Goal: Task Accomplishment & Management: Complete application form

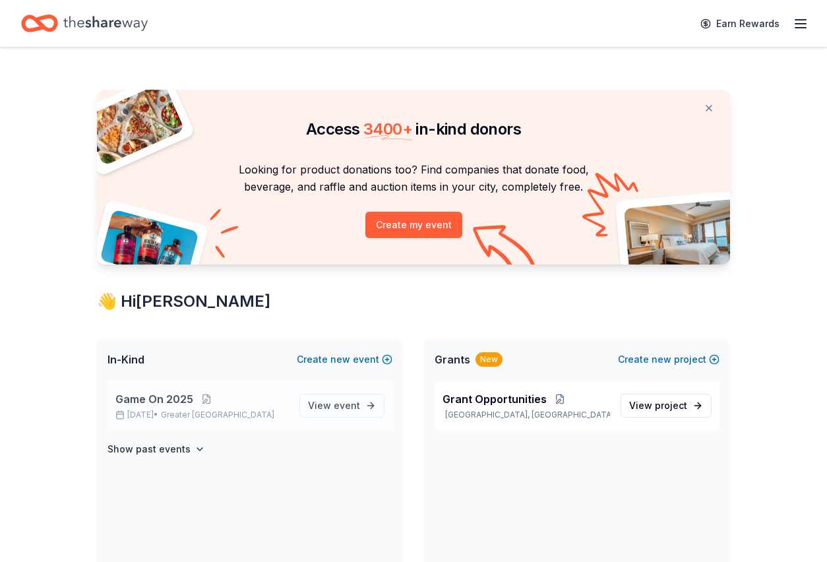
click at [233, 405] on p "Game On 2025" at bounding box center [201, 399] width 173 height 16
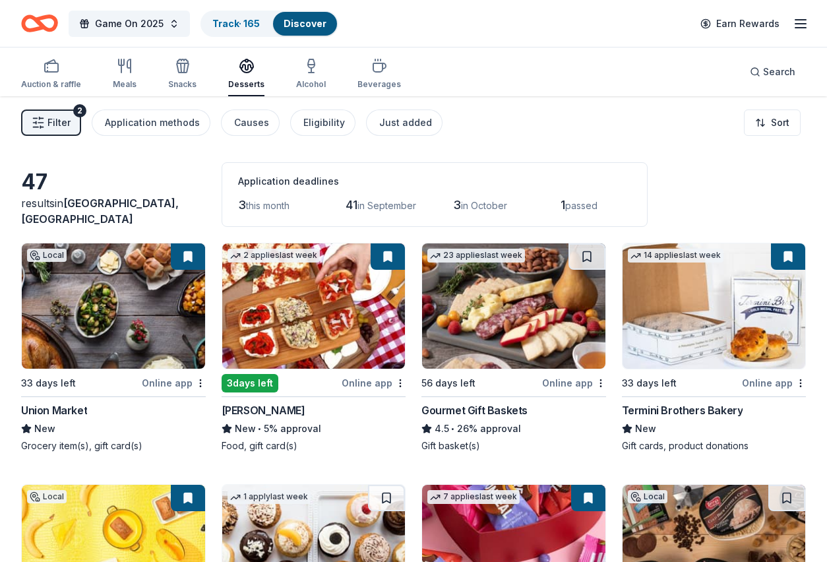
click at [57, 123] on span "Filter" at bounding box center [58, 123] width 23 height 16
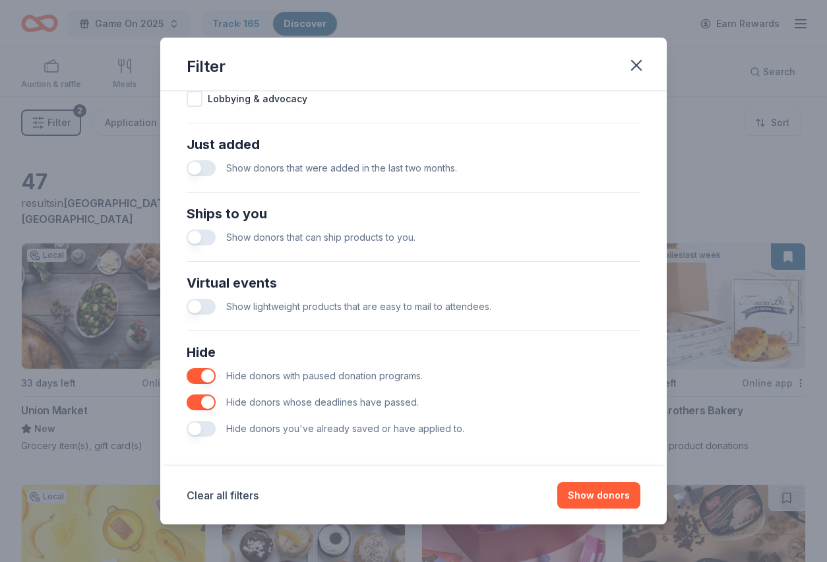
scroll to position [494, 0]
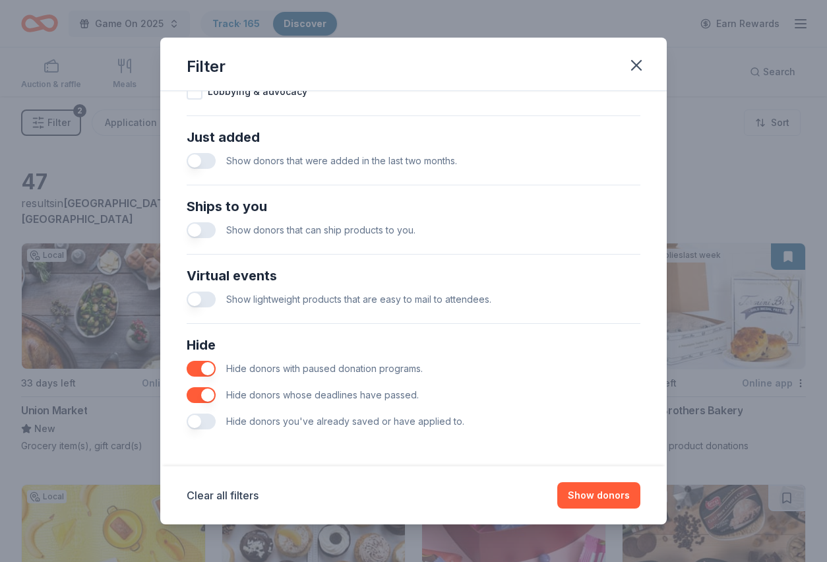
click at [196, 370] on button "button" at bounding box center [201, 369] width 29 height 16
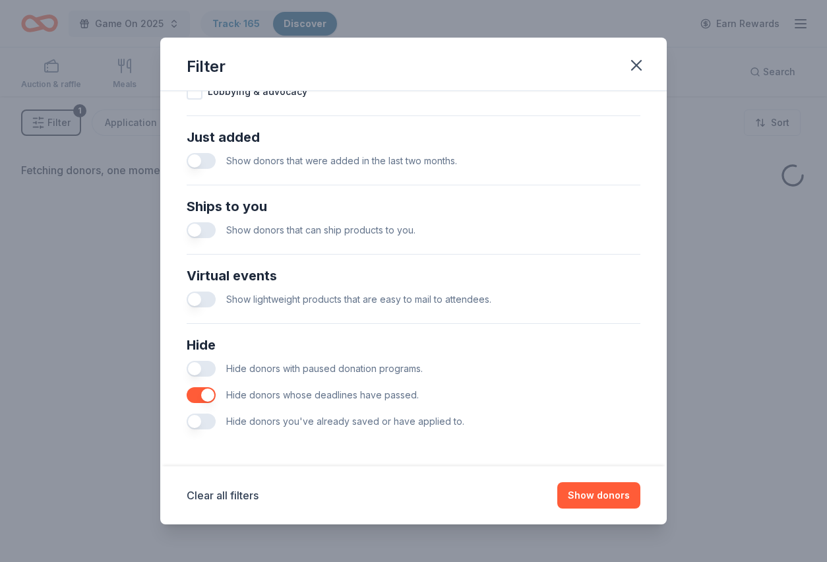
click at [196, 397] on button "button" at bounding box center [201, 395] width 29 height 16
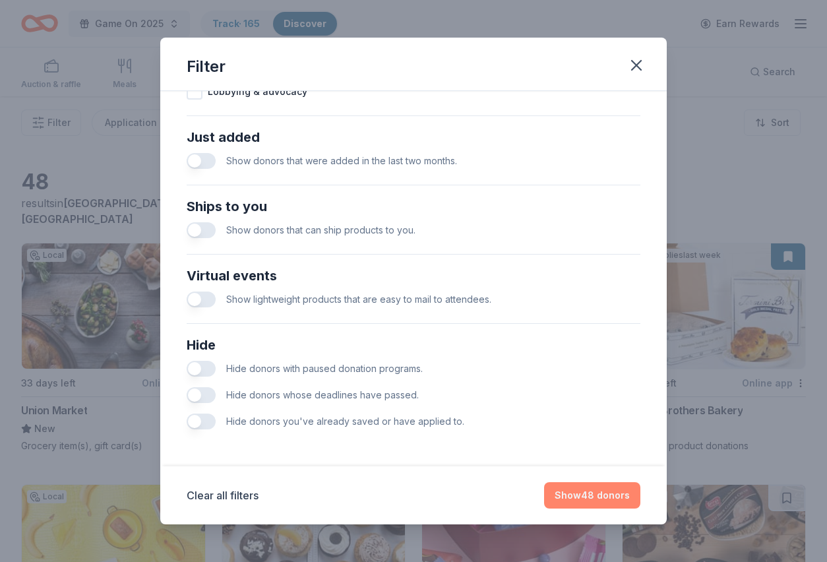
click at [593, 504] on button "Show 48 donors" at bounding box center [592, 495] width 96 height 26
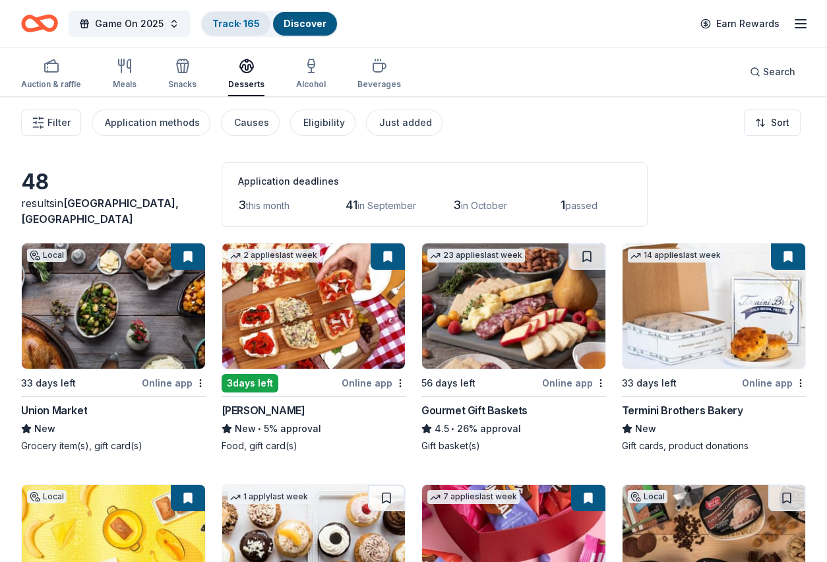
click at [225, 27] on link "Track · 165" at bounding box center [235, 23] width 47 height 11
click at [233, 22] on link "Track · 165" at bounding box center [235, 23] width 47 height 11
click at [251, 25] on link "Track · 165" at bounding box center [235, 23] width 47 height 11
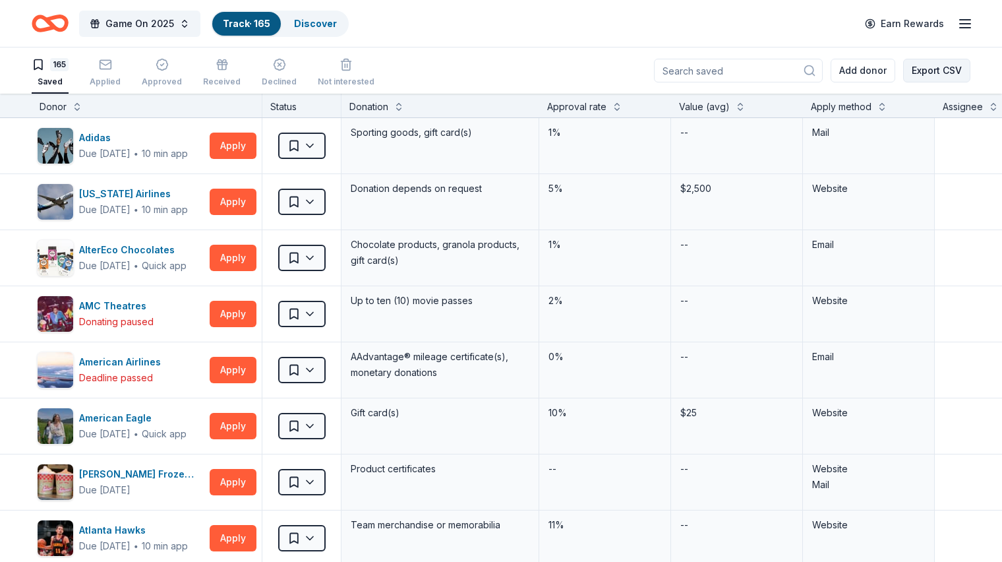
click at [826, 67] on button "Export CSV" at bounding box center [936, 71] width 67 height 24
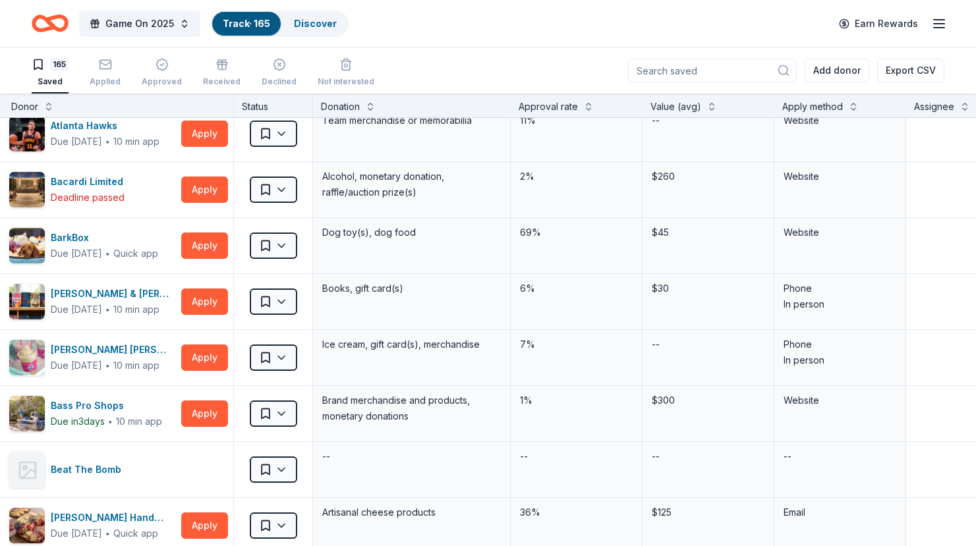
scroll to position [395, 28]
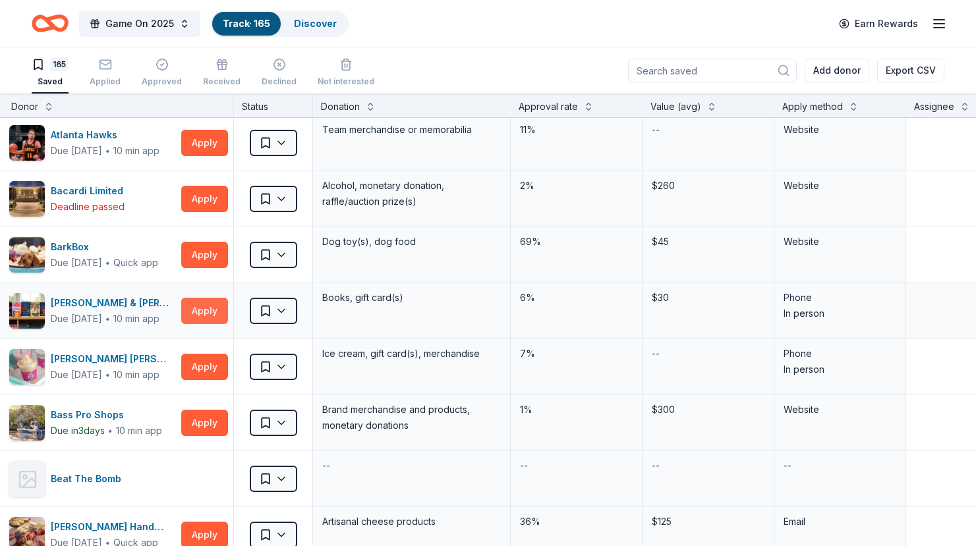
click at [207, 319] on button "Apply" at bounding box center [204, 311] width 47 height 26
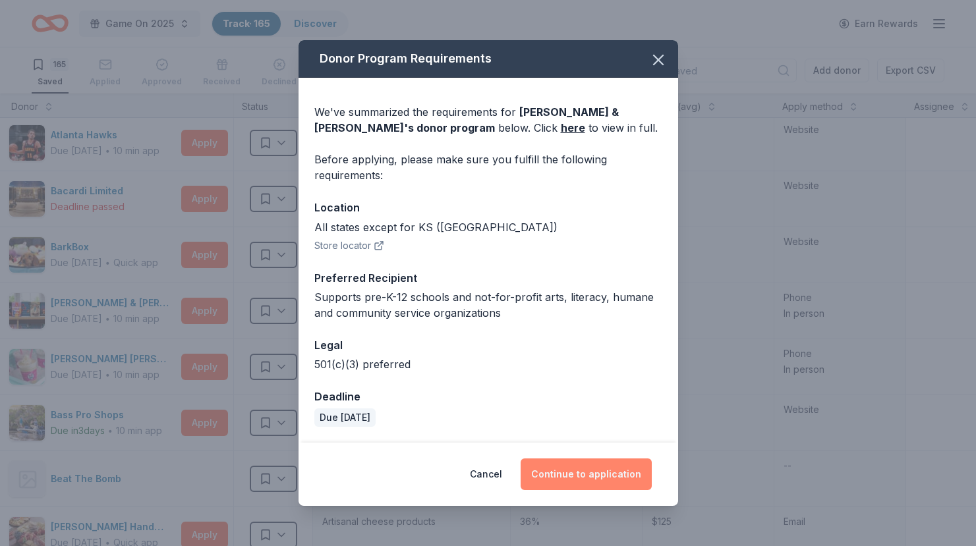
click at [597, 473] on button "Continue to application" at bounding box center [586, 475] width 131 height 32
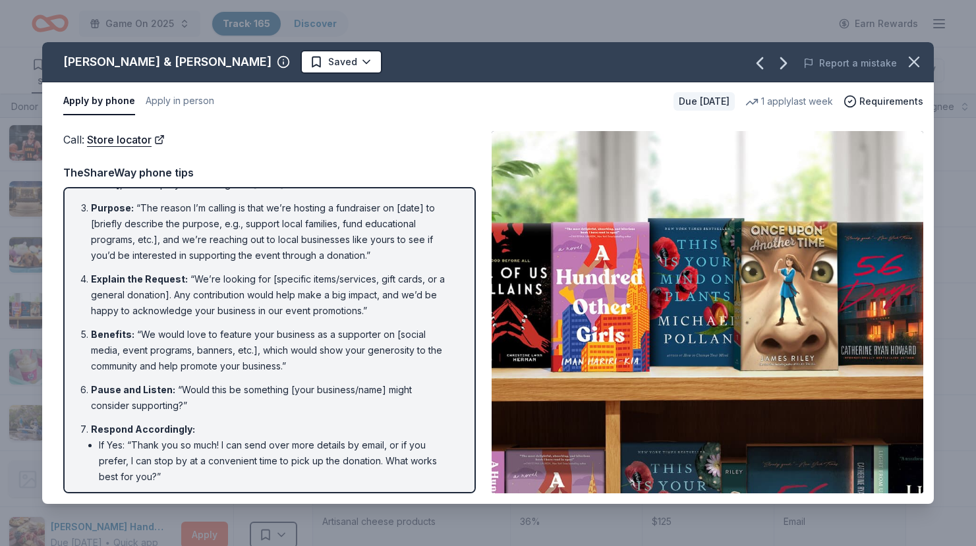
scroll to position [0, 0]
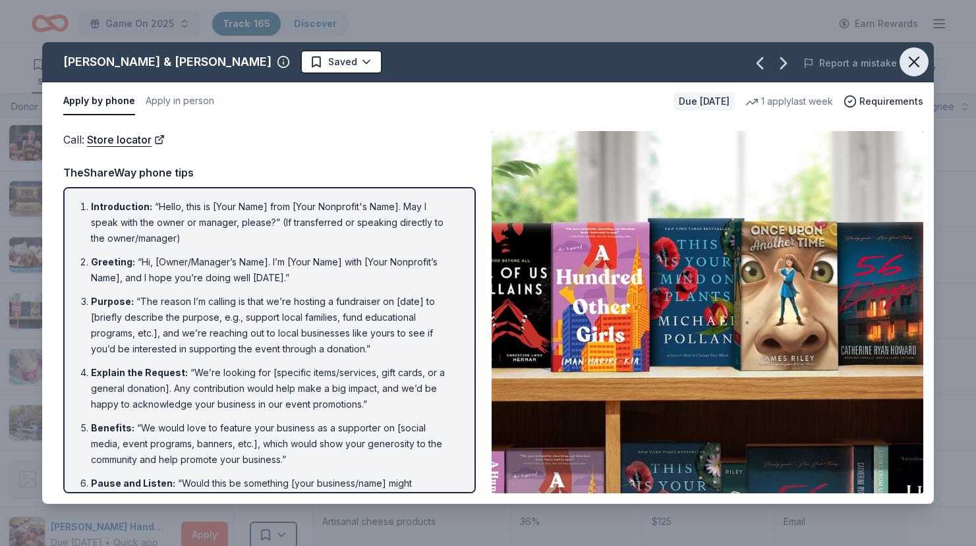
click at [826, 60] on icon "button" at bounding box center [914, 62] width 18 height 18
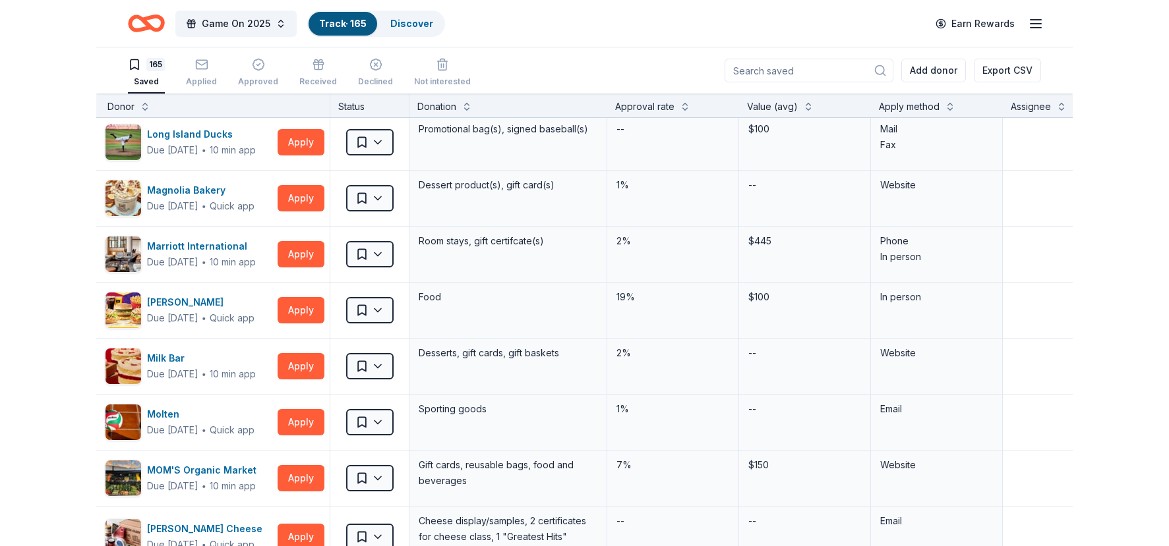
scroll to position [4502, 28]
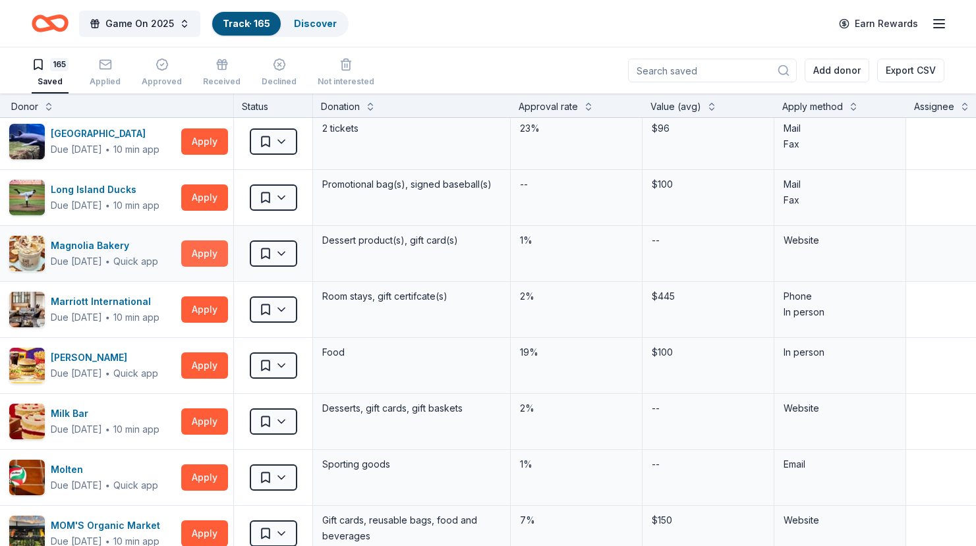
click at [196, 256] on button "Apply" at bounding box center [204, 254] width 47 height 26
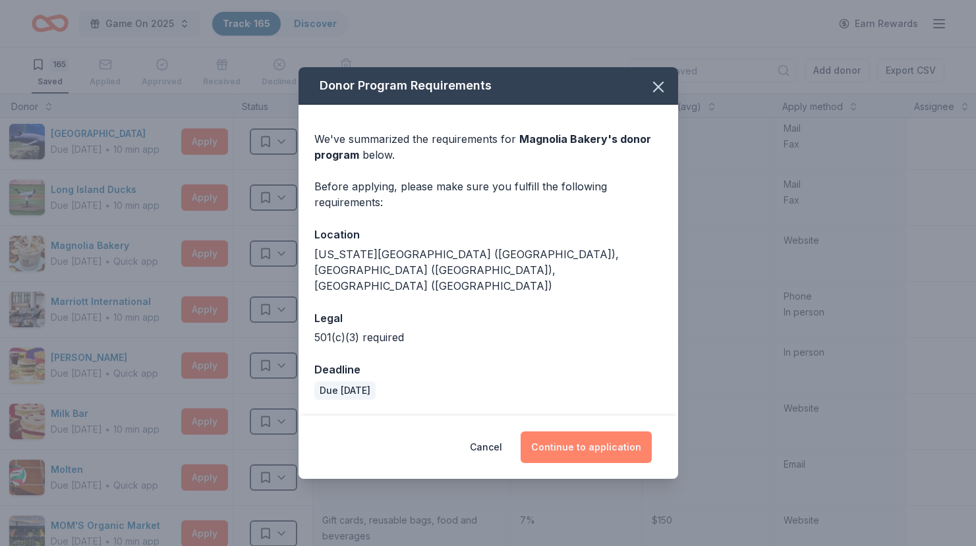
click at [562, 432] on button "Continue to application" at bounding box center [586, 448] width 131 height 32
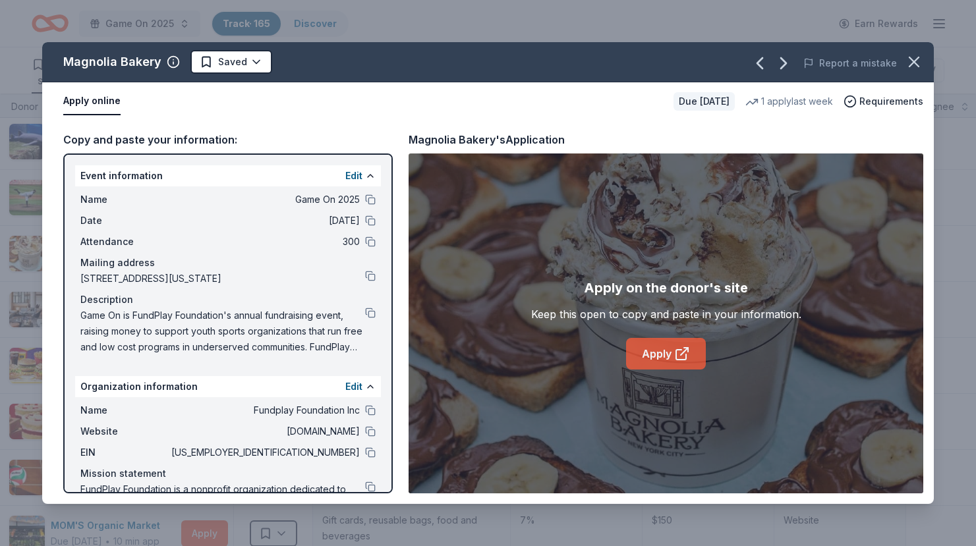
click at [650, 364] on link "Apply" at bounding box center [666, 354] width 80 height 32
click at [826, 62] on icon "button" at bounding box center [914, 62] width 18 height 18
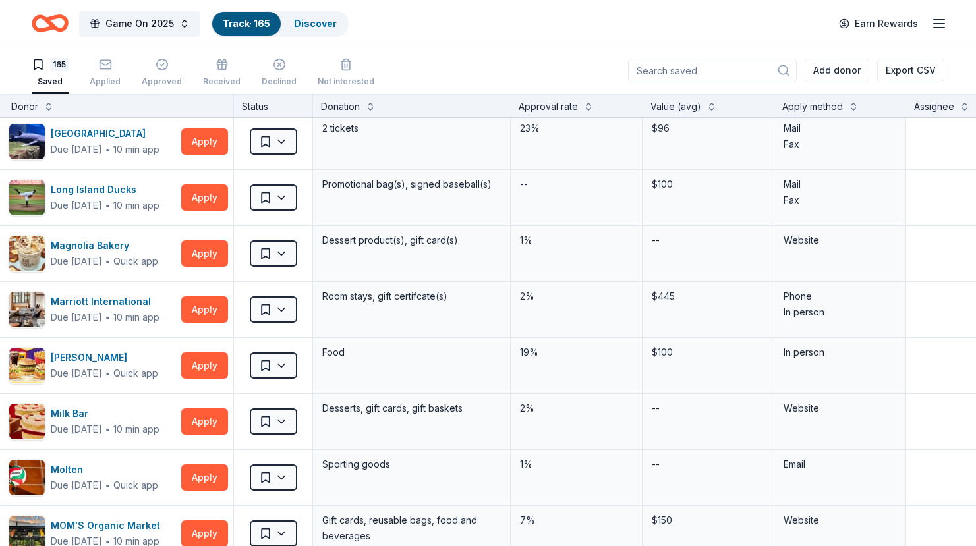
click at [826, 28] on icon "button" at bounding box center [939, 24] width 16 height 16
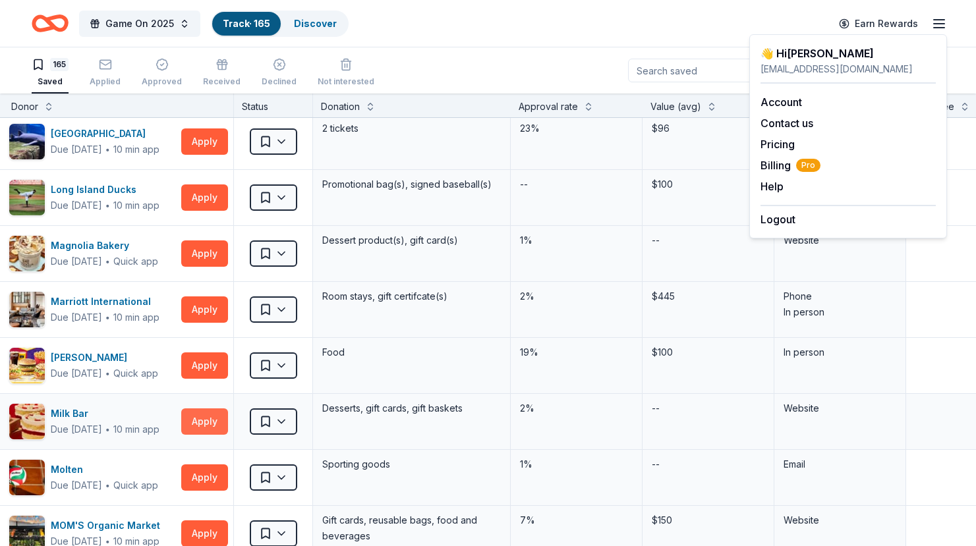
click at [202, 422] on button "Apply" at bounding box center [204, 422] width 47 height 26
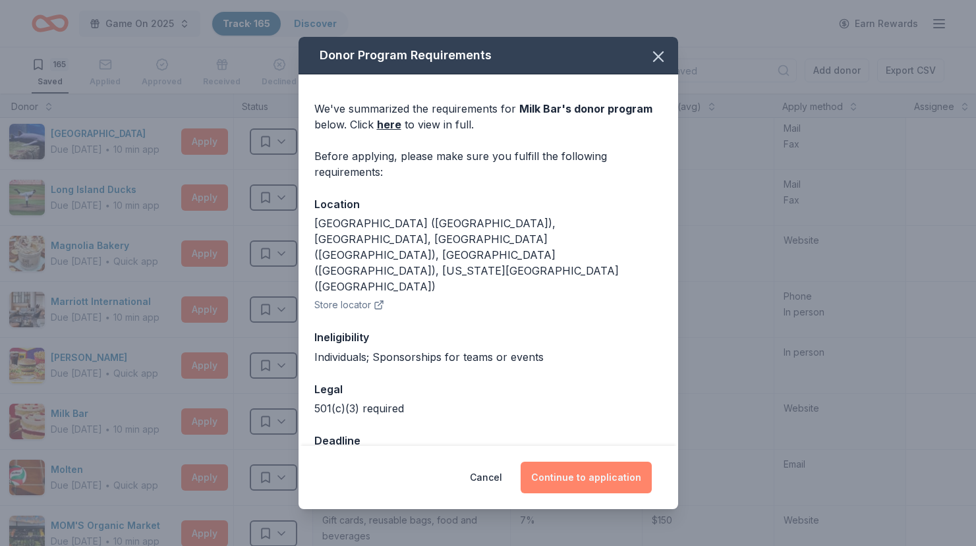
click at [571, 472] on button "Continue to application" at bounding box center [586, 478] width 131 height 32
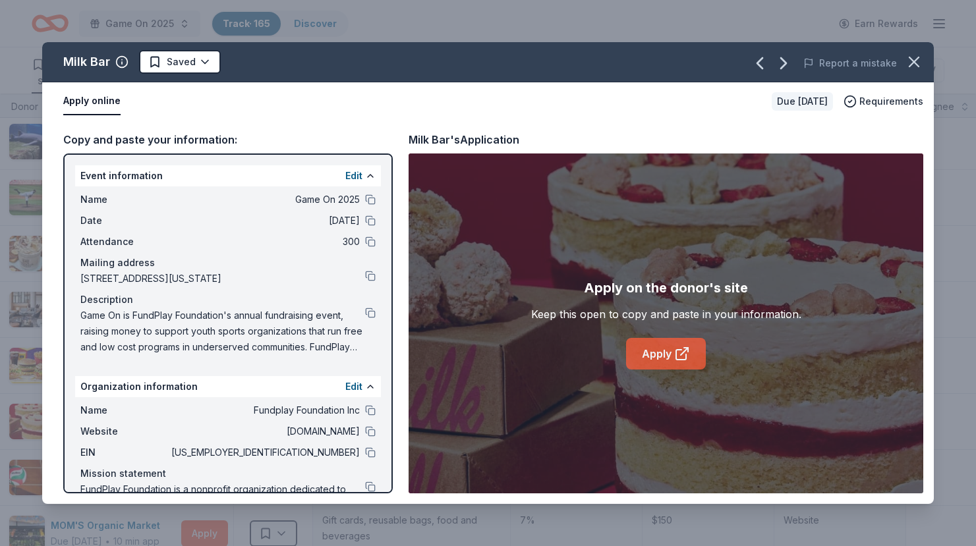
click at [658, 351] on link "Apply" at bounding box center [666, 354] width 80 height 32
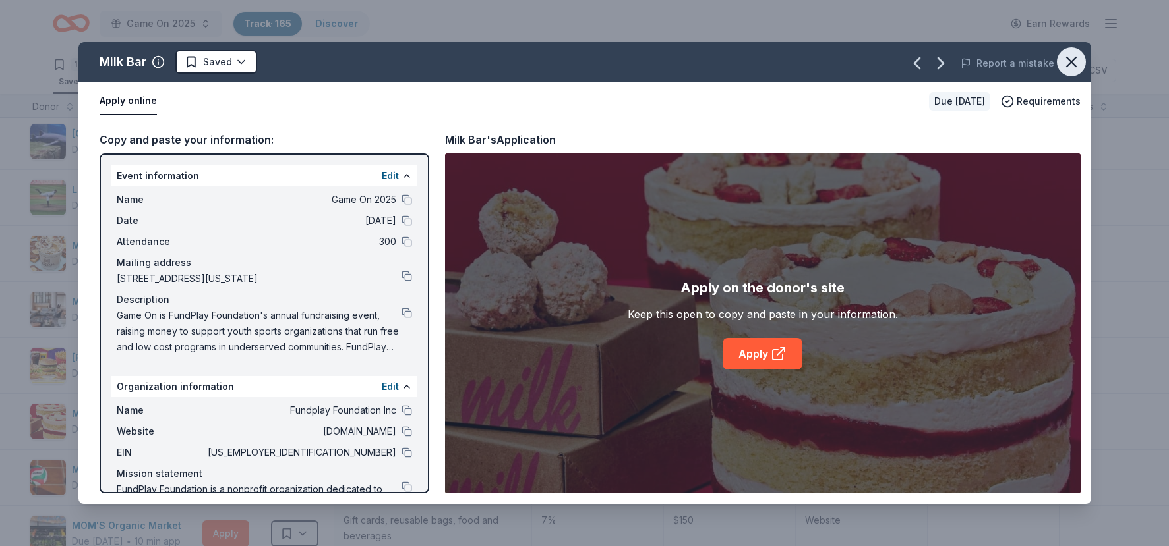
click at [826, 68] on icon "button" at bounding box center [1071, 62] width 18 height 18
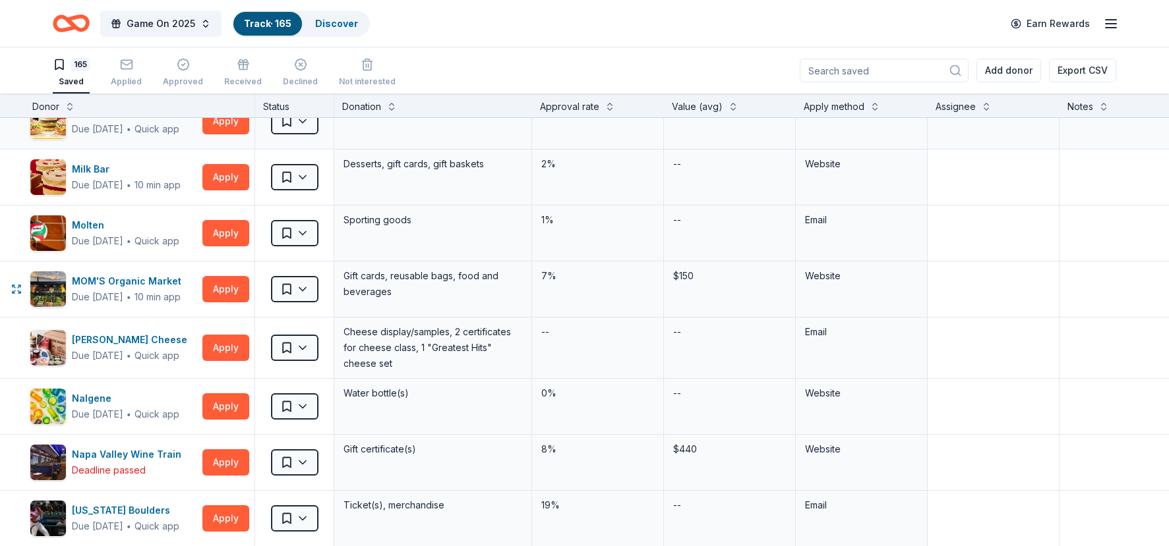
scroll to position [4747, 28]
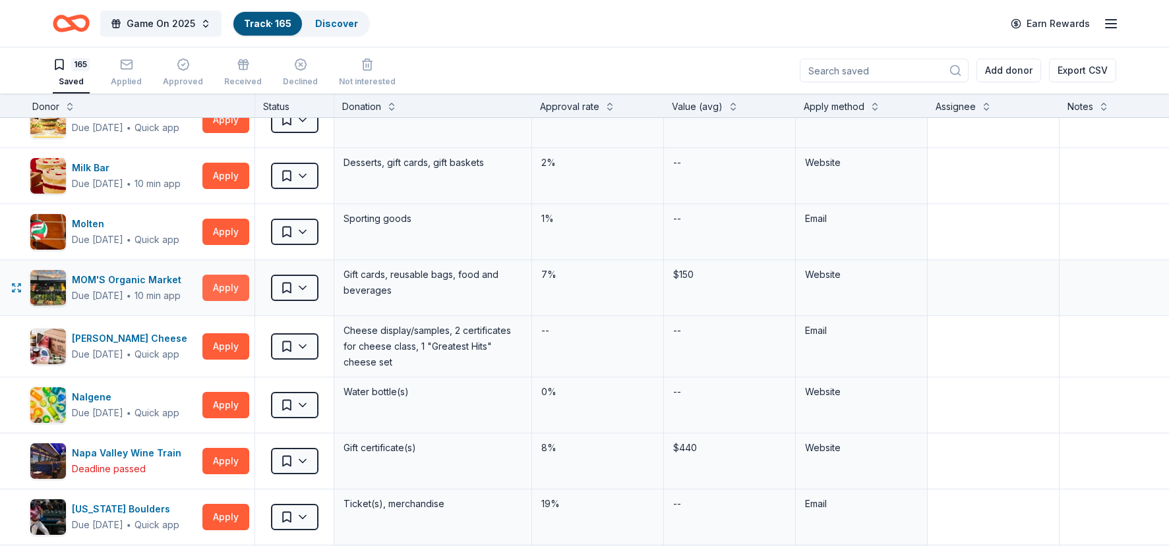
click at [214, 287] on button "Apply" at bounding box center [225, 288] width 47 height 26
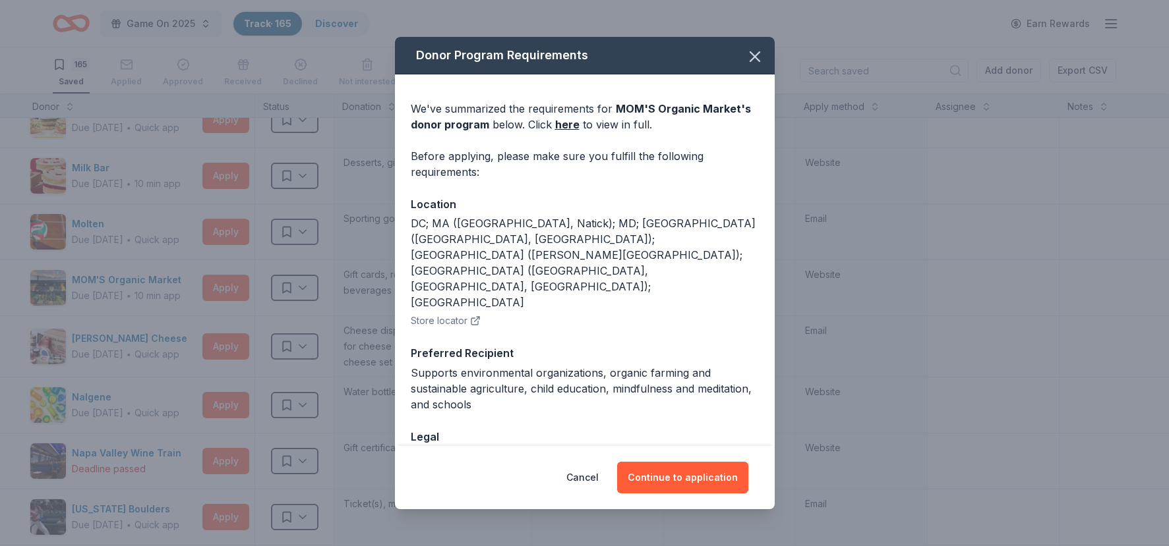
scroll to position [24, 0]
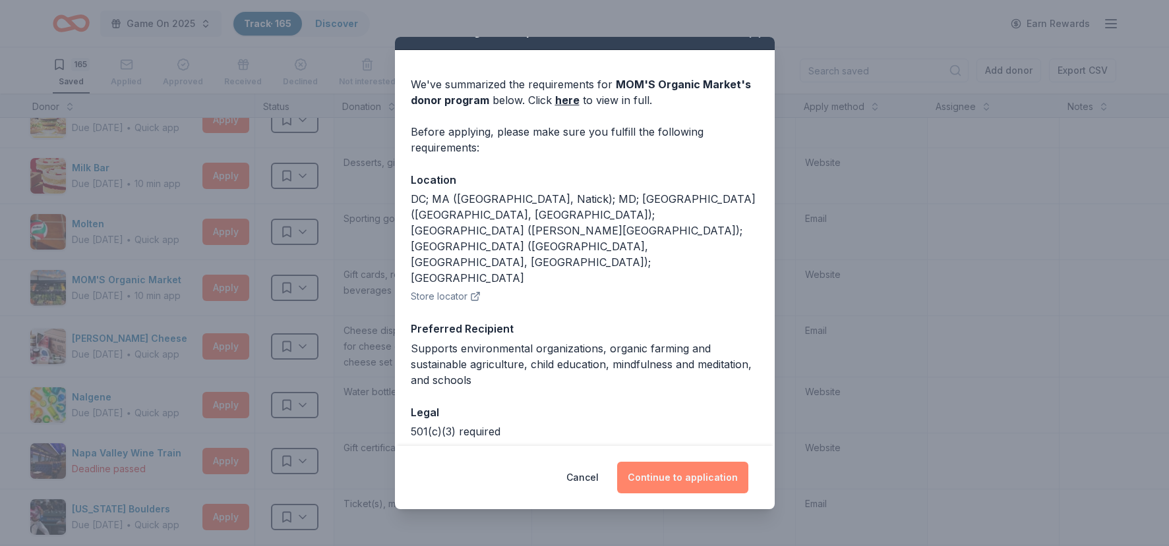
click at [675, 475] on button "Continue to application" at bounding box center [682, 478] width 131 height 32
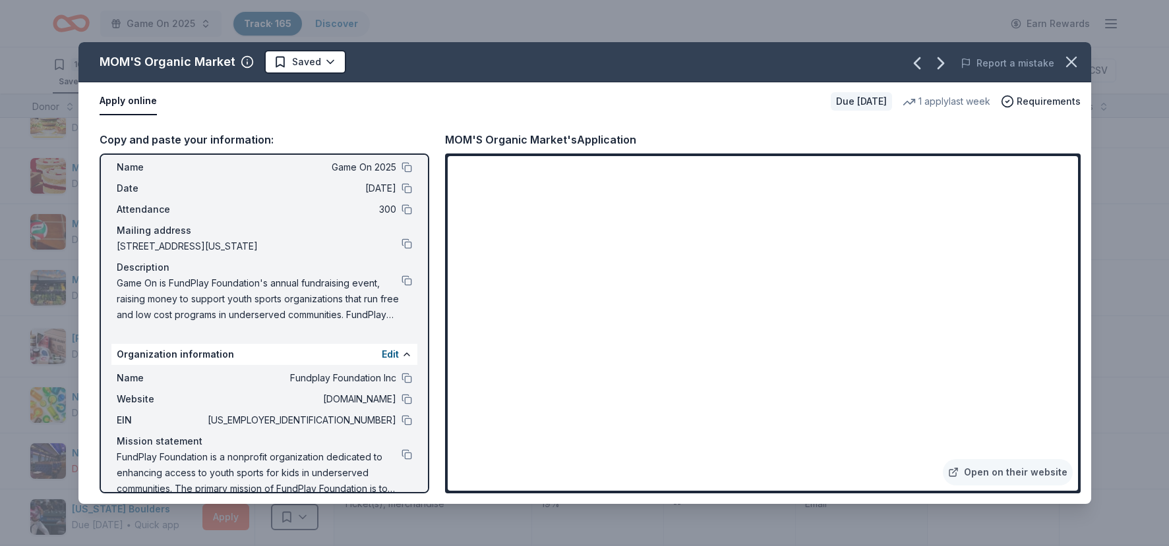
scroll to position [38, 0]
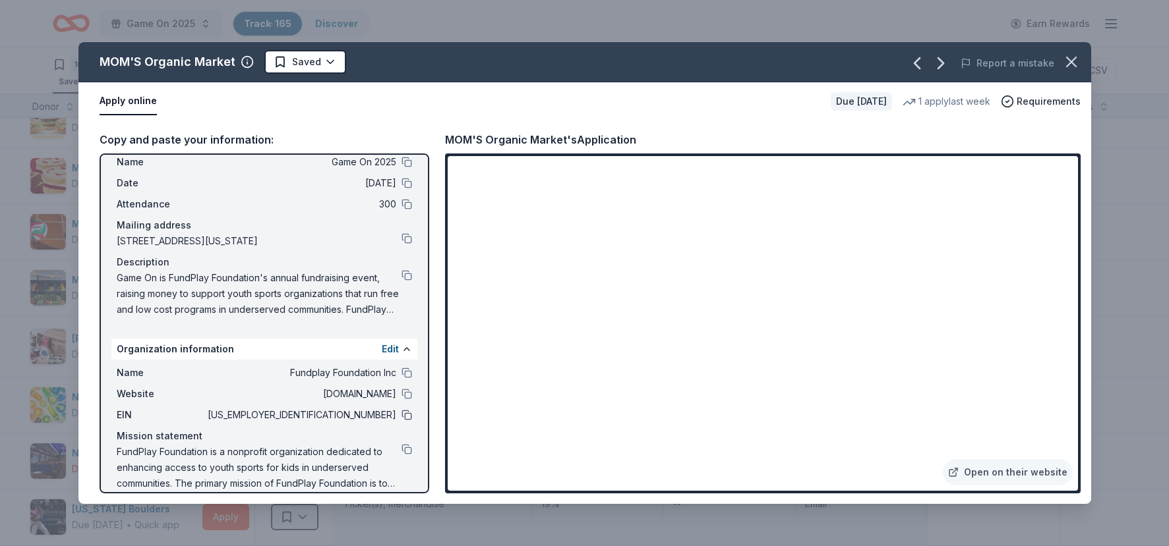
click at [408, 416] on button at bounding box center [406, 415] width 11 height 11
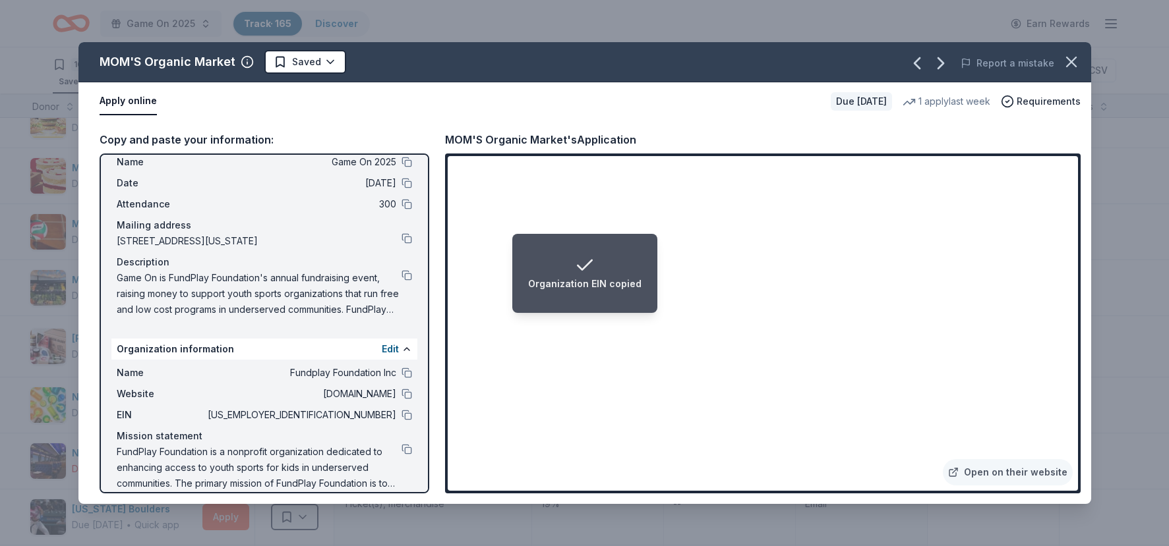
click at [308, 401] on span "fundplay.org" at bounding box center [300, 394] width 191 height 16
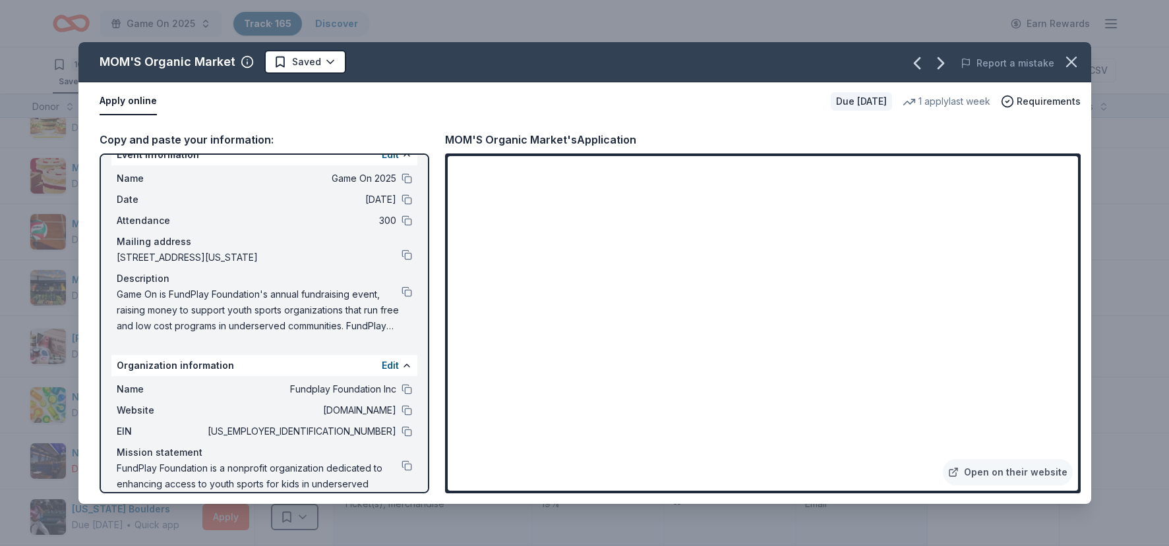
scroll to position [0, 0]
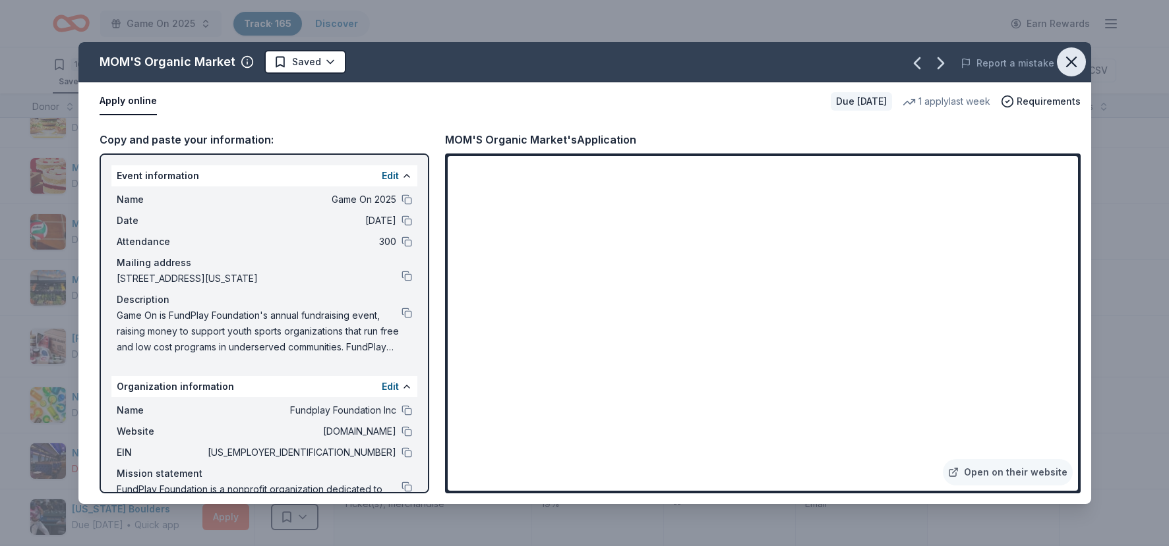
click at [826, 59] on icon "button" at bounding box center [1070, 61] width 9 height 9
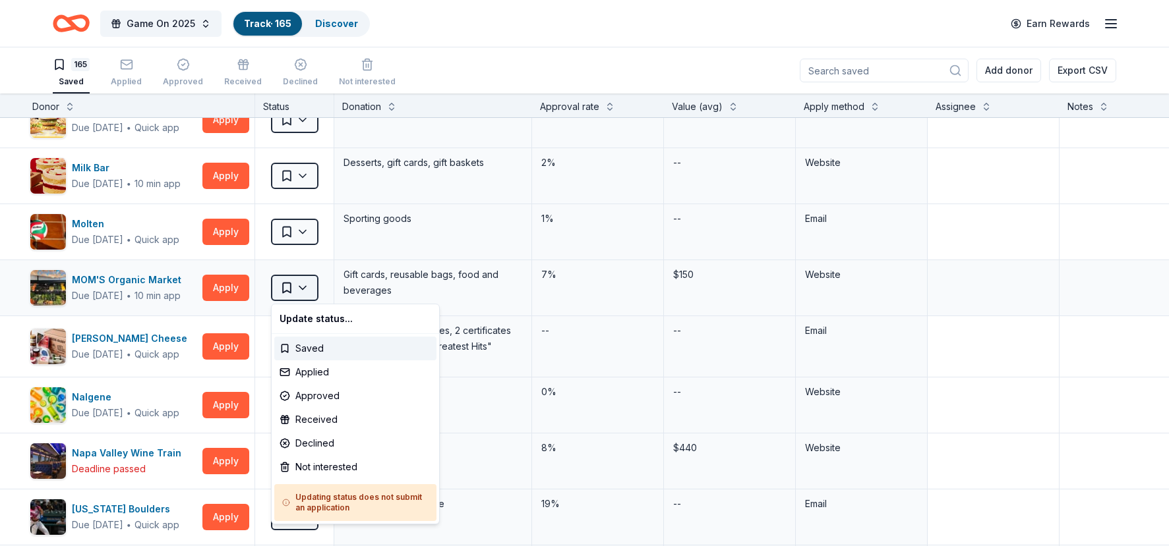
click at [295, 288] on html "Game On 2025 Track · 165 Discover Earn Rewards 165 Saved Applied Approved Recei…" at bounding box center [584, 273] width 1169 height 546
click at [321, 373] on div "Applied" at bounding box center [355, 373] width 162 height 24
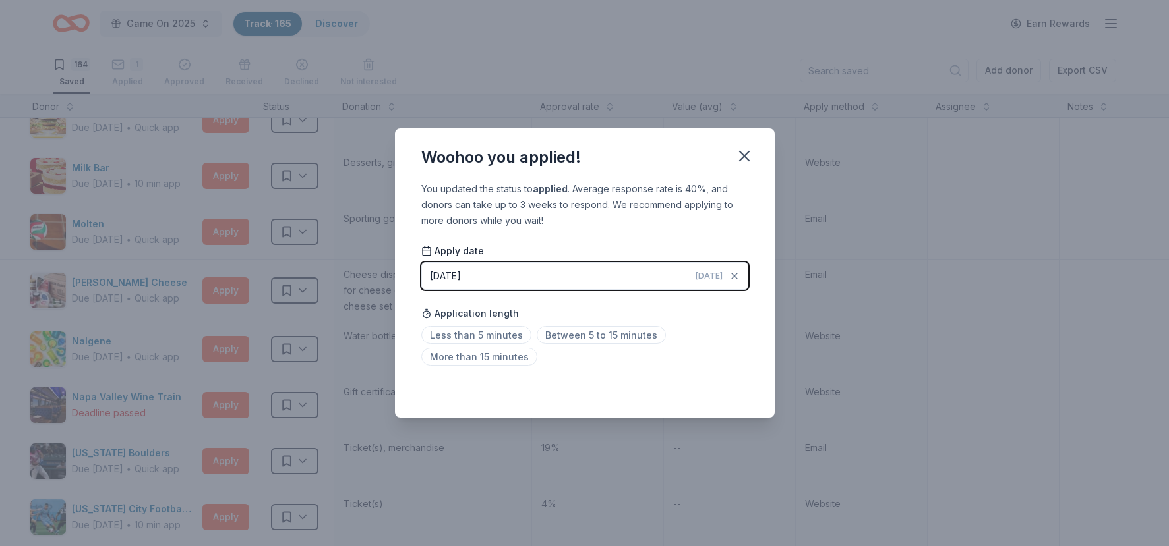
drag, startPoint x: 743, startPoint y: 154, endPoint x: 511, endPoint y: 388, distance: 329.0
click at [511, 390] on div "Woohoo you applied! You updated the status to applied . Average response rate i…" at bounding box center [585, 274] width 380 height 290
click at [485, 335] on span "Less than 5 minutes" at bounding box center [476, 335] width 110 height 18
click at [742, 161] on icon "button" at bounding box center [744, 156] width 18 height 18
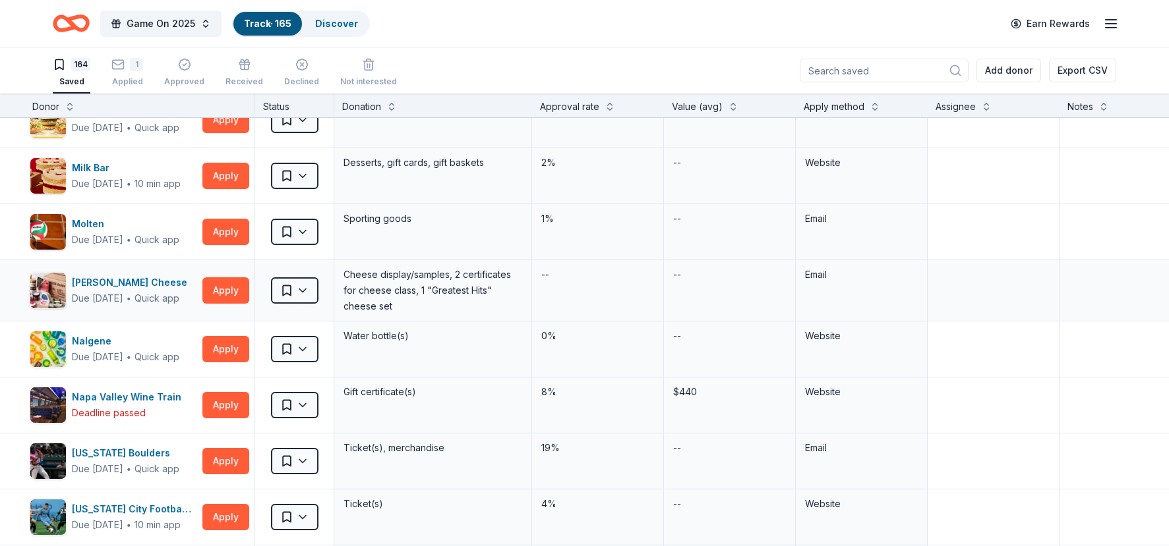
scroll to position [4821, 28]
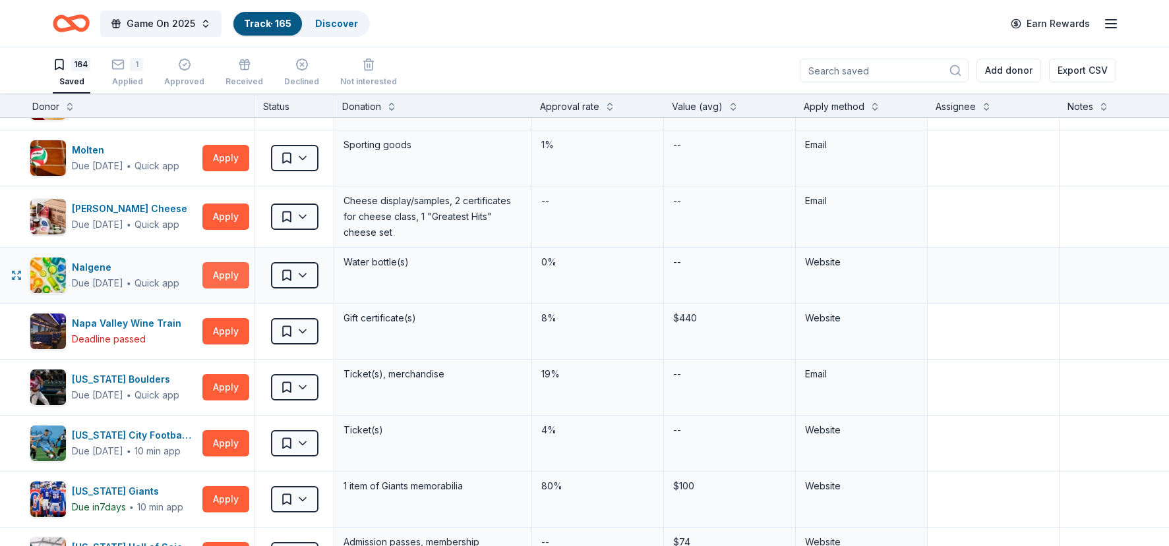
click at [221, 272] on button "Apply" at bounding box center [225, 275] width 47 height 26
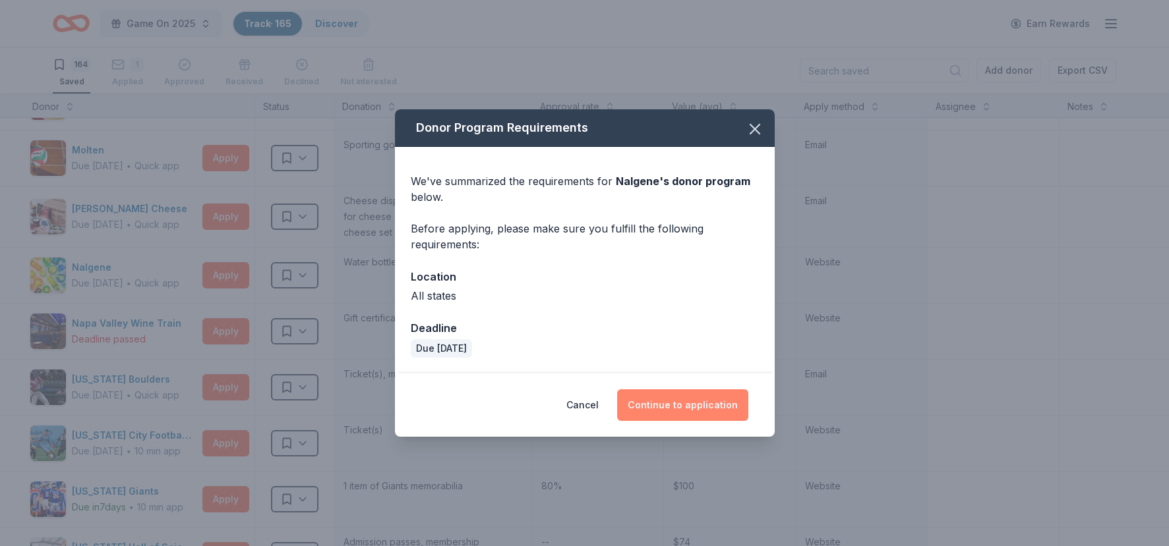
click at [682, 399] on button "Continue to application" at bounding box center [682, 406] width 131 height 32
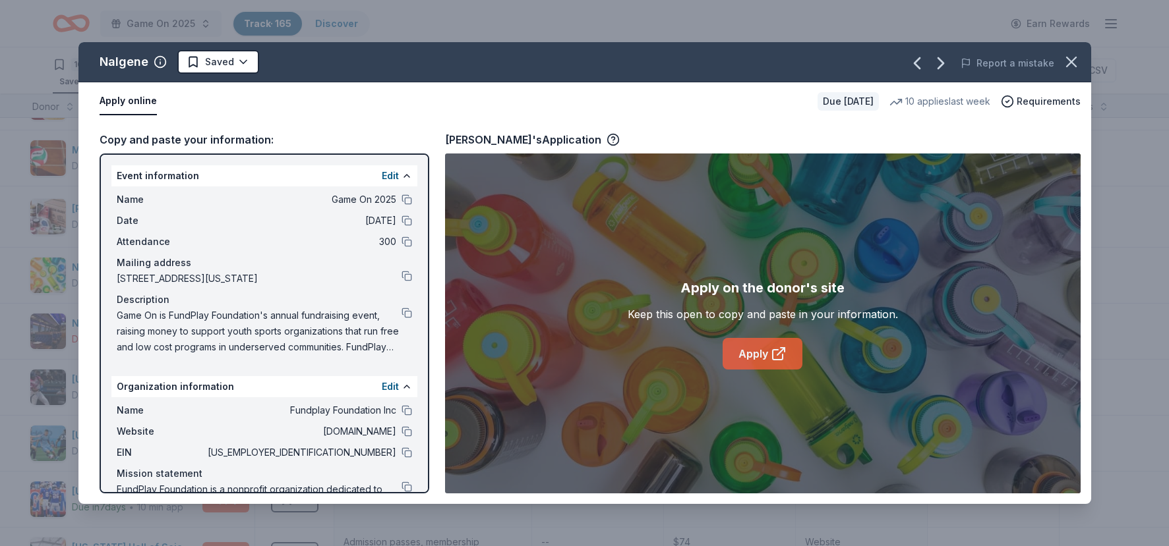
click at [753, 351] on link "Apply" at bounding box center [762, 354] width 80 height 32
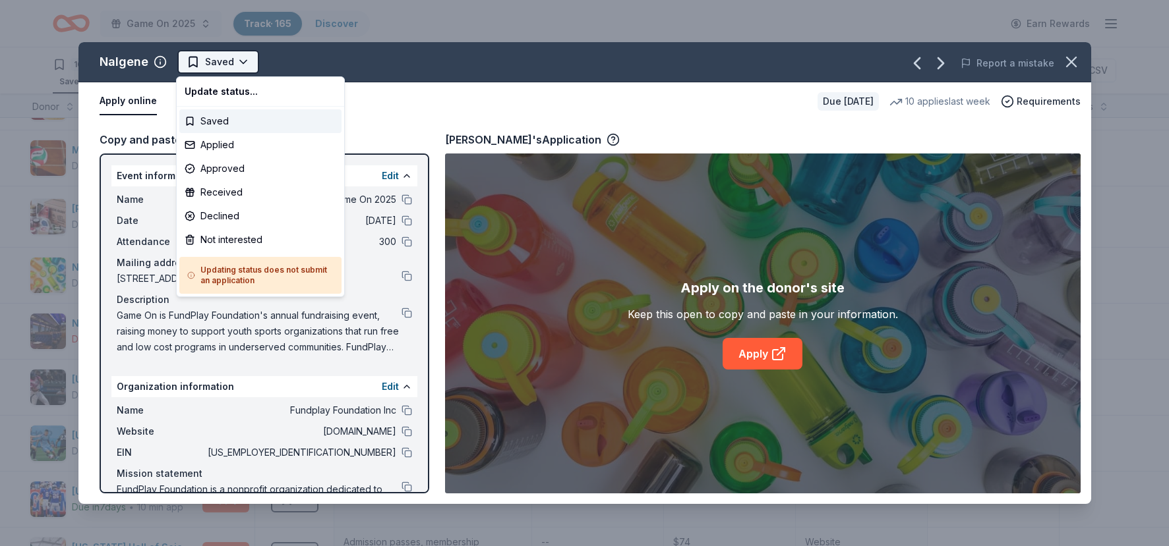
click at [236, 65] on html "Game On 2025 Track · 165 Discover Earn Rewards 164 Saved 1 Applied Approved Rec…" at bounding box center [584, 273] width 1169 height 546
click at [246, 147] on div "Applied" at bounding box center [260, 145] width 162 height 24
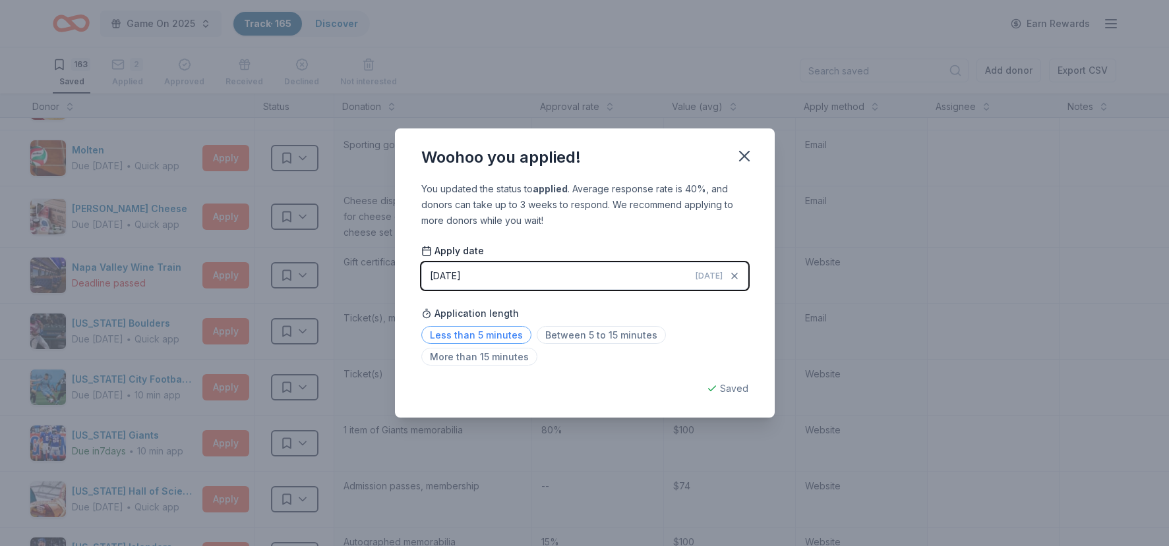
click at [482, 336] on span "Less than 5 minutes" at bounding box center [476, 335] width 110 height 18
click at [743, 162] on icon "button" at bounding box center [744, 156] width 18 height 18
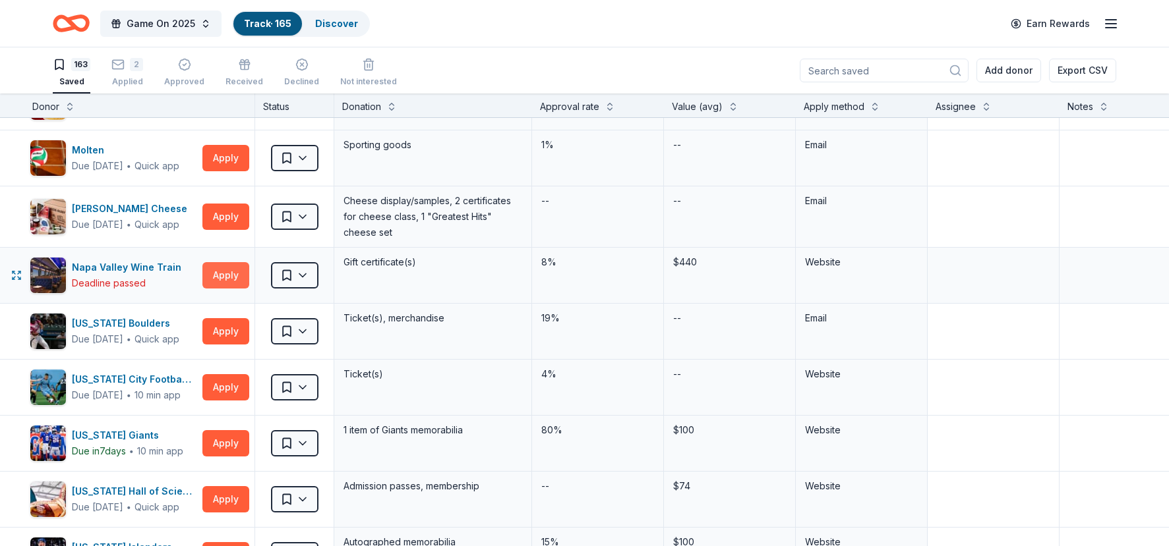
click at [227, 274] on button "Apply" at bounding box center [225, 275] width 47 height 26
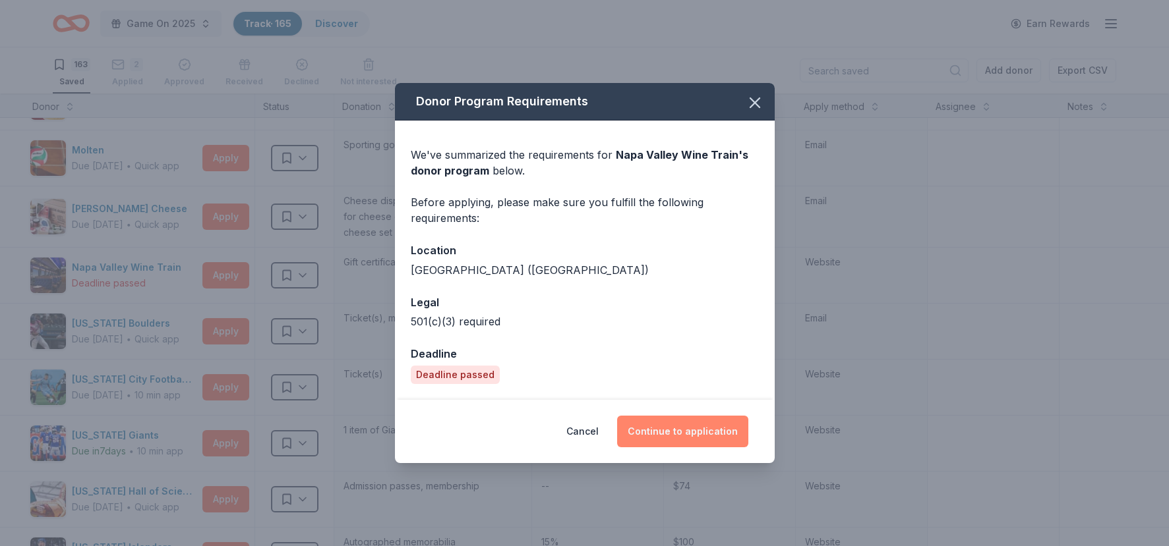
click at [675, 425] on button "Continue to application" at bounding box center [682, 432] width 131 height 32
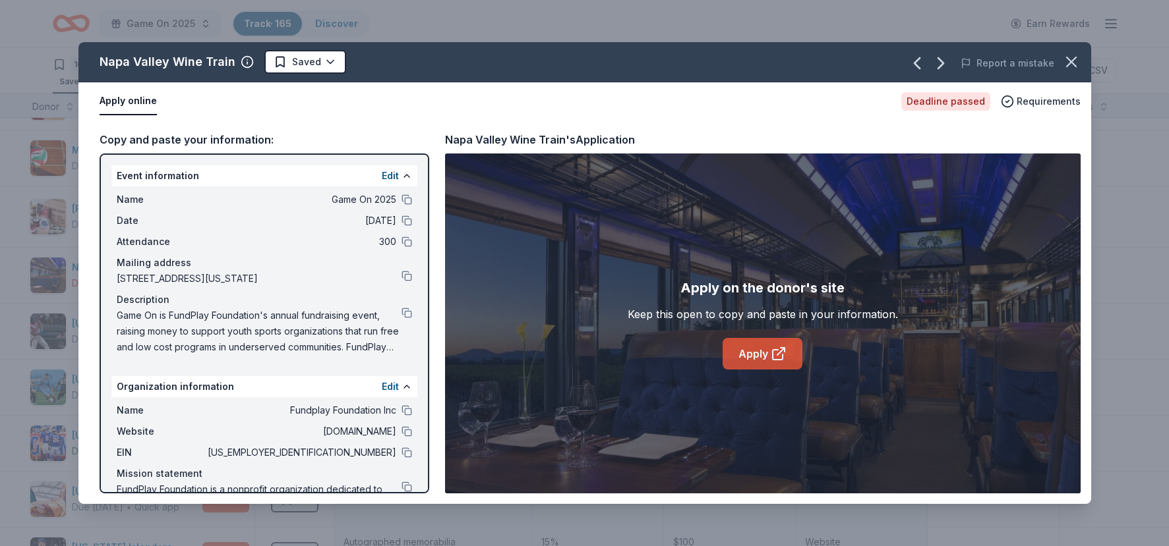
click at [751, 356] on link "Apply" at bounding box center [762, 354] width 80 height 32
click at [826, 59] on icon "button" at bounding box center [1071, 62] width 18 height 18
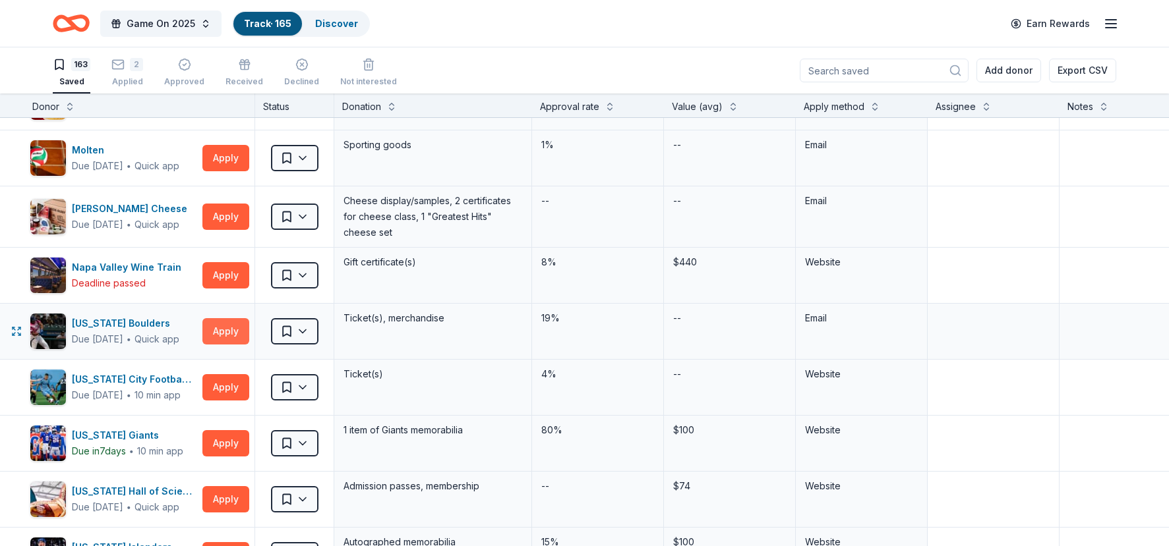
click at [226, 337] on button "Apply" at bounding box center [225, 331] width 47 height 26
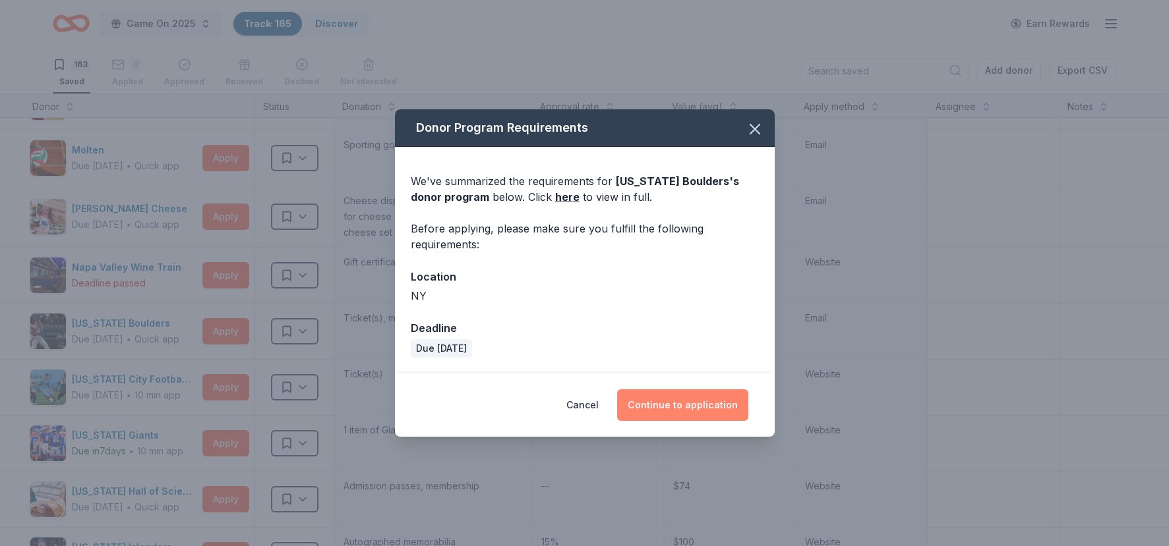
click at [682, 402] on button "Continue to application" at bounding box center [682, 406] width 131 height 32
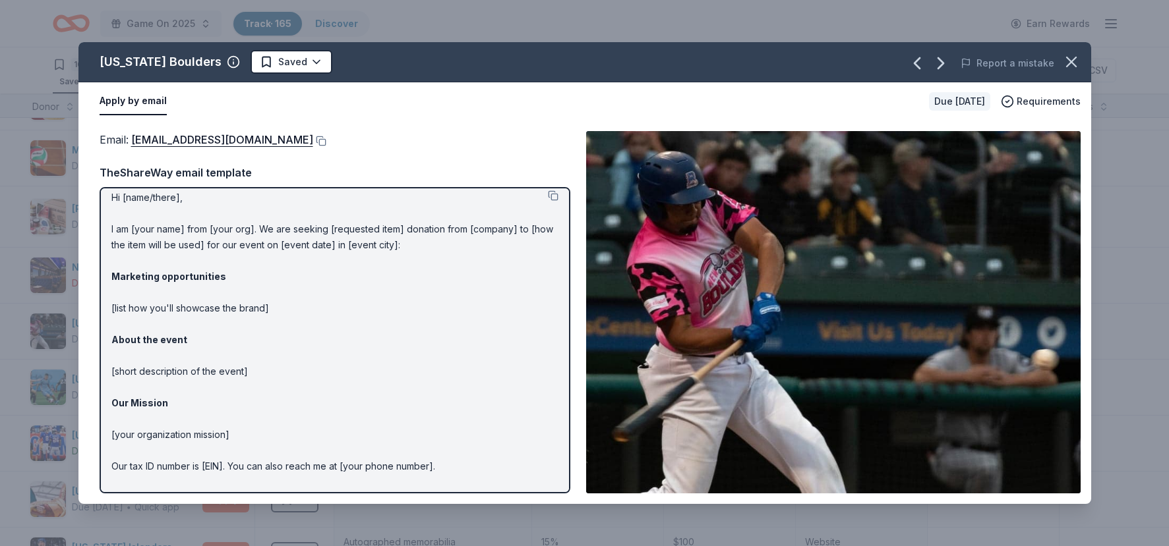
scroll to position [0, 0]
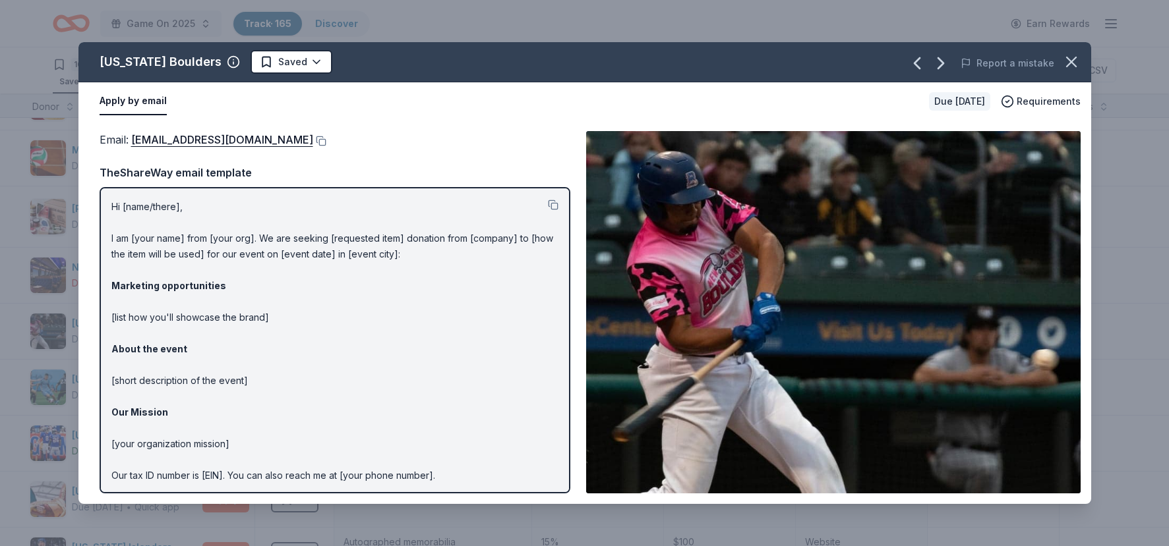
drag, startPoint x: 113, startPoint y: 207, endPoint x: 157, endPoint y: 266, distance: 73.0
click at [157, 266] on p "Hi [name/there], I am [your name] from [your org]. We are seeking [requested it…" at bounding box center [334, 365] width 447 height 332
click at [551, 204] on button at bounding box center [553, 205] width 11 height 11
click at [313, 140] on button at bounding box center [319, 141] width 13 height 11
click at [272, 74] on div "New York Boulders Saved Report a mistake" at bounding box center [584, 62] width 1012 height 40
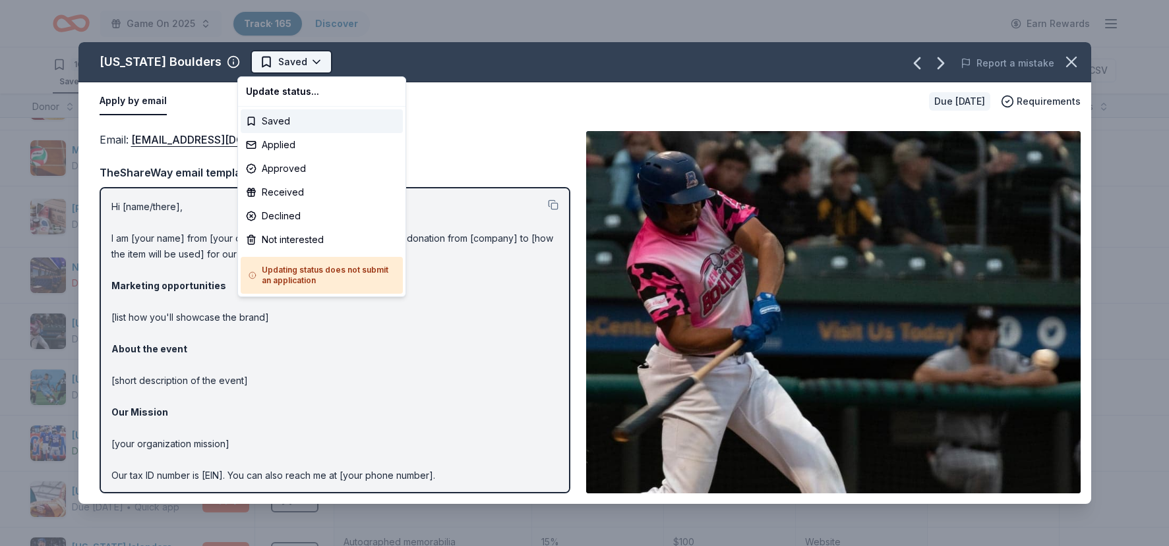
click at [282, 66] on html "Game On 2025 Track · 165 Discover Earn Rewards 163 Saved 2 Applied Approved Rec…" at bounding box center [584, 273] width 1169 height 546
click at [277, 148] on div "Applied" at bounding box center [322, 145] width 162 height 24
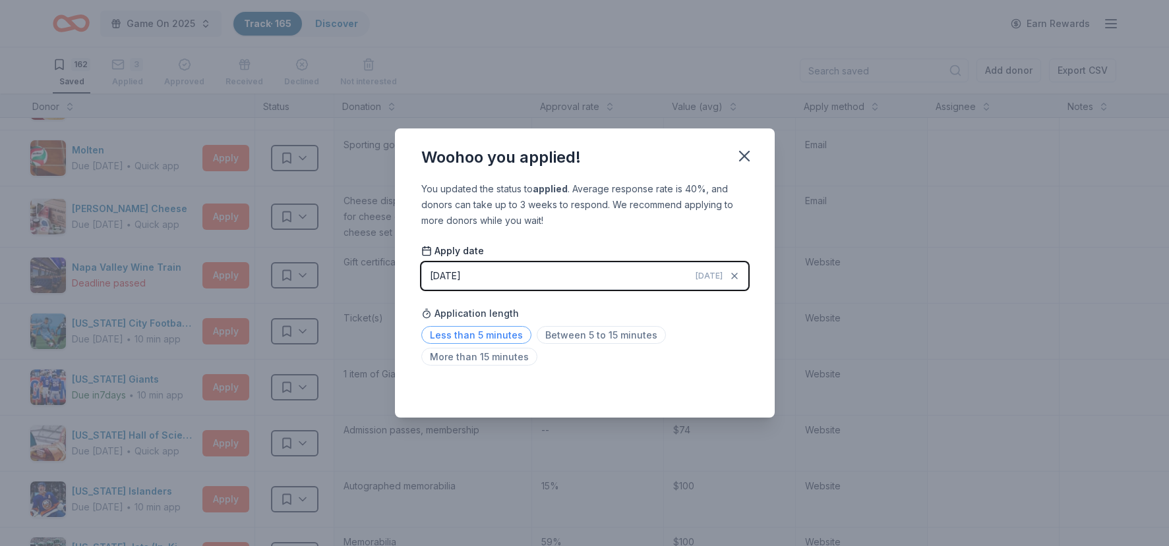
click at [486, 335] on span "Less than 5 minutes" at bounding box center [476, 335] width 110 height 18
click at [744, 157] on icon "button" at bounding box center [744, 156] width 9 height 9
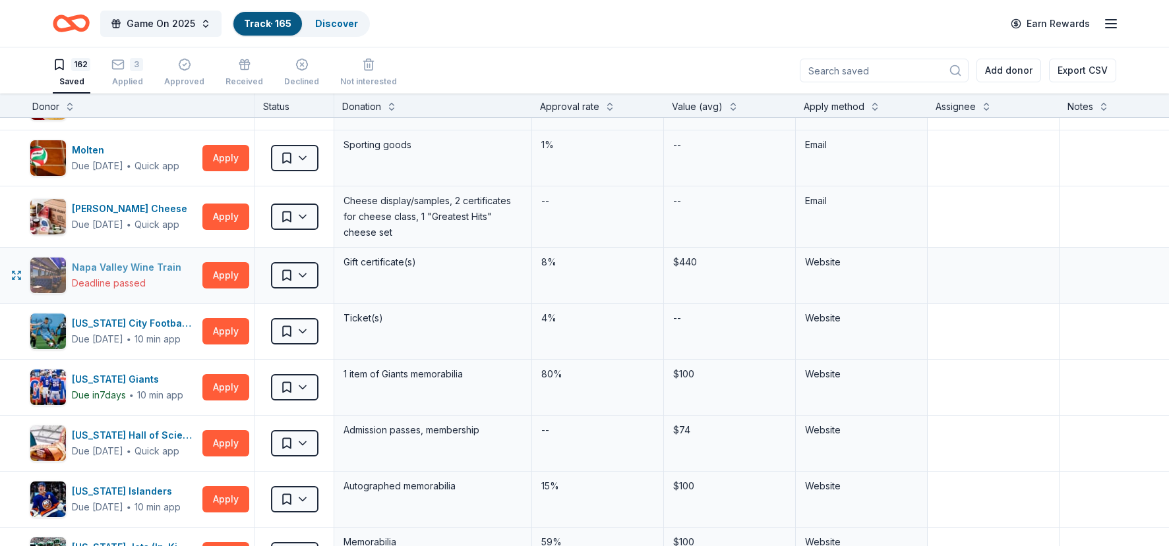
scroll to position [4880, 28]
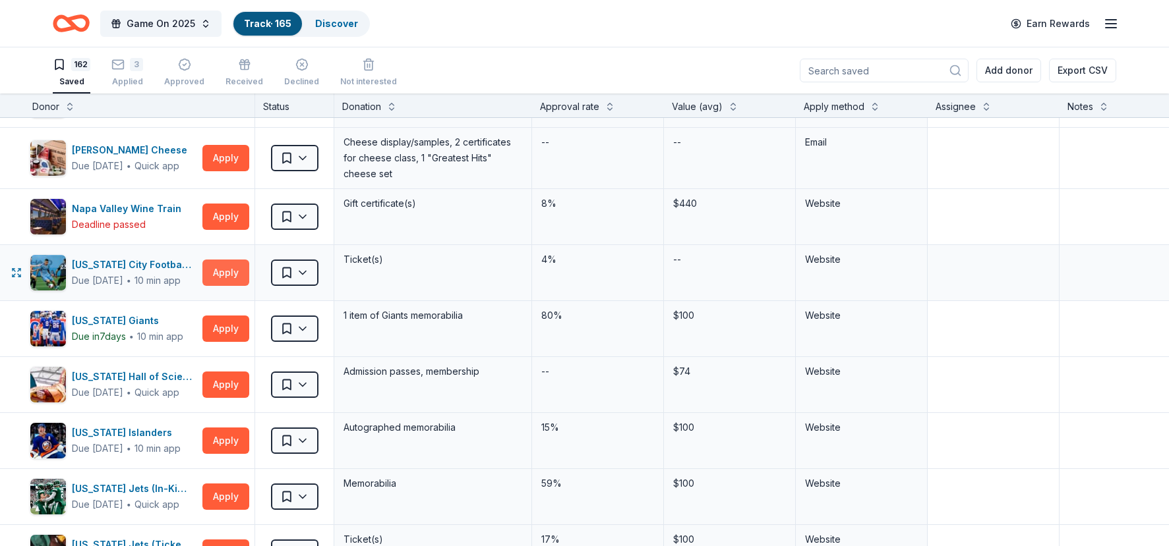
click at [231, 277] on button "Apply" at bounding box center [225, 273] width 47 height 26
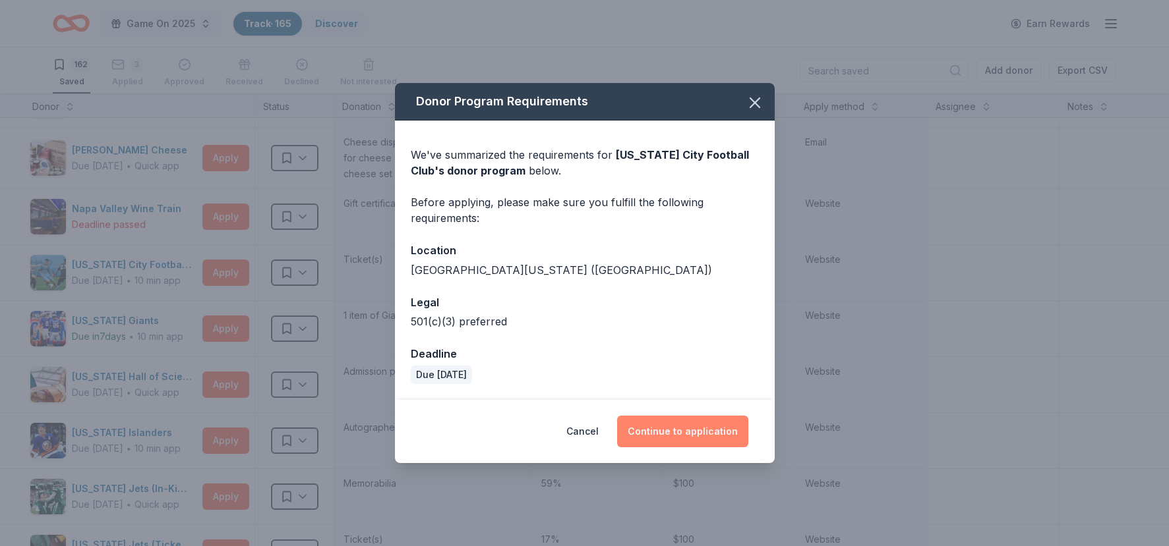
click at [674, 433] on button "Continue to application" at bounding box center [682, 432] width 131 height 32
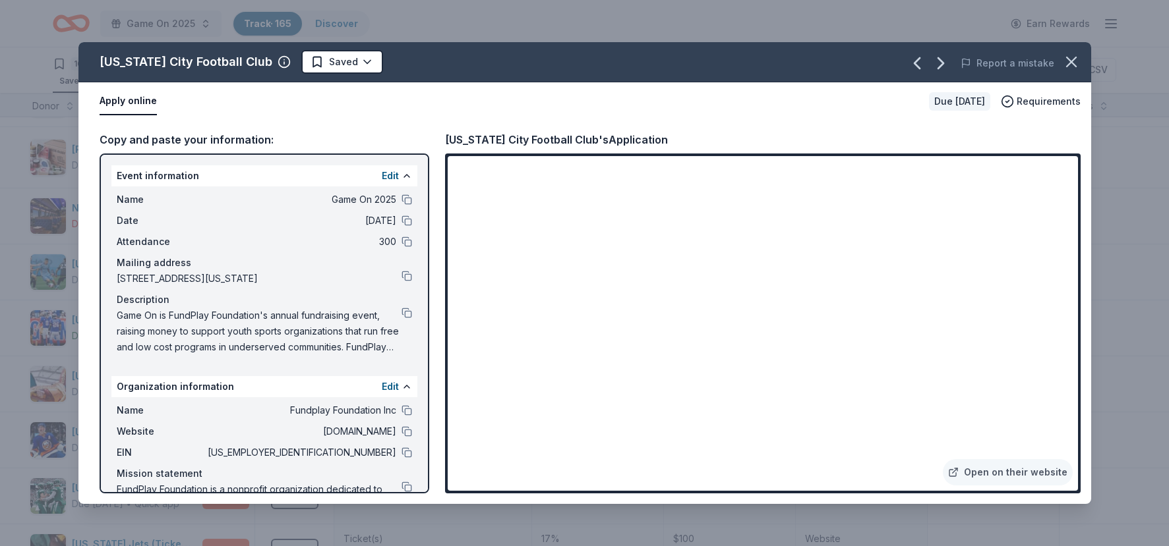
scroll to position [4824, 28]
click at [332, 60] on html "Game On 2025 Track · 165 Discover Earn Rewards 161 Saved 4 Applied Approved Rec…" at bounding box center [584, 272] width 1169 height 546
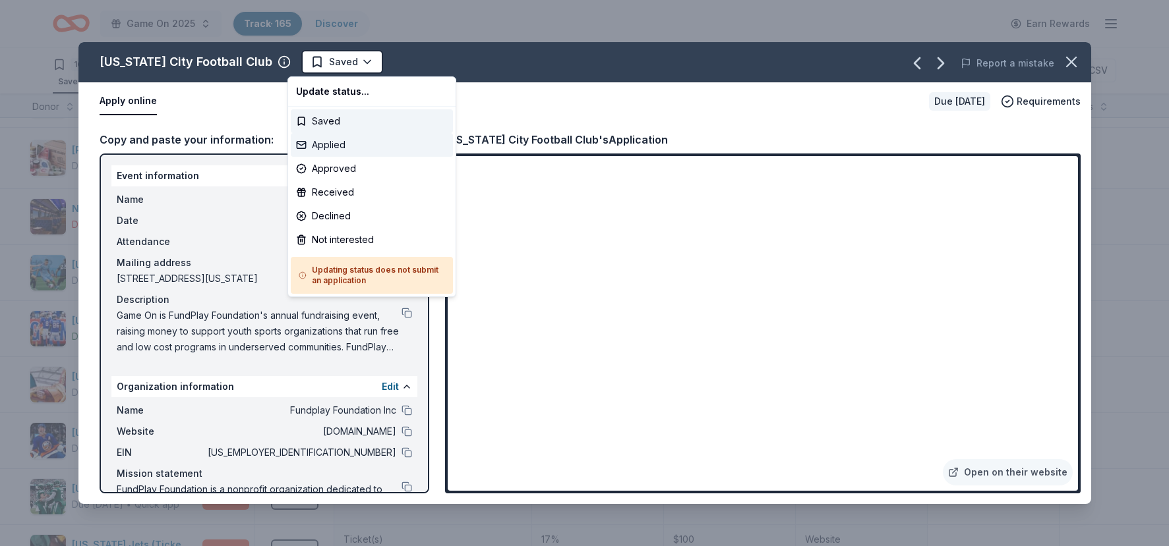
click at [334, 147] on div "Applied" at bounding box center [372, 145] width 162 height 24
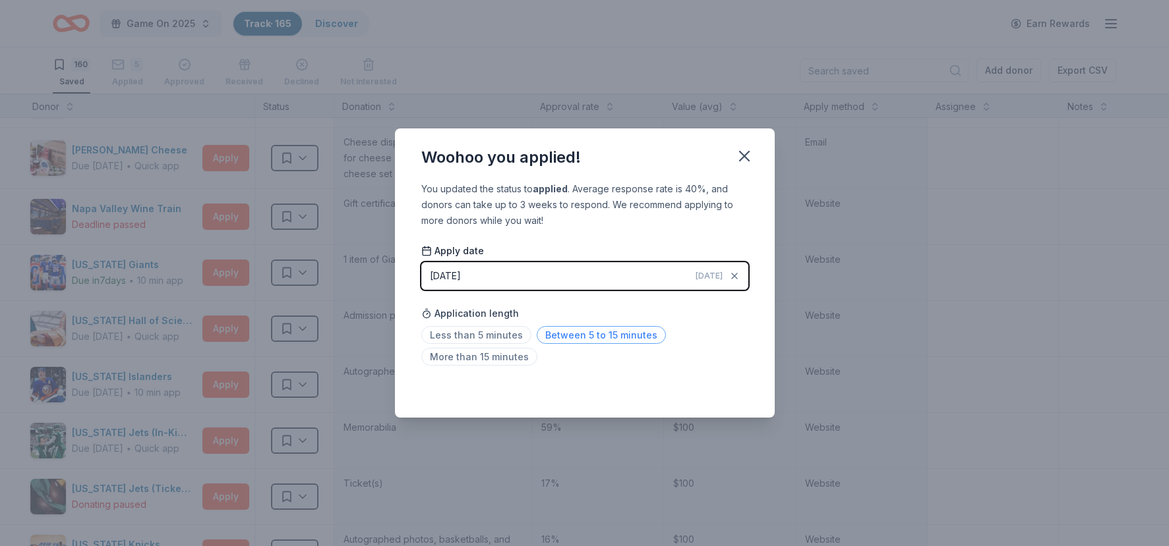
click at [588, 337] on span "Between 5 to 15 minutes" at bounding box center [601, 335] width 129 height 18
click at [739, 161] on icon "button" at bounding box center [744, 156] width 18 height 18
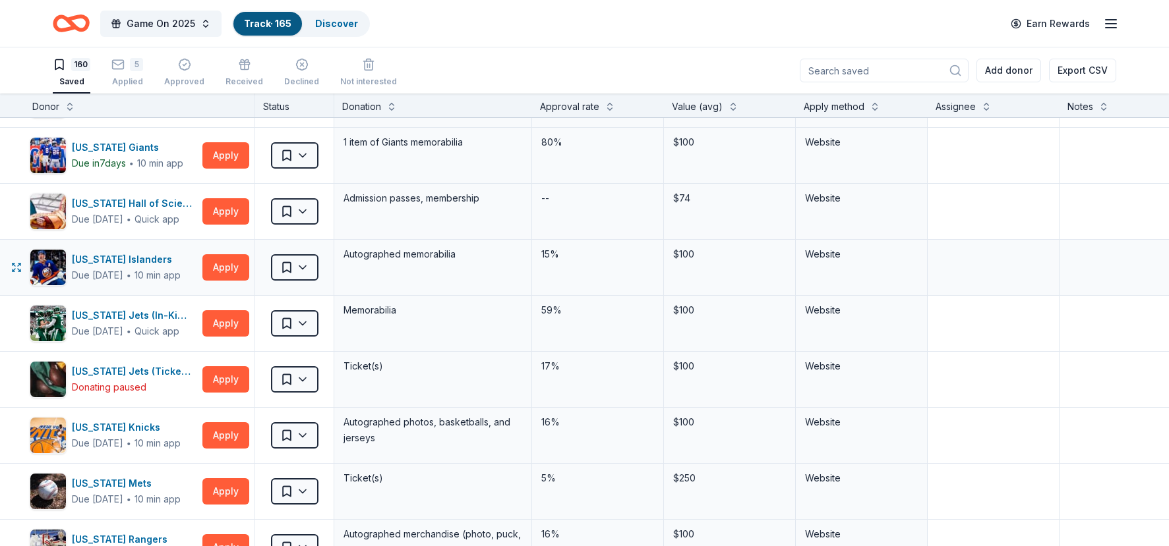
scroll to position [4941, 28]
click at [217, 156] on button "Apply" at bounding box center [225, 156] width 47 height 26
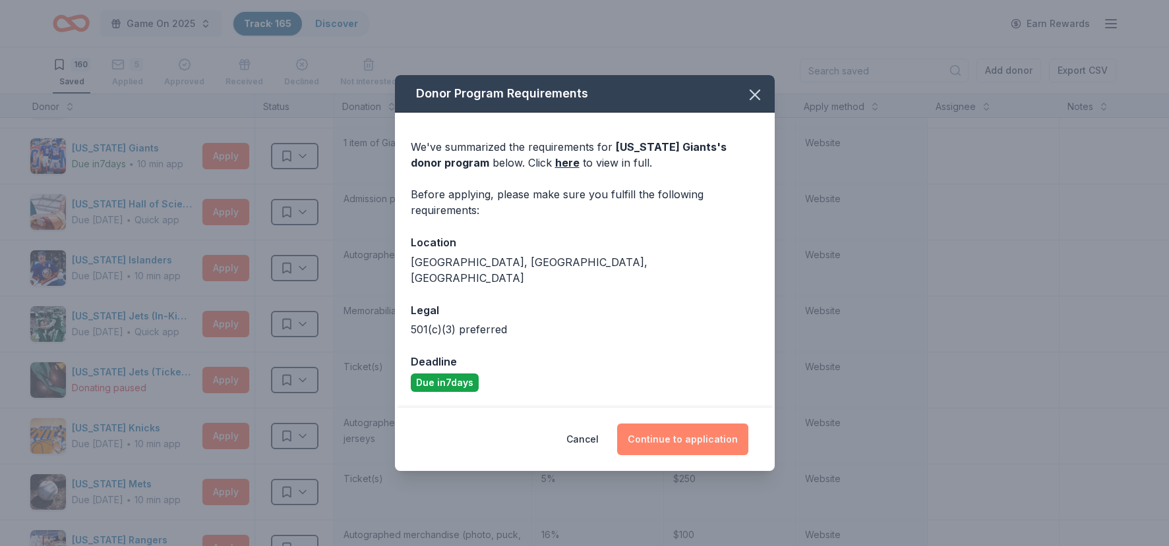
click at [683, 430] on button "Continue to application" at bounding box center [682, 440] width 131 height 32
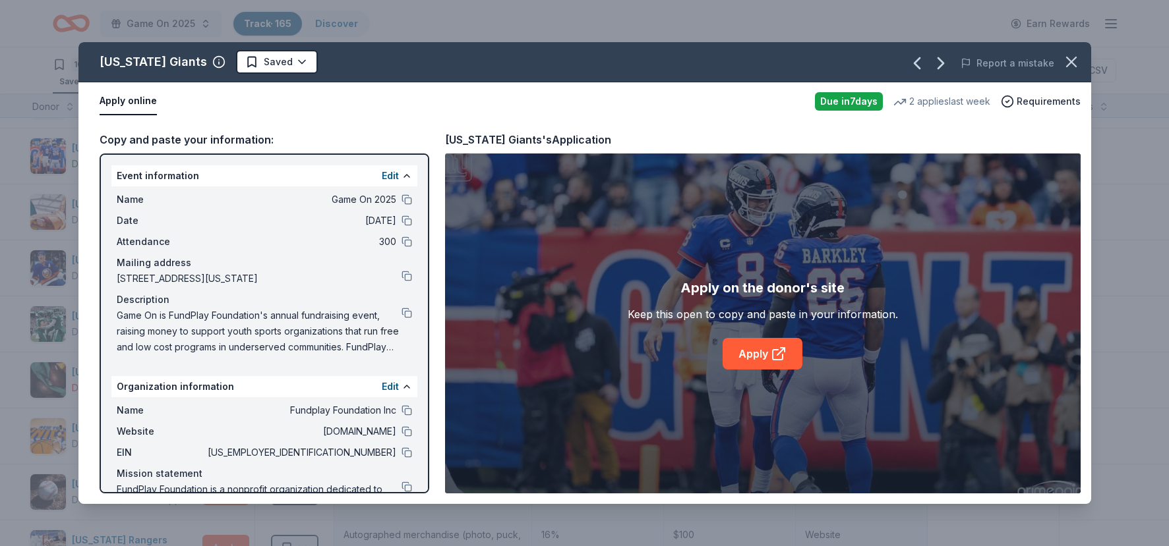
click at [750, 370] on div "Apply on the donor's site Keep this open to copy and paste in your information.…" at bounding box center [762, 324] width 635 height 340
click at [753, 362] on link "Apply" at bounding box center [762, 354] width 80 height 32
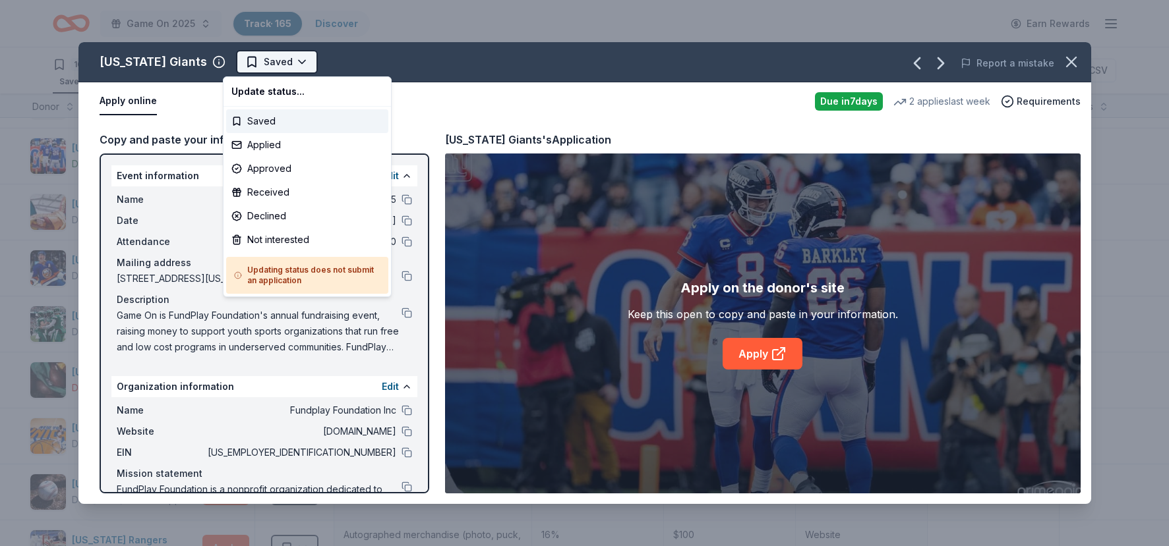
click at [266, 67] on html "Game On 2025 Track · 165 Discover Earn Rewards 160 Saved 5 Applied Approved Rec…" at bounding box center [584, 273] width 1169 height 546
click at [260, 148] on div "Applied" at bounding box center [307, 145] width 162 height 24
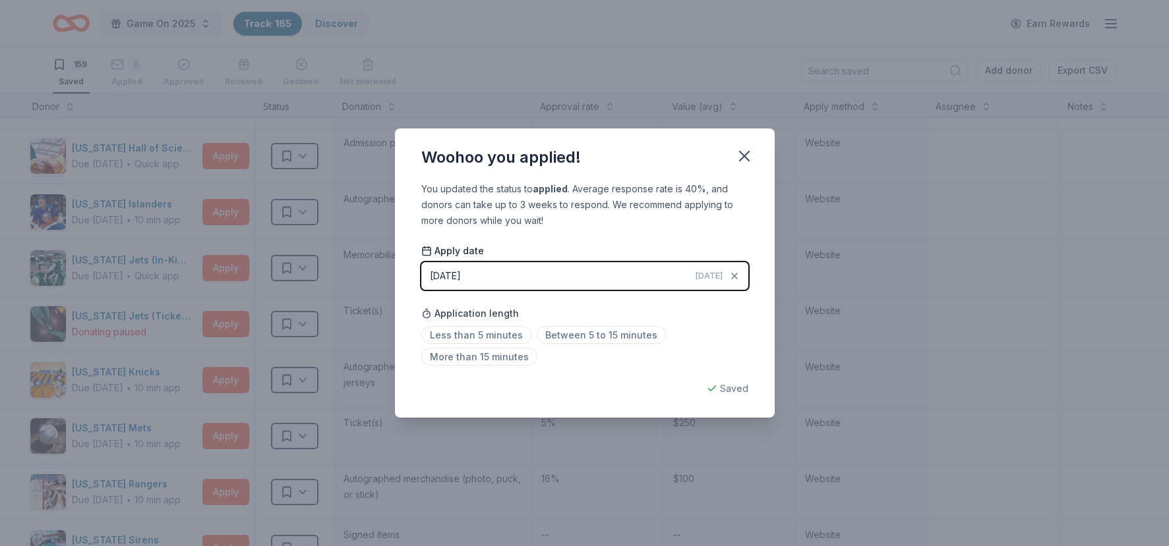
scroll to position [1, 0]
click at [483, 333] on span "Less than 5 minutes" at bounding box center [476, 335] width 110 height 18
click at [743, 156] on icon "button" at bounding box center [744, 156] width 9 height 9
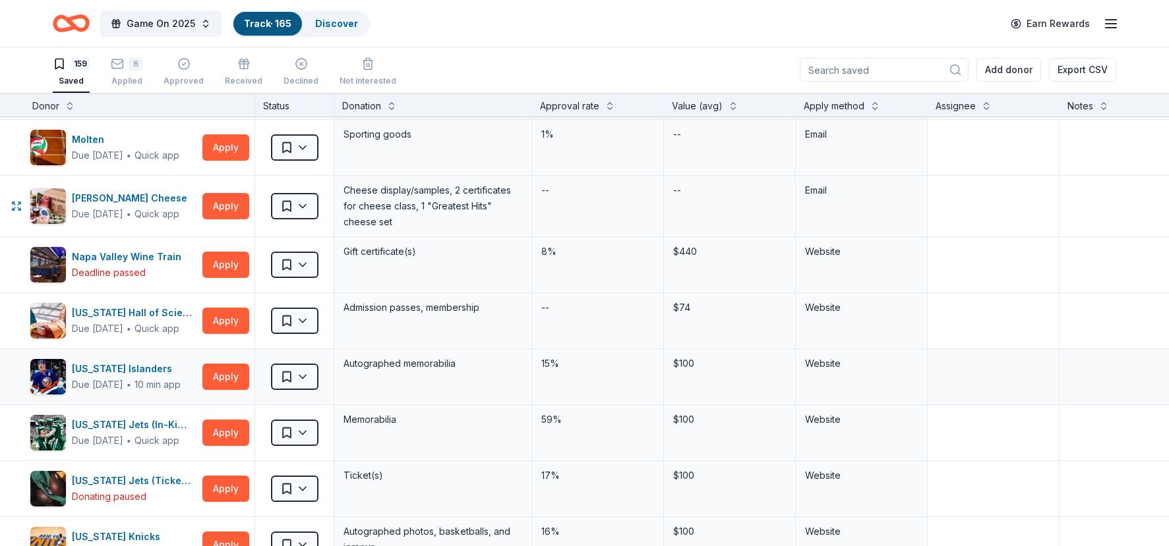
scroll to position [4772, 28]
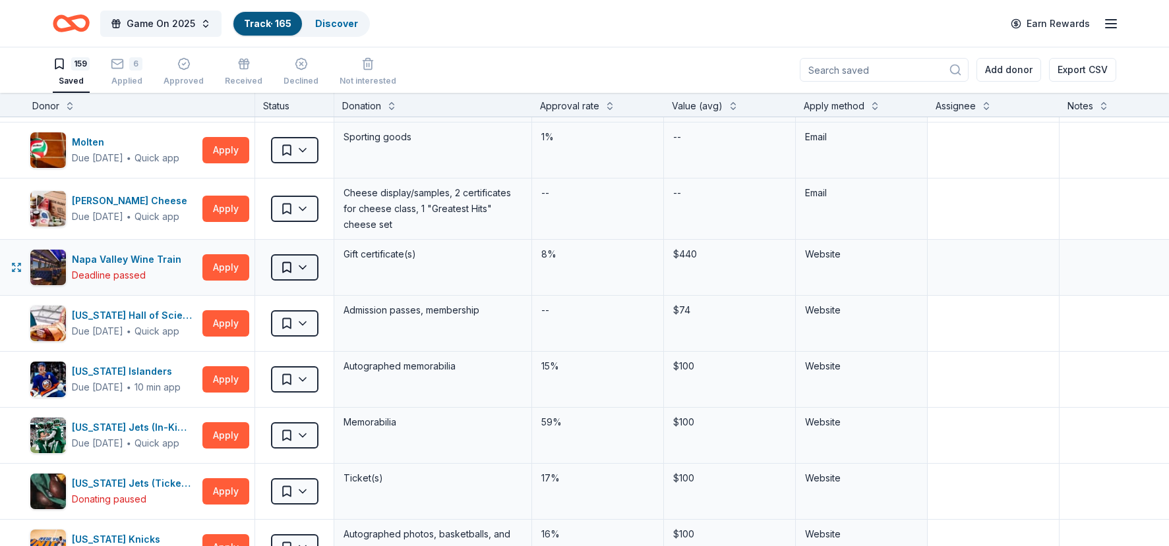
click at [285, 272] on html "Game On 2025 Track · 165 Discover Earn Rewards 159 Saved 6 Applied Approved Rec…" at bounding box center [584, 272] width 1169 height 546
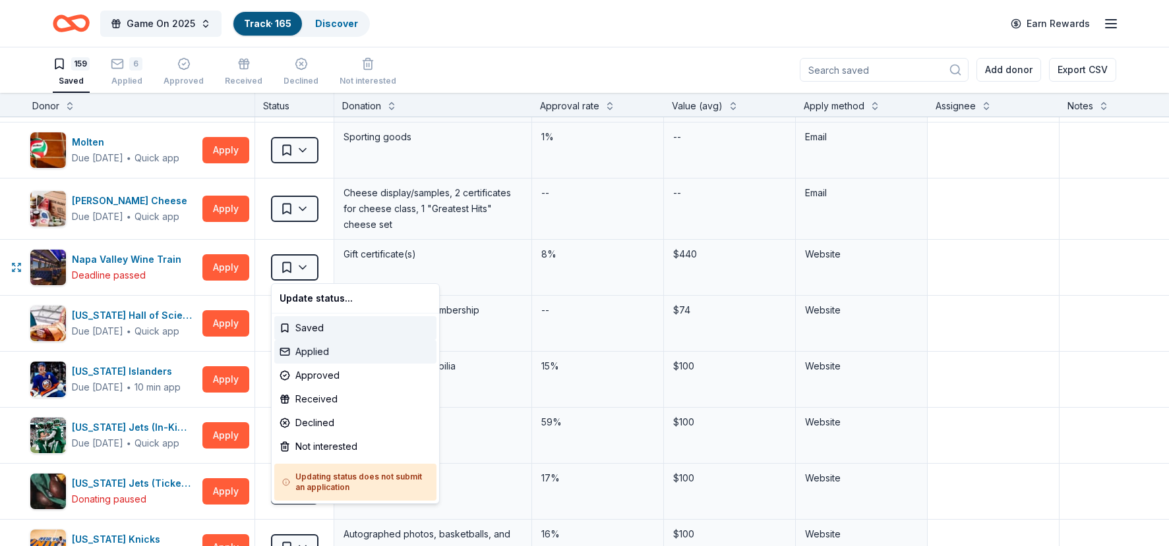
click at [316, 348] on div "Applied" at bounding box center [355, 352] width 162 height 24
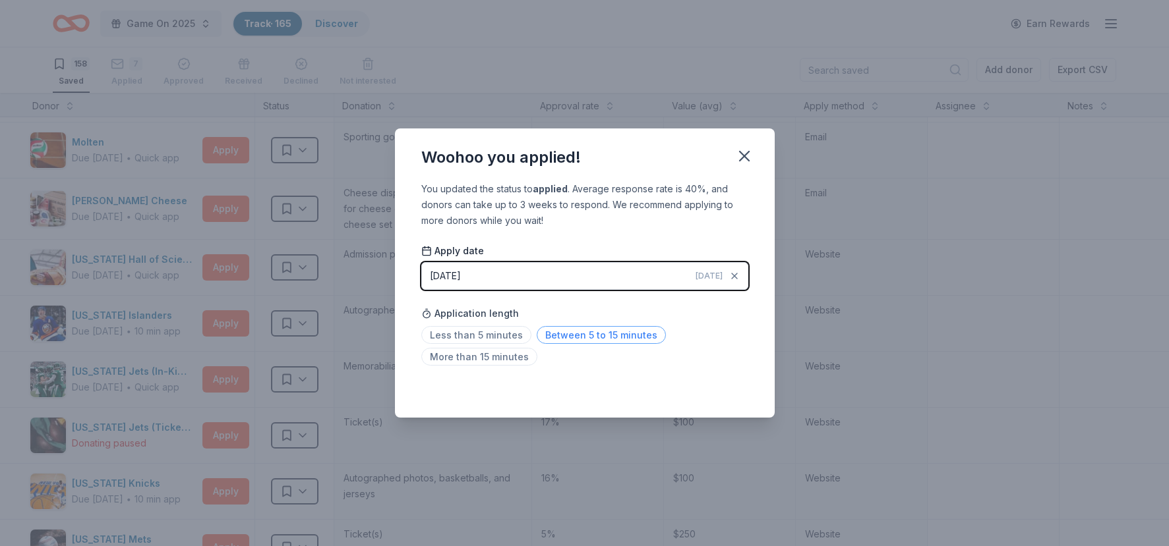
click at [579, 332] on span "Between 5 to 15 minutes" at bounding box center [601, 335] width 129 height 18
click at [744, 159] on icon "button" at bounding box center [744, 156] width 18 height 18
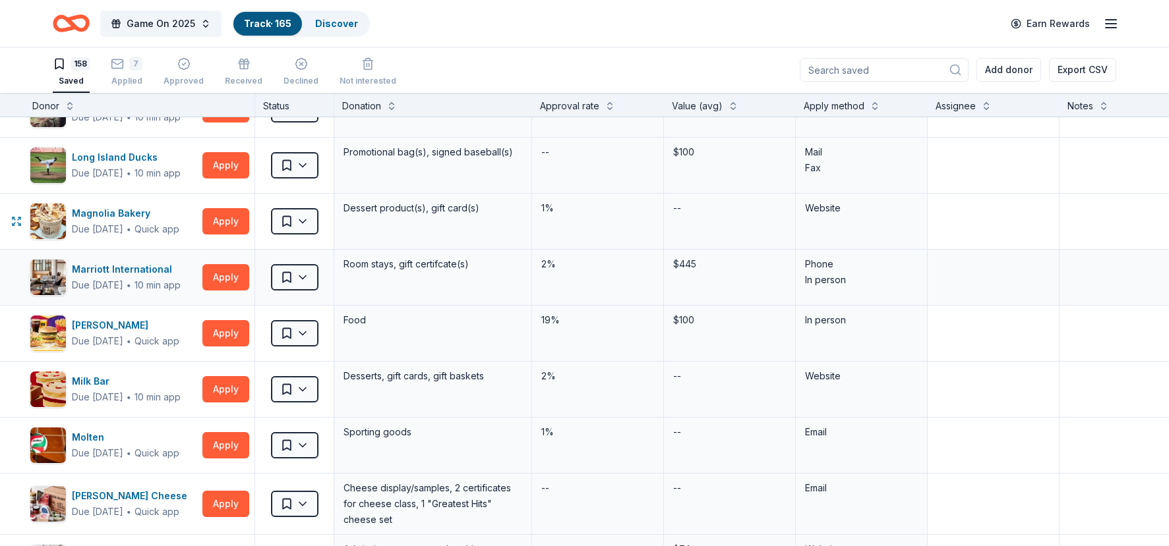
scroll to position [4476, 28]
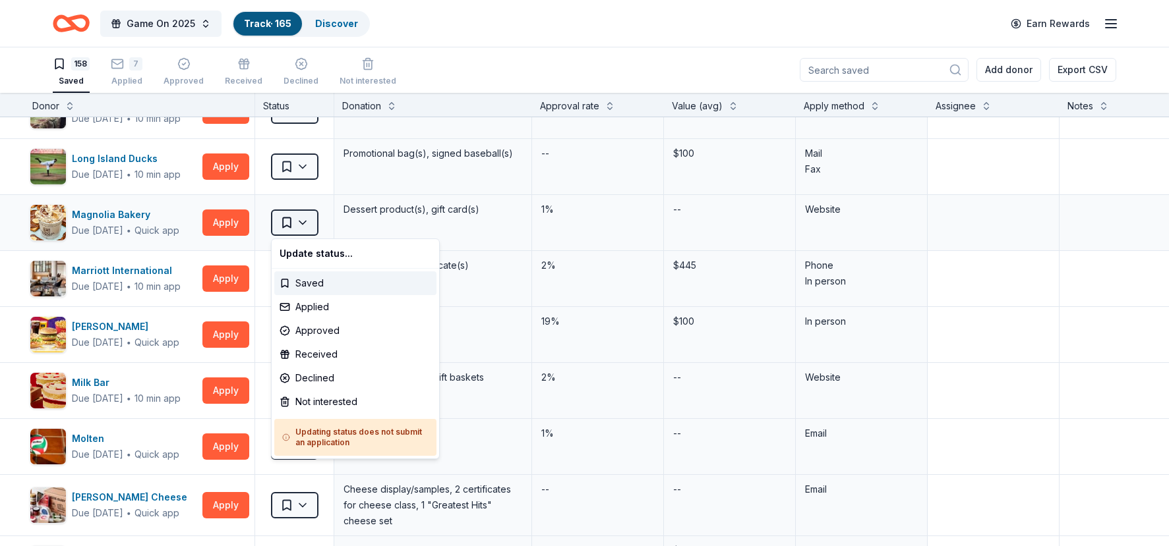
click at [285, 218] on html "Game On 2025 Track · 165 Discover Earn Rewards 158 Saved 7 Applied Approved Rec…" at bounding box center [584, 272] width 1169 height 546
click at [324, 301] on div "Applied" at bounding box center [355, 307] width 162 height 24
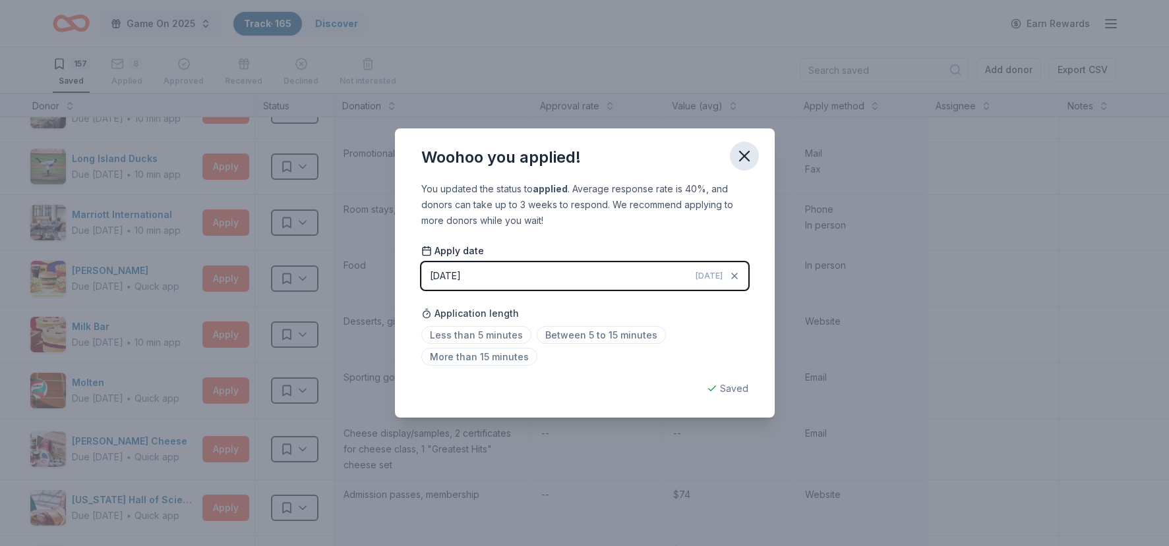
click at [740, 167] on button "button" at bounding box center [744, 156] width 29 height 29
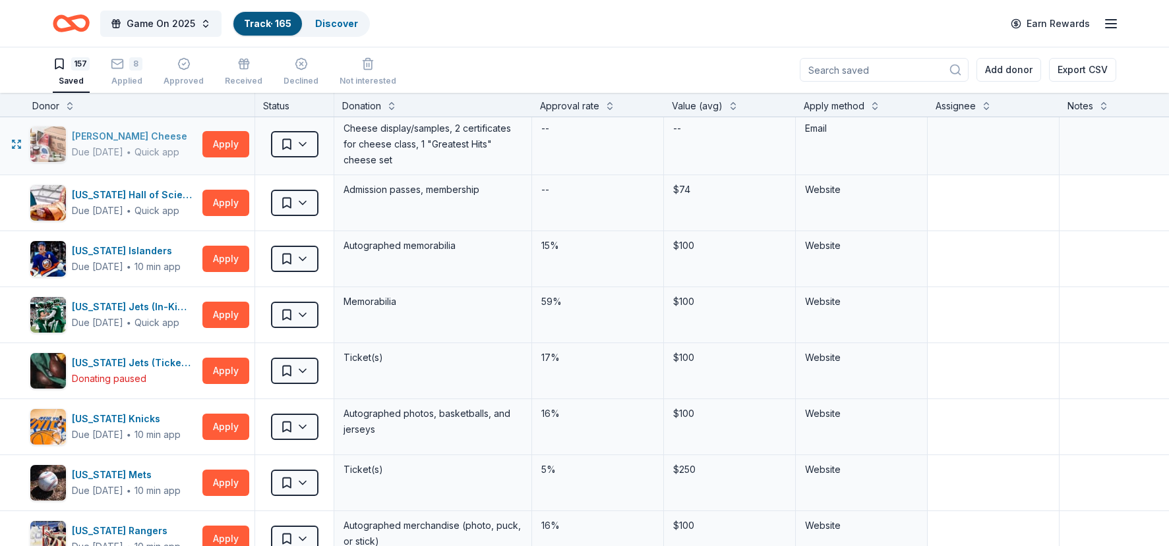
scroll to position [4803, 28]
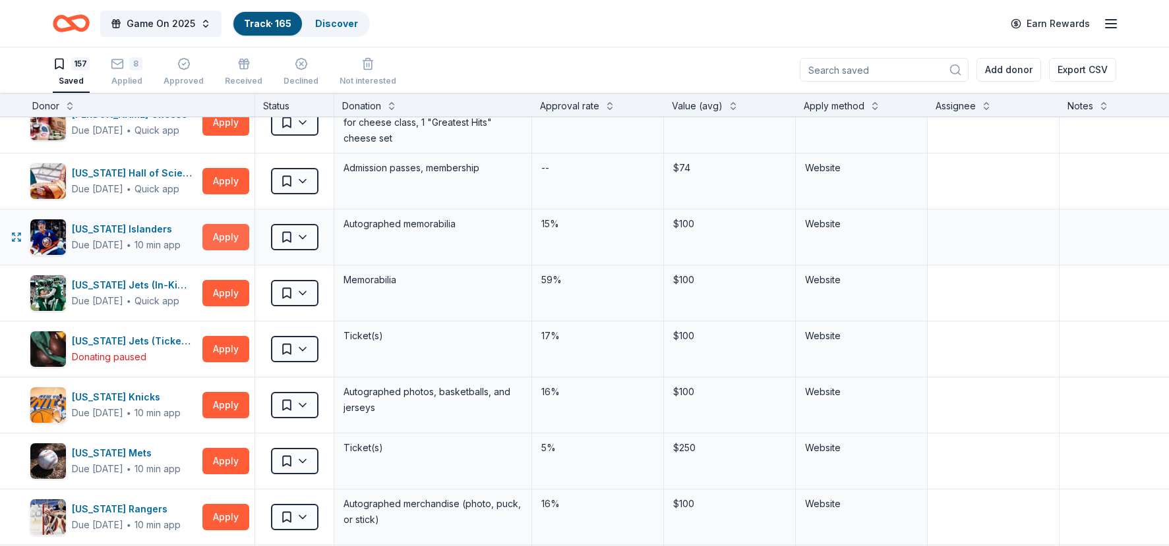
click at [223, 241] on button "Apply" at bounding box center [225, 237] width 47 height 26
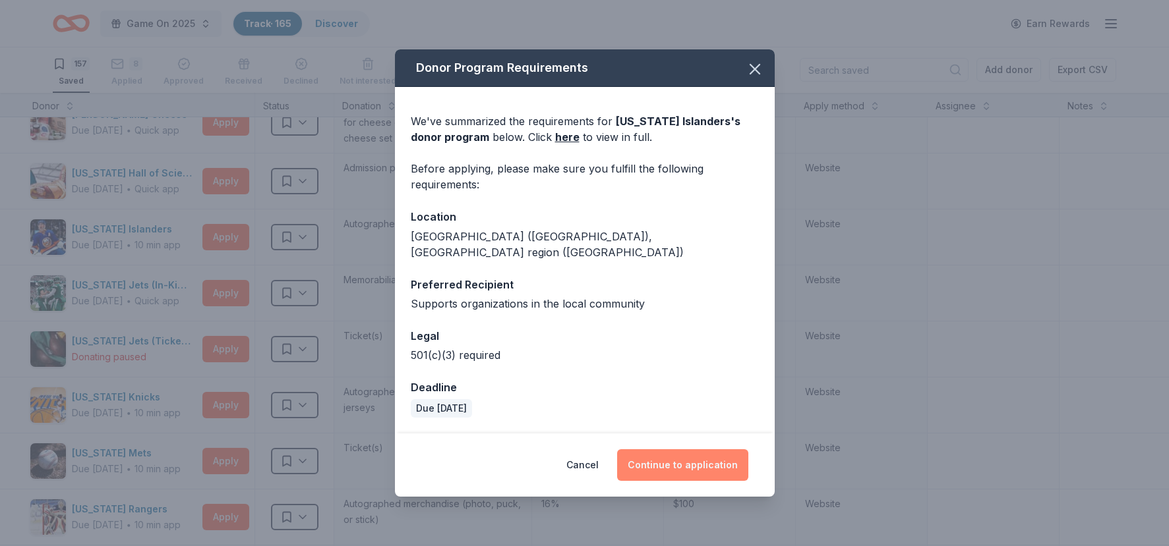
click at [674, 463] on button "Continue to application" at bounding box center [682, 466] width 131 height 32
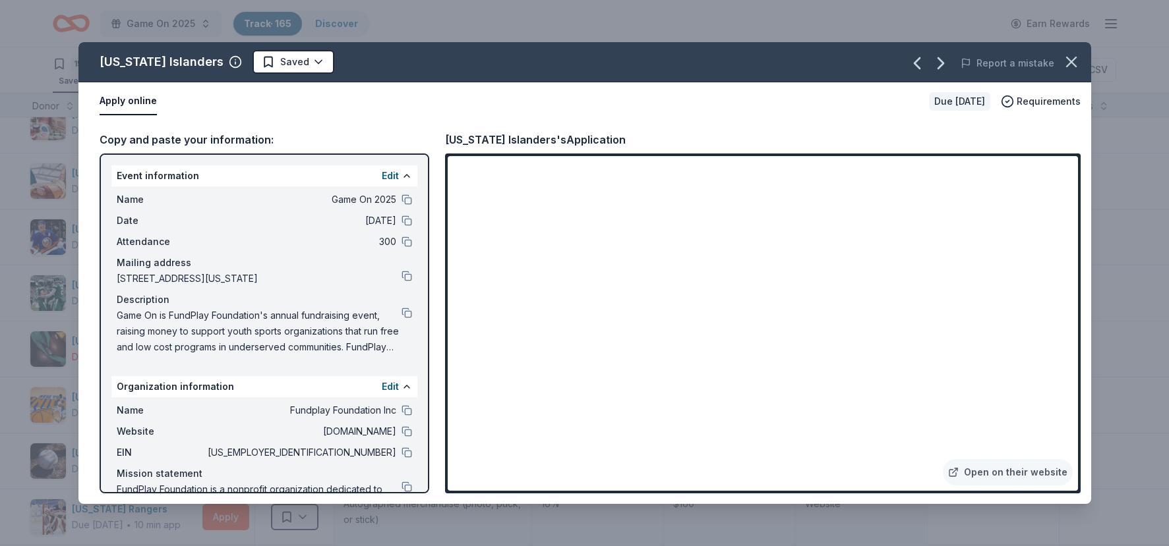
scroll to position [3, 0]
click at [407, 197] on button at bounding box center [406, 197] width 11 height 11
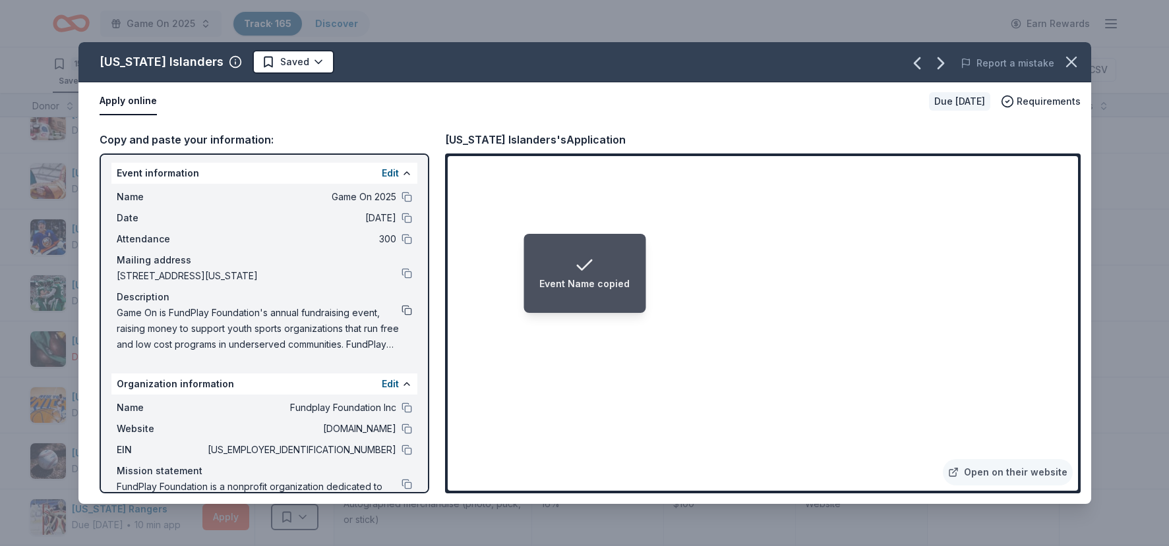
click at [403, 311] on button at bounding box center [406, 310] width 11 height 11
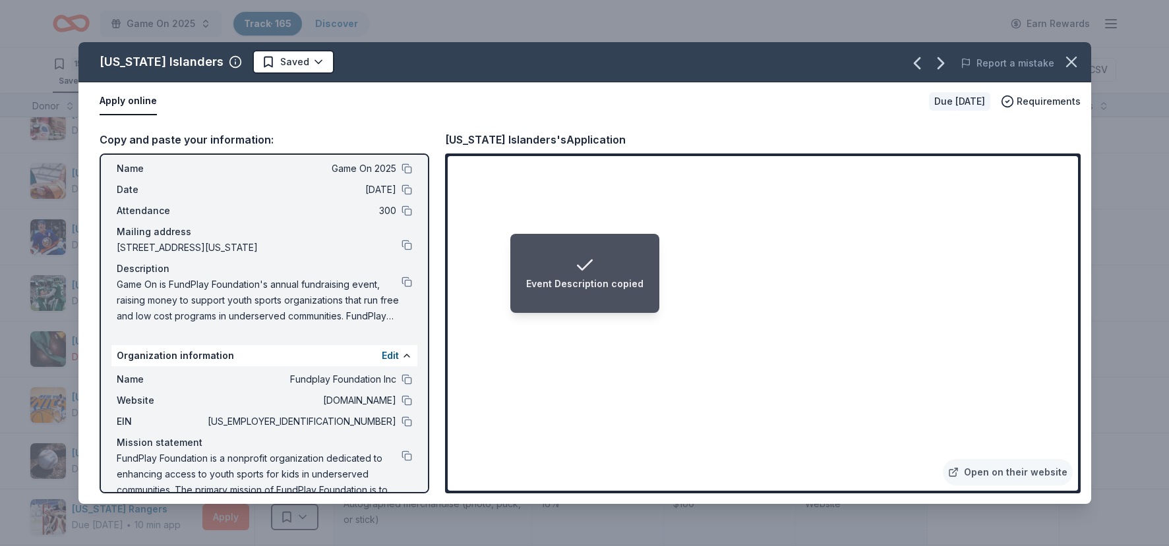
scroll to position [53, 0]
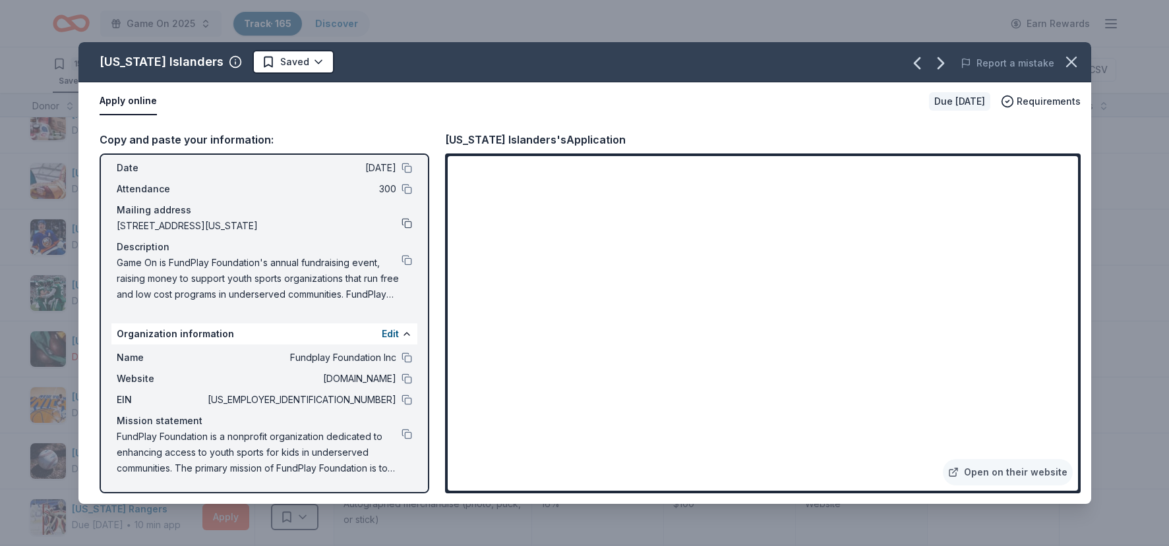
click at [405, 227] on button at bounding box center [406, 223] width 11 height 11
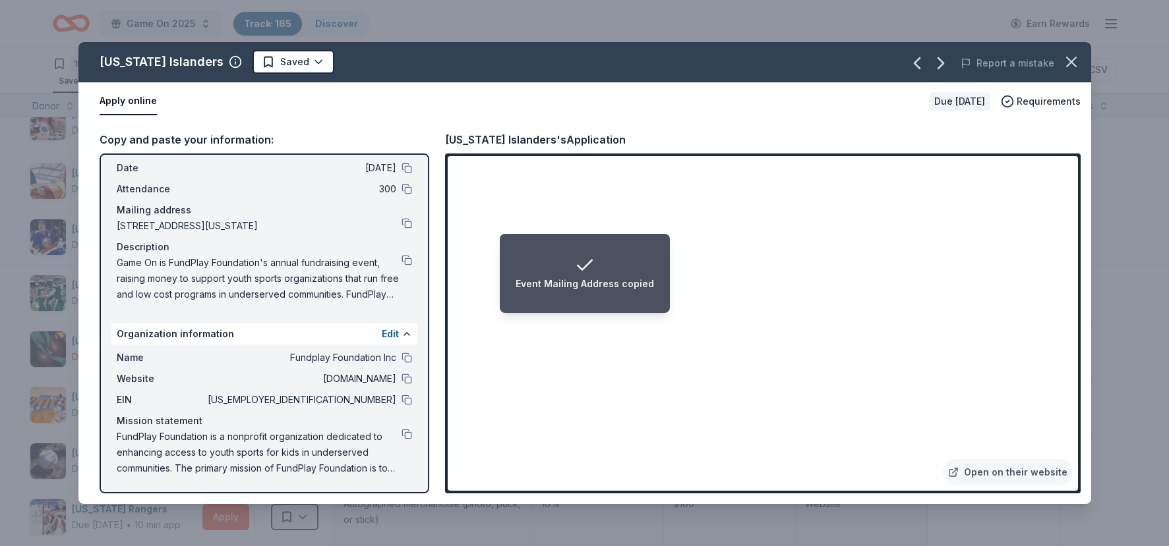
click at [602, 279] on div "Event Mailing Address copied" at bounding box center [584, 284] width 138 height 16
click at [591, 281] on div "Event Mailing Address copied" at bounding box center [584, 284] width 138 height 16
click at [610, 286] on div "Event Mailing Address copied" at bounding box center [584, 284] width 138 height 16
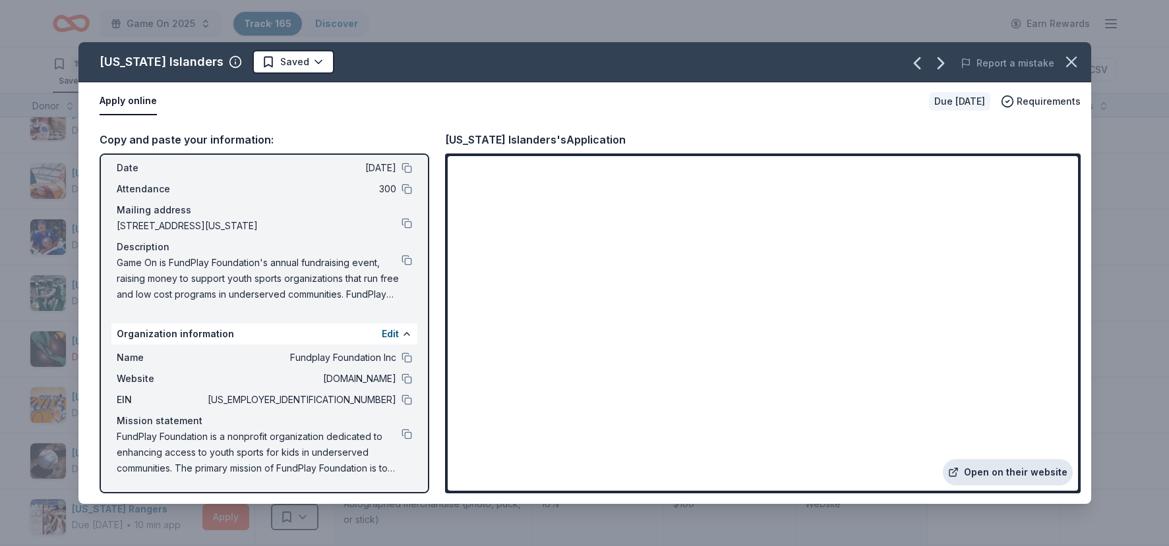
click at [826, 472] on link "Open on their website" at bounding box center [1008, 472] width 130 height 26
click at [415, 257] on div "Name Game On 2025 Date 10/16/25 Attendance 300 Mailing address 30 Irving Place,…" at bounding box center [264, 221] width 306 height 174
click at [407, 260] on button at bounding box center [406, 260] width 11 height 11
click at [285, 63] on html "Game On 2025 Track · 165 Discover Earn Rewards 157 Saved 8 Applied Approved Rec…" at bounding box center [584, 272] width 1169 height 546
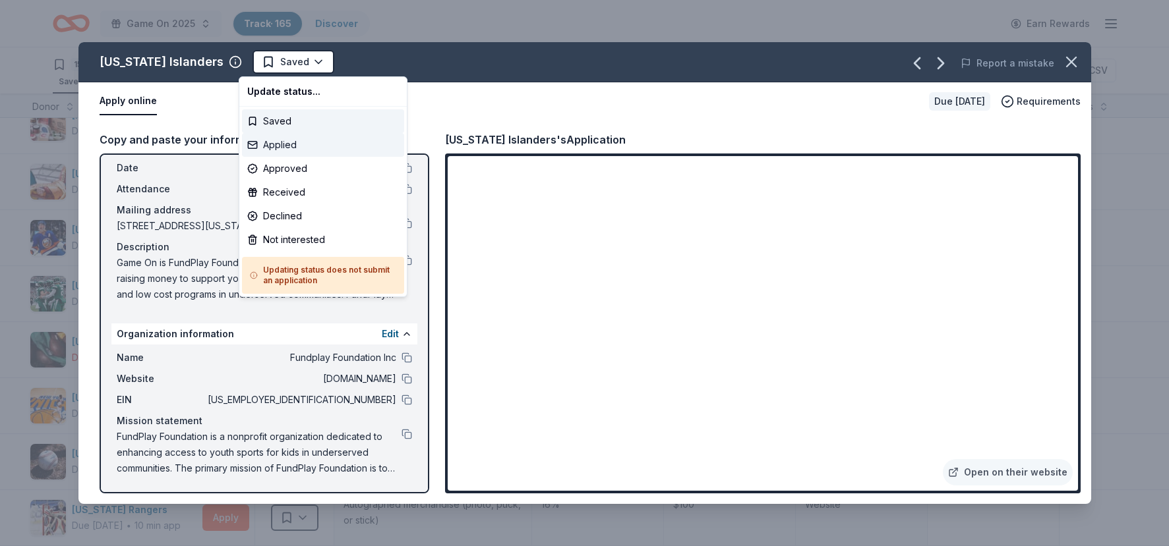
click at [276, 139] on div "Applied" at bounding box center [323, 145] width 162 height 24
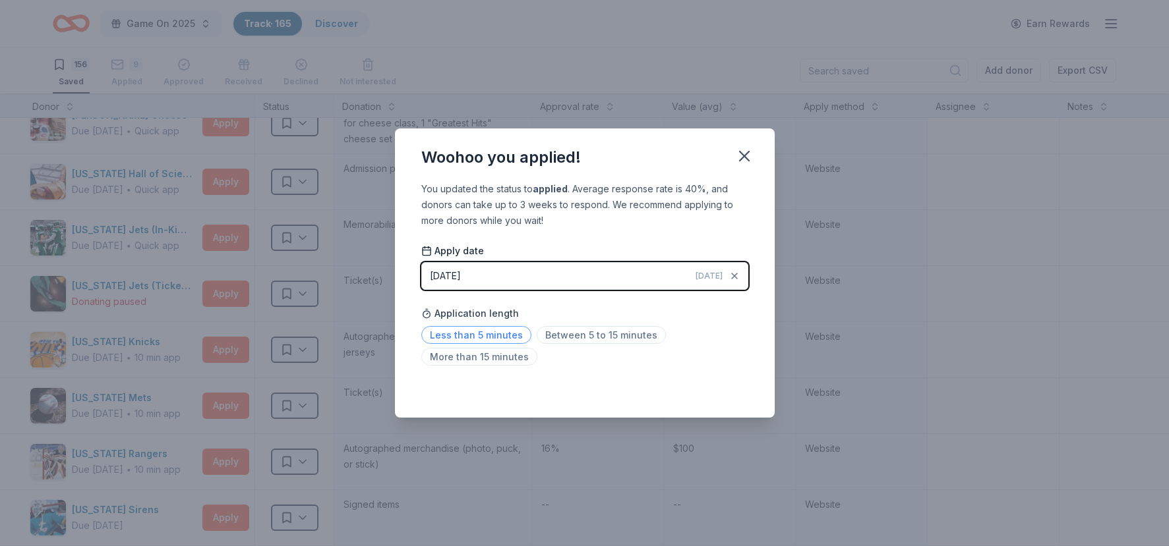
click at [469, 341] on span "Less than 5 minutes" at bounding box center [476, 335] width 110 height 18
click at [741, 155] on icon "button" at bounding box center [744, 156] width 18 height 18
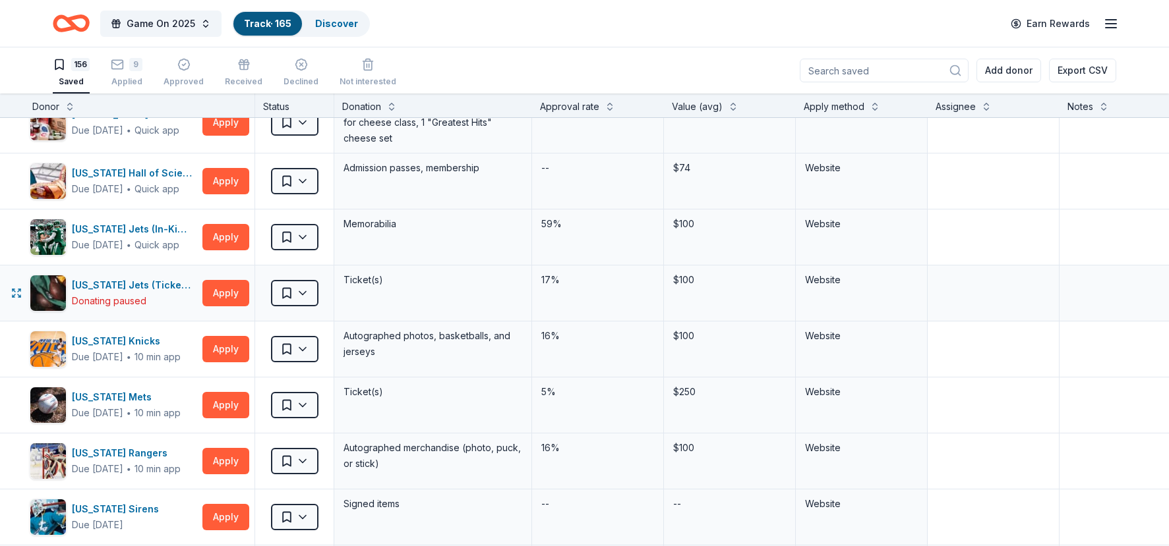
scroll to position [4861, 28]
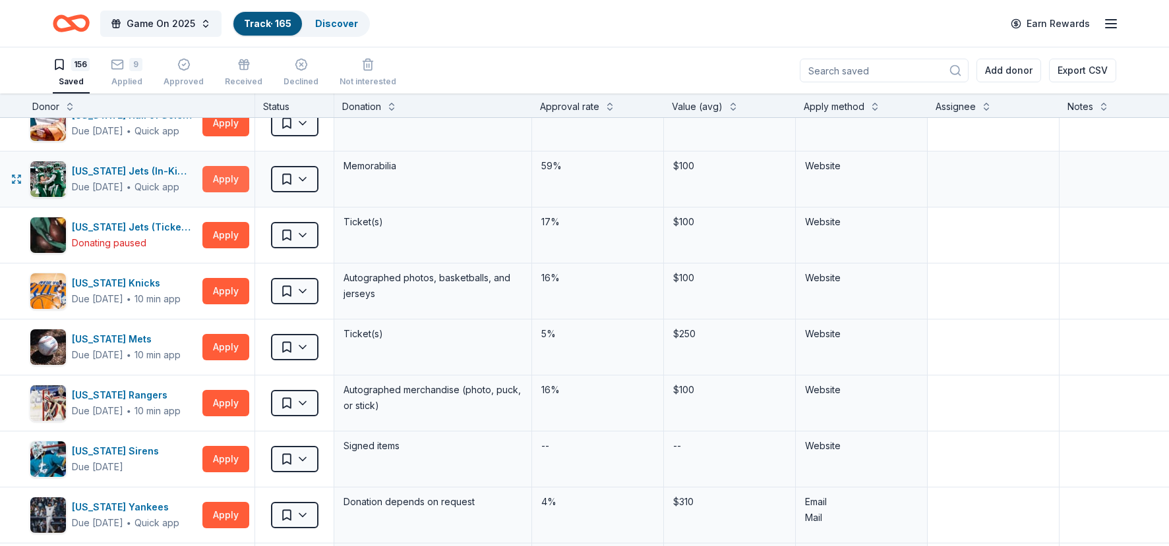
click at [233, 183] on button "Apply" at bounding box center [225, 179] width 47 height 26
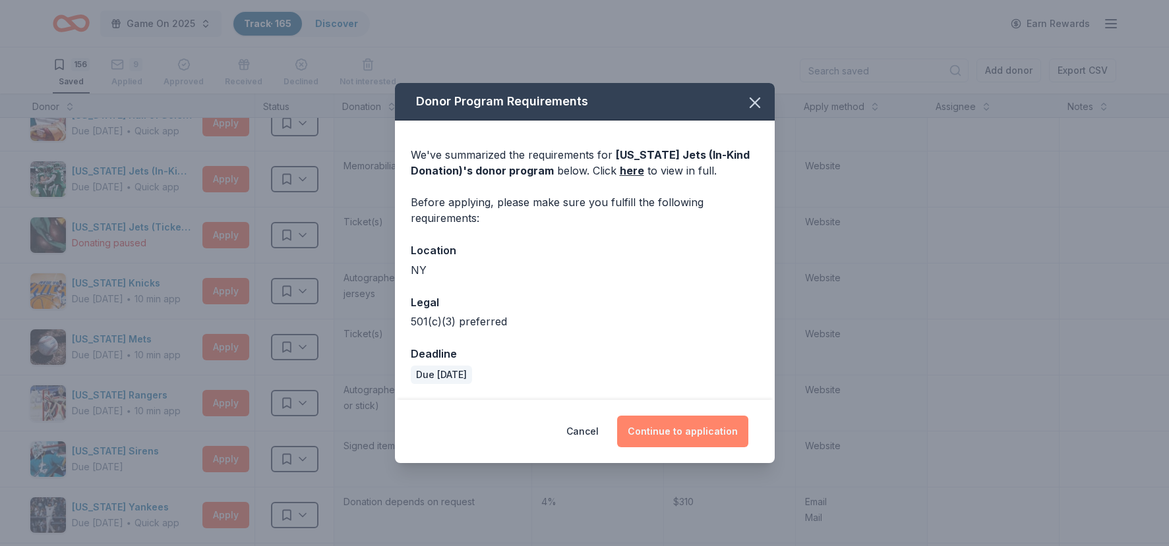
click at [667, 428] on button "Continue to application" at bounding box center [682, 432] width 131 height 32
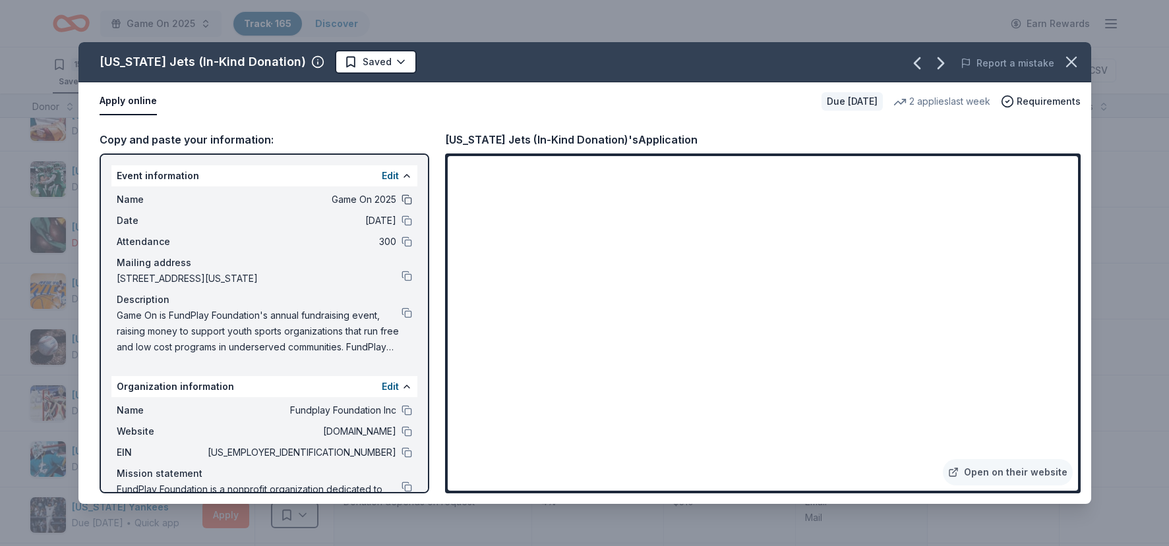
click at [403, 198] on button at bounding box center [406, 199] width 11 height 11
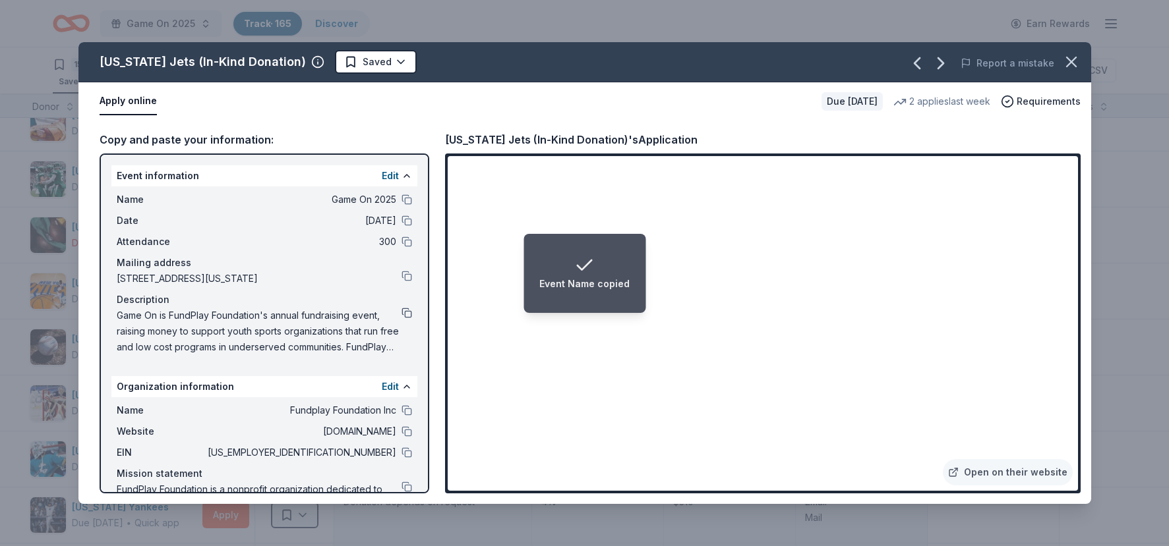
click at [401, 314] on button at bounding box center [406, 313] width 11 height 11
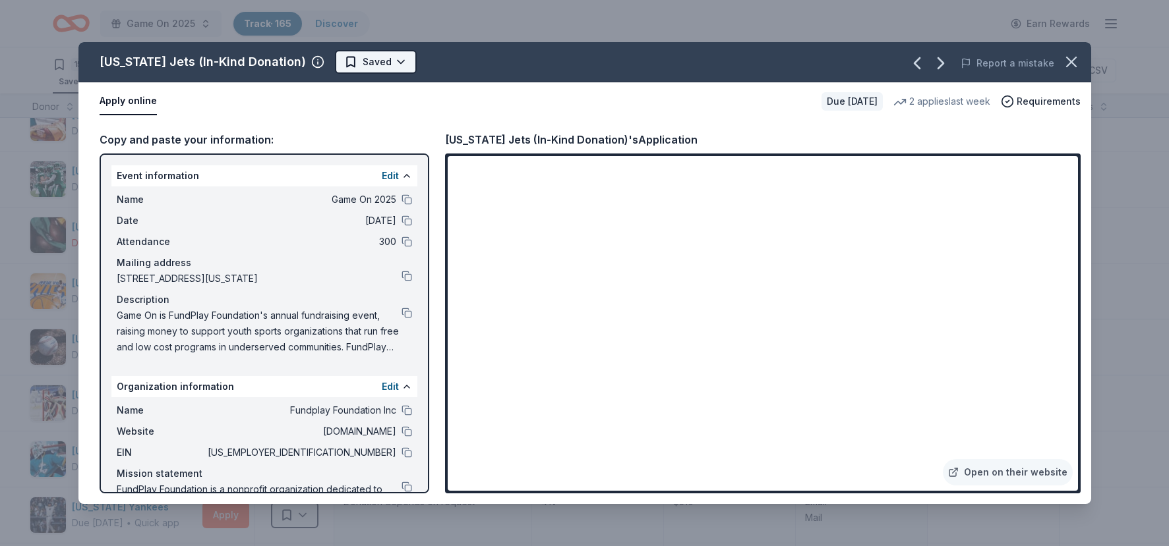
click at [337, 59] on html "Game On 2025 Track · 165 Discover Earn Rewards 156 Saved 9 Applied Approved Rec…" at bounding box center [584, 273] width 1169 height 546
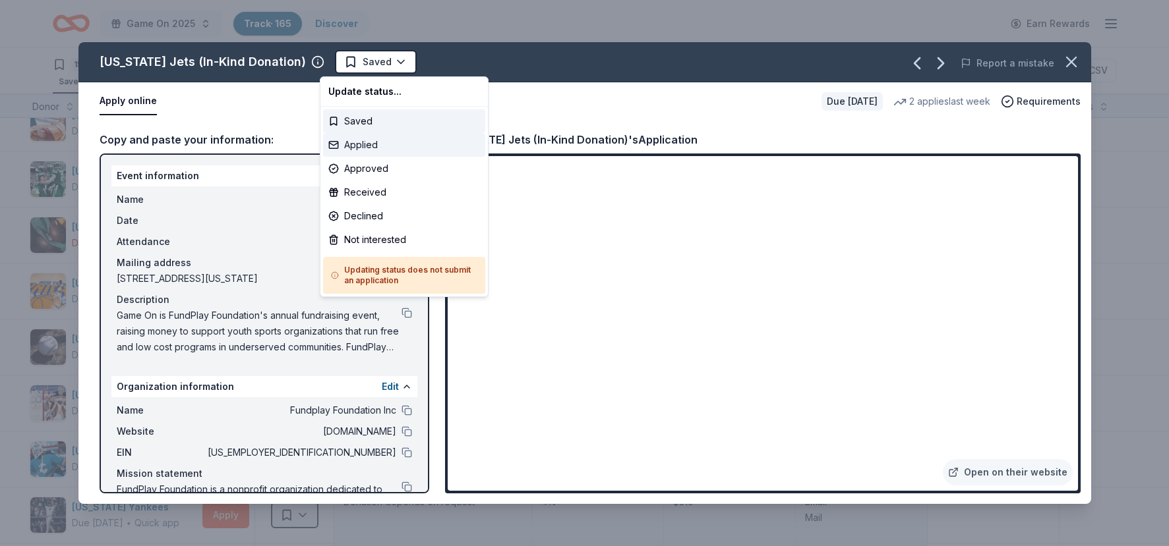
click at [345, 146] on div "Applied" at bounding box center [404, 145] width 162 height 24
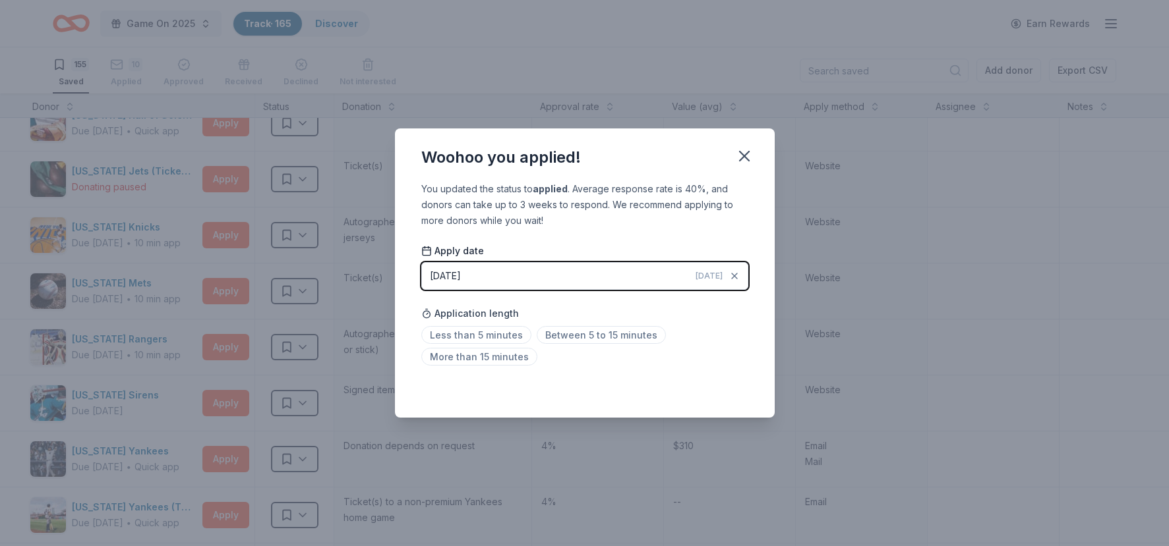
click at [171, 211] on div "Woohoo you applied! You updated the status to applied . Average response rate i…" at bounding box center [584, 273] width 1169 height 546
click at [488, 329] on span "Less than 5 minutes" at bounding box center [476, 335] width 110 height 18
click at [745, 158] on icon "button" at bounding box center [744, 156] width 18 height 18
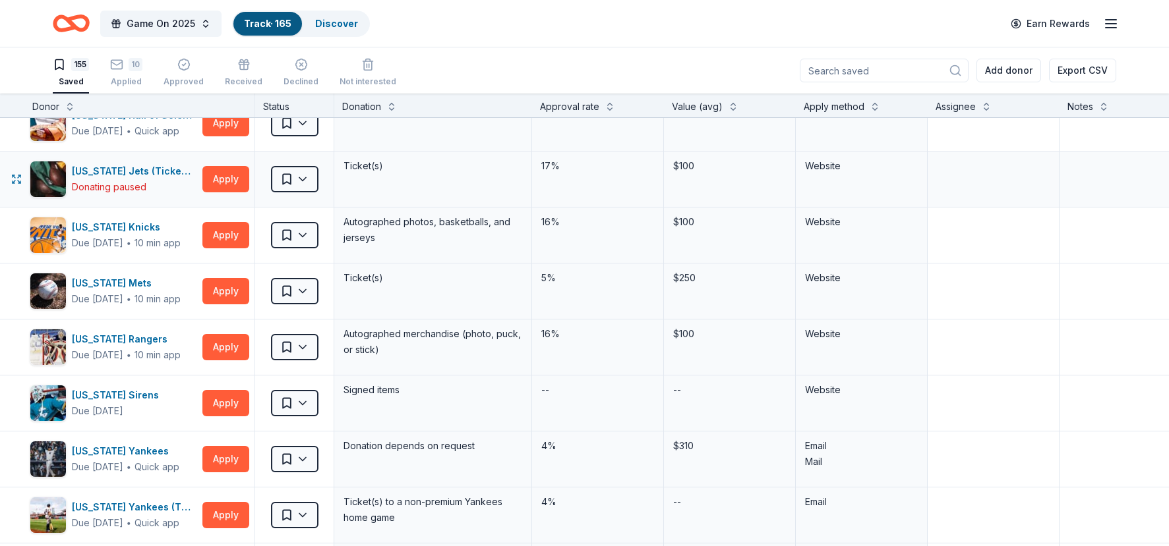
scroll to position [4821, 28]
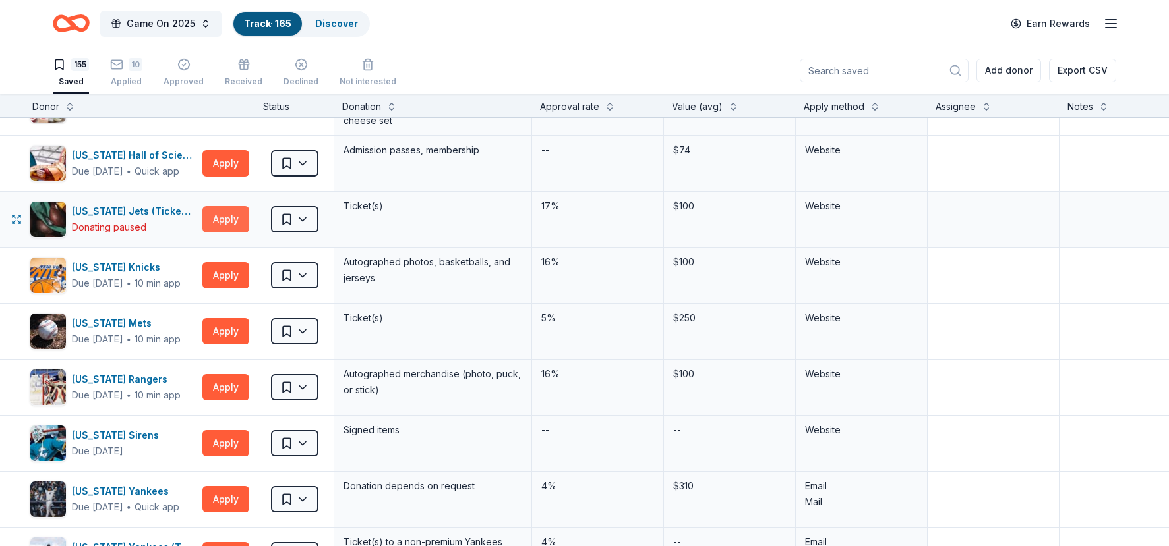
click at [225, 218] on button "Apply" at bounding box center [225, 219] width 47 height 26
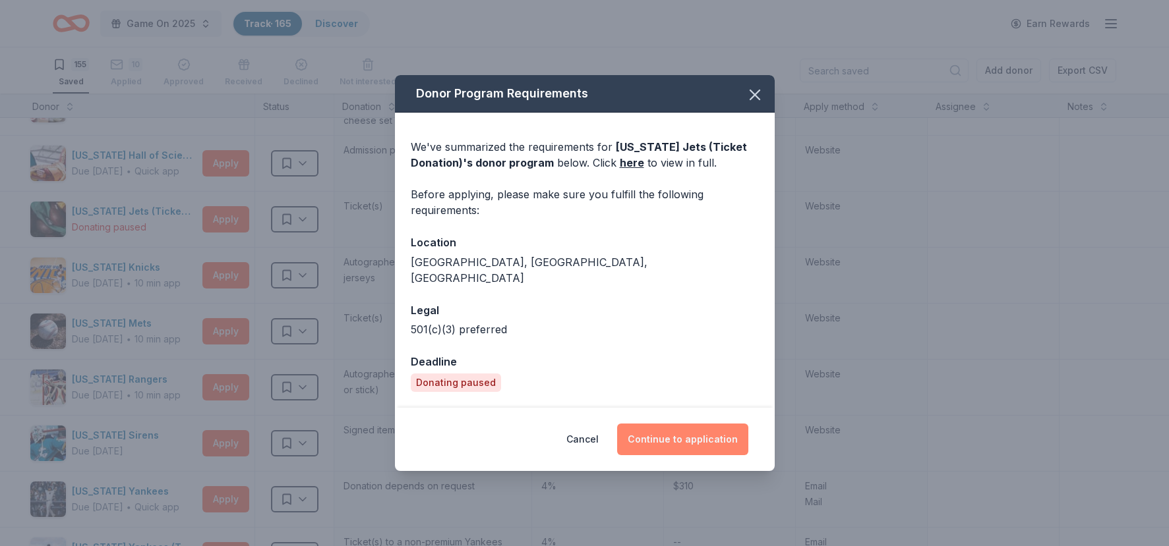
click at [695, 445] on button "Continue to application" at bounding box center [682, 440] width 131 height 32
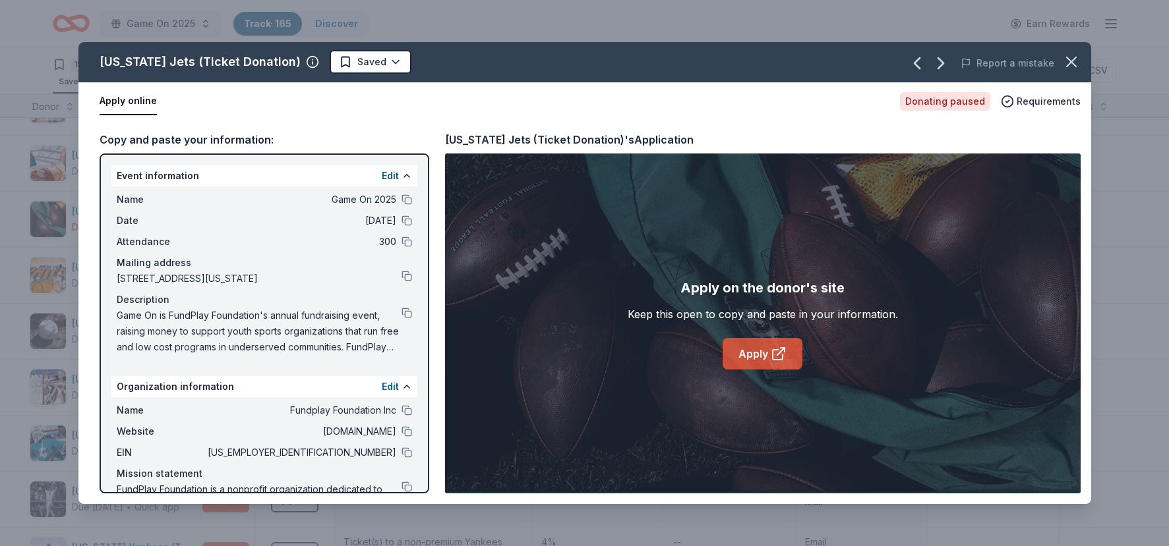
click at [758, 355] on link "Apply" at bounding box center [762, 354] width 80 height 32
click at [347, 56] on html "Game On 2025 Track · 165 Discover Earn Rewards 155 Saved 10 Applied Approved Re…" at bounding box center [584, 273] width 1169 height 546
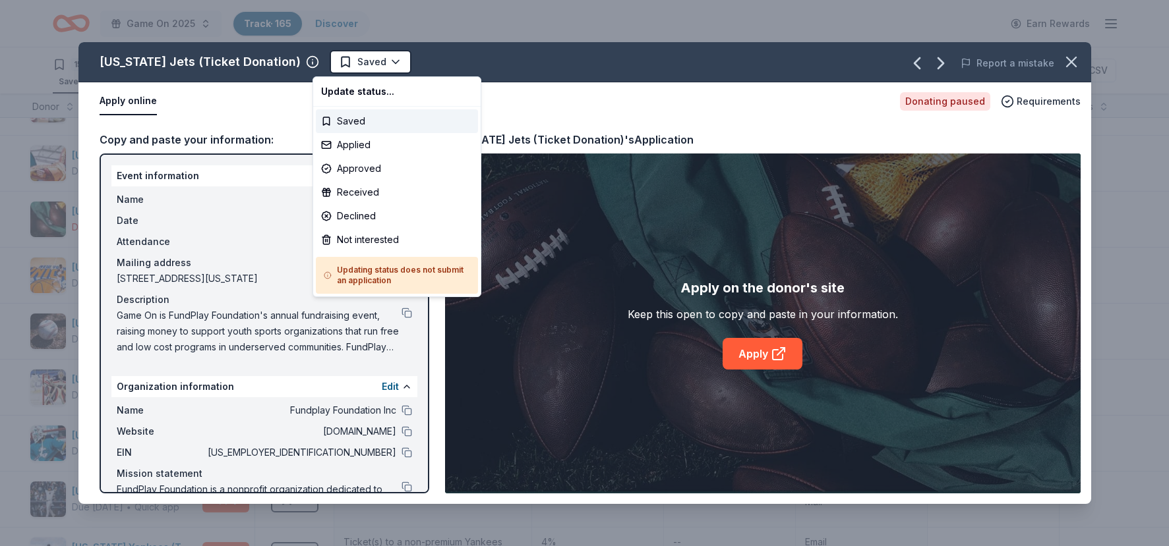
click at [430, 72] on html "Game On 2025 Track · 165 Discover Earn Rewards 155 Saved 10 Applied Approved Re…" at bounding box center [584, 273] width 1169 height 546
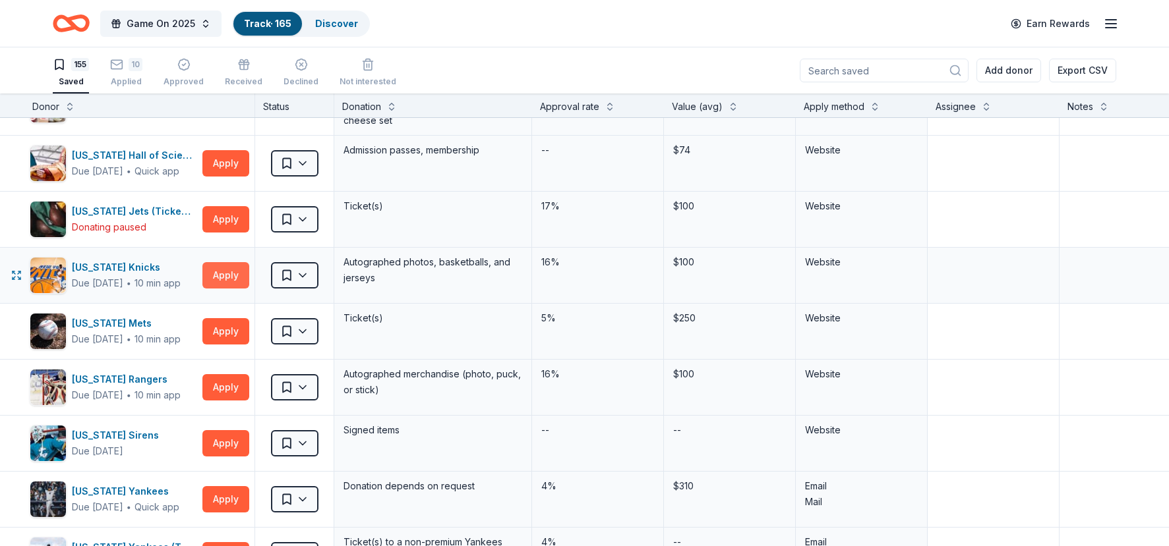
click at [219, 276] on button "Apply" at bounding box center [225, 275] width 47 height 26
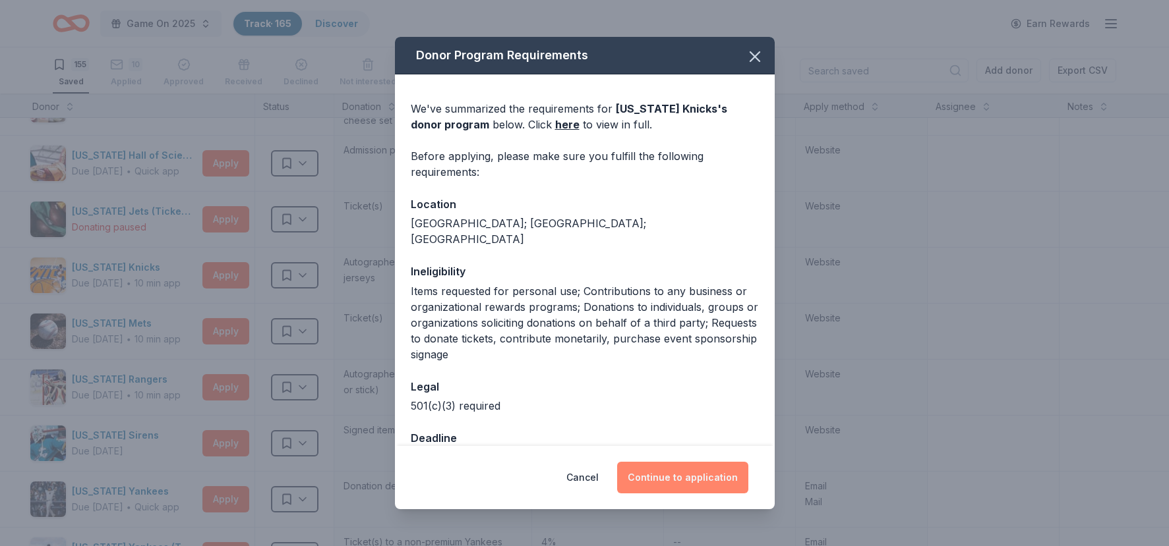
click at [675, 484] on button "Continue to application" at bounding box center [682, 478] width 131 height 32
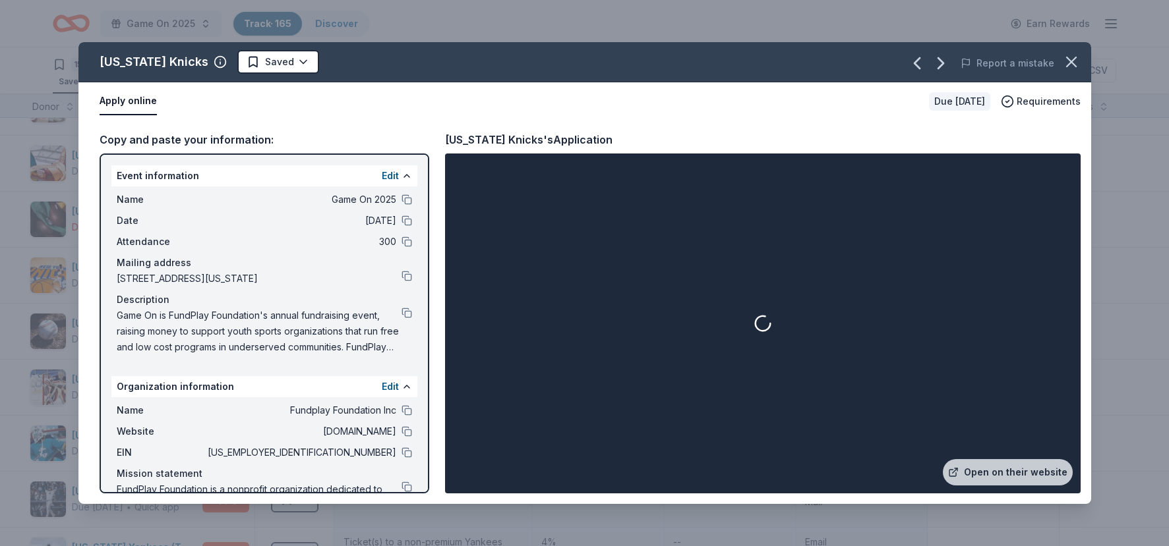
scroll to position [1, 0]
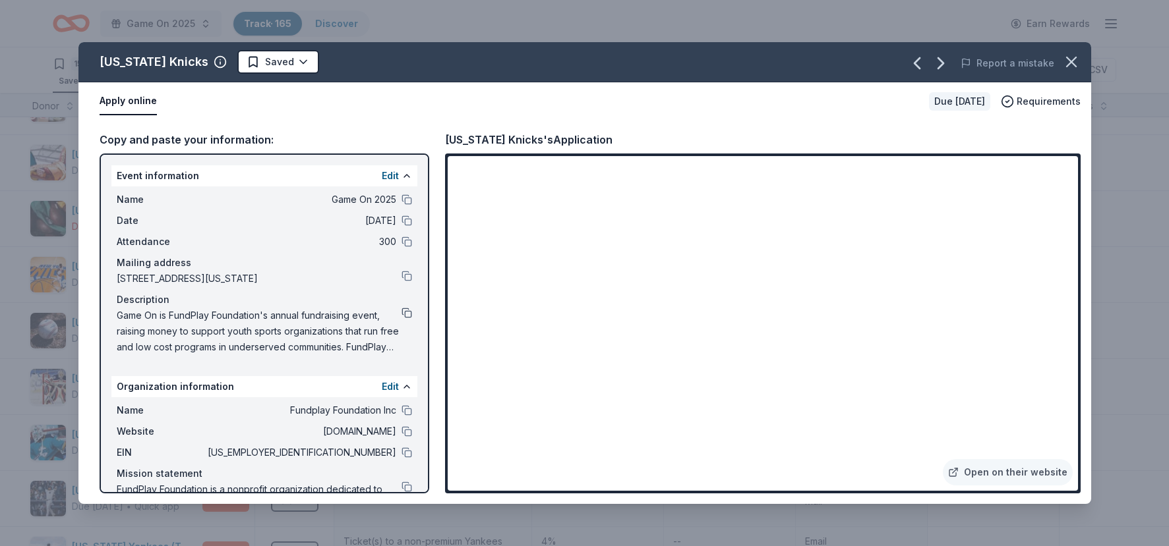
click at [408, 310] on button at bounding box center [406, 313] width 11 height 11
click at [248, 69] on html "Game On 2025 Track · 165 Discover Earn Rewards 155 Saved 10 Applied Approved Re…" at bounding box center [584, 272] width 1169 height 546
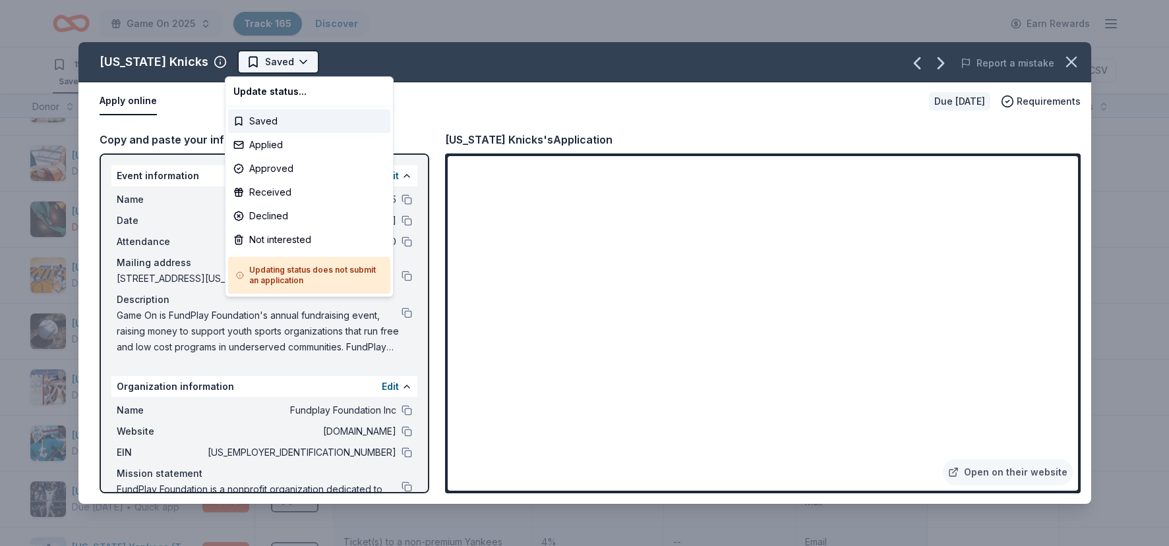
scroll to position [0, 0]
click at [263, 143] on div "Applied" at bounding box center [309, 145] width 162 height 24
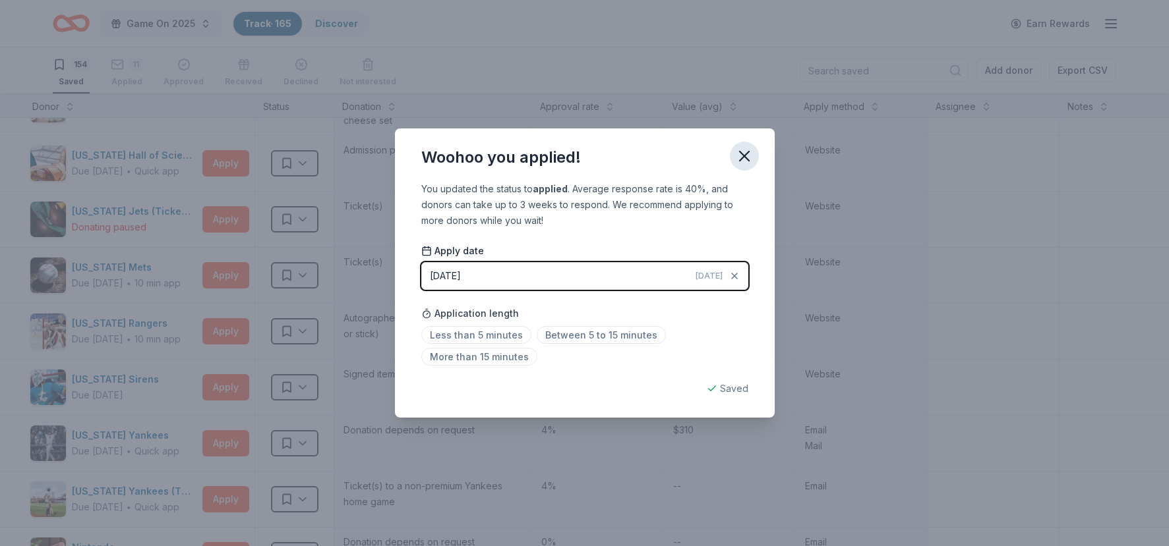
click at [746, 158] on icon "button" at bounding box center [744, 156] width 9 height 9
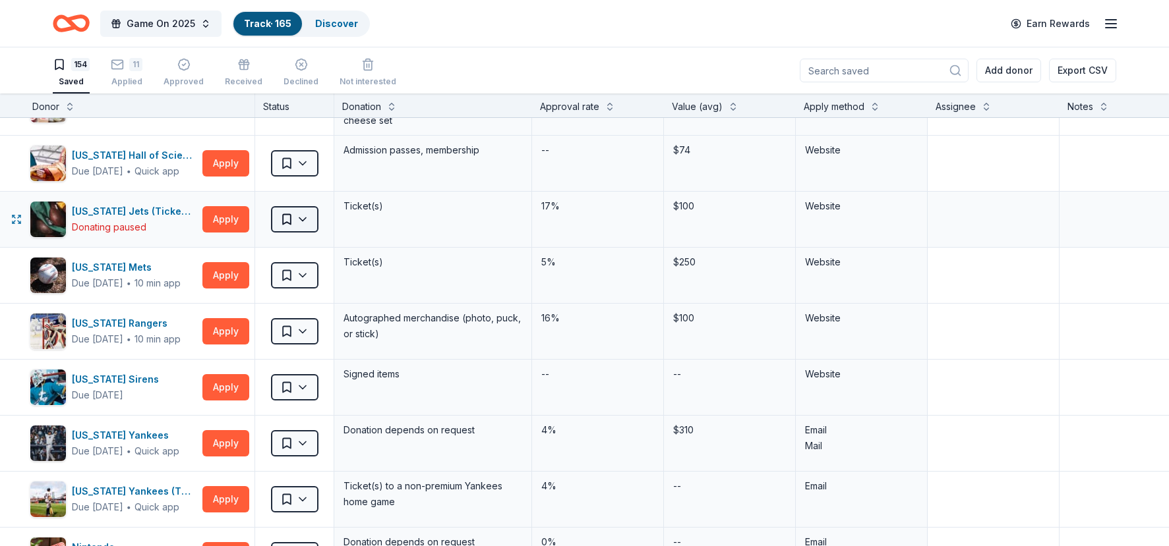
click at [277, 223] on html "Game On 2025 Track · 165 Discover Earn Rewards 154 Saved 11 Applied Approved Re…" at bounding box center [584, 273] width 1169 height 546
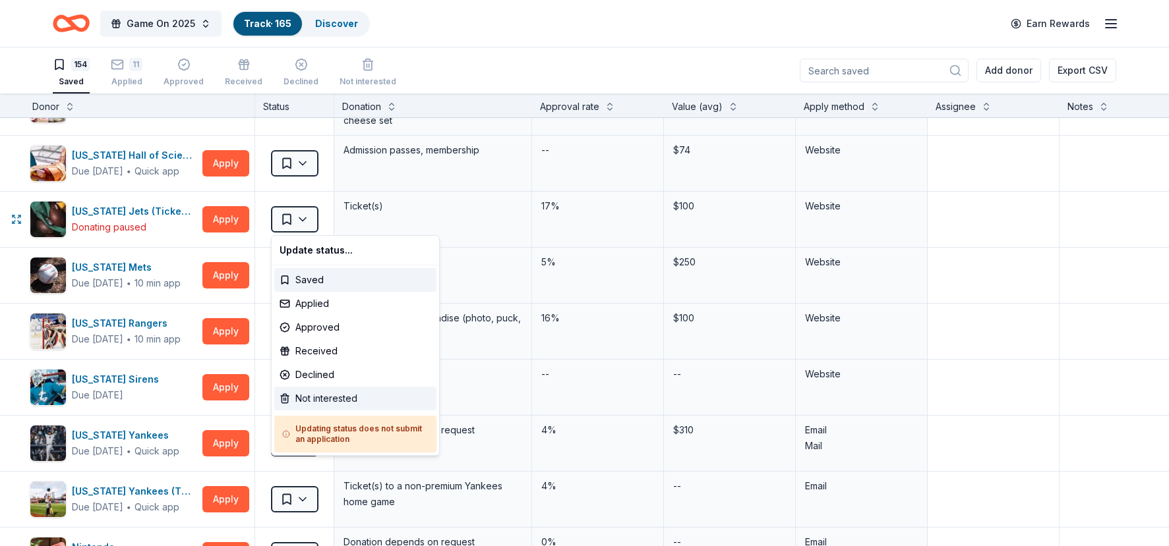
click at [329, 403] on div "Not interested" at bounding box center [355, 399] width 162 height 24
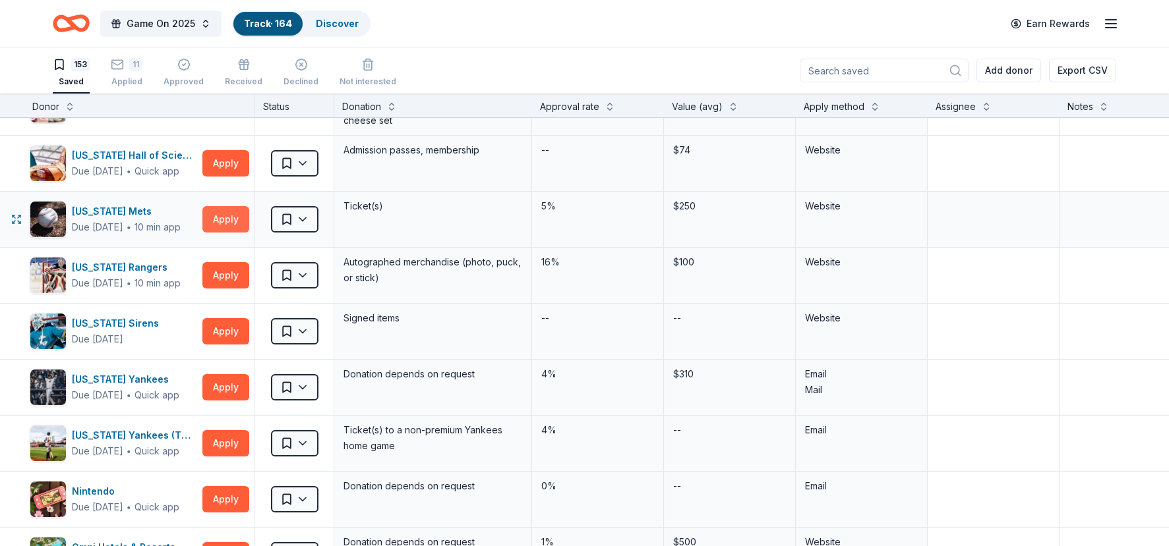
click at [218, 221] on button "Apply" at bounding box center [225, 219] width 47 height 26
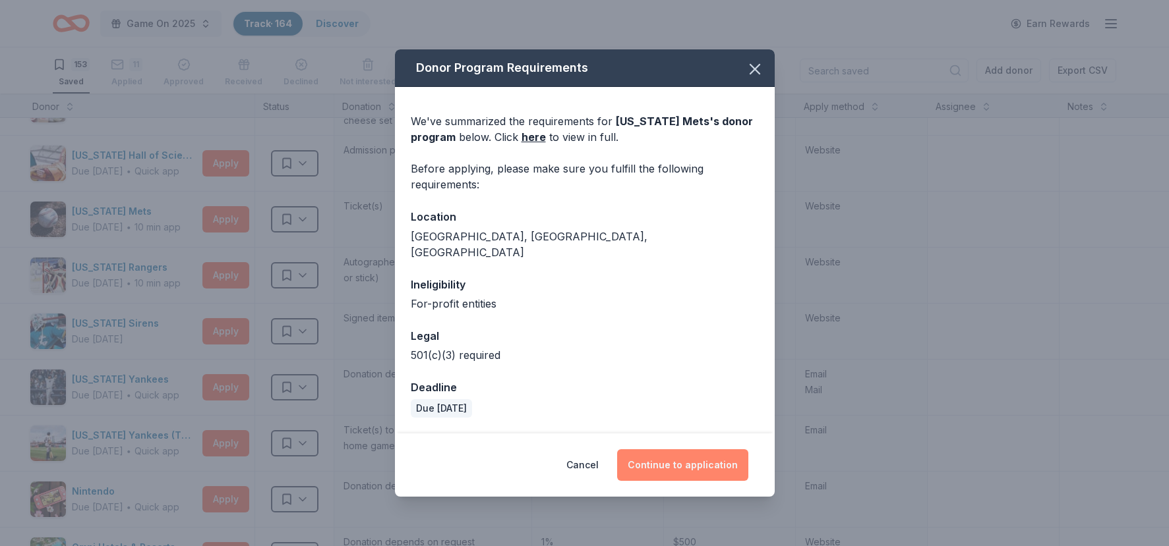
click at [709, 461] on button "Continue to application" at bounding box center [682, 466] width 131 height 32
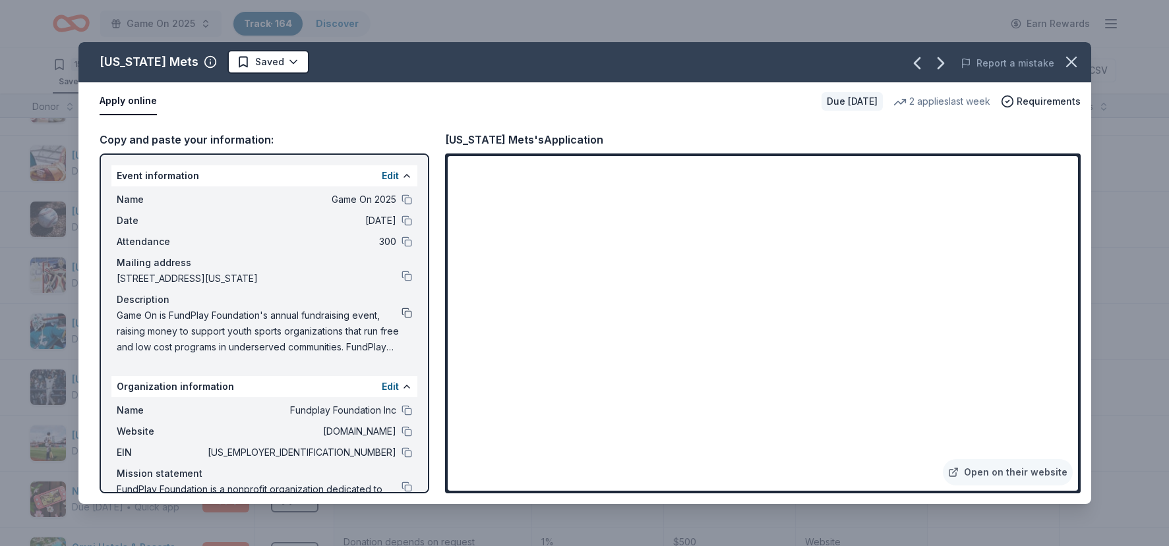
click at [403, 315] on button at bounding box center [406, 313] width 11 height 11
click at [258, 61] on html "Game On 2025 Track · 164 Discover Earn Rewards 153 Saved 11 Applied Approved Re…" at bounding box center [584, 273] width 1169 height 546
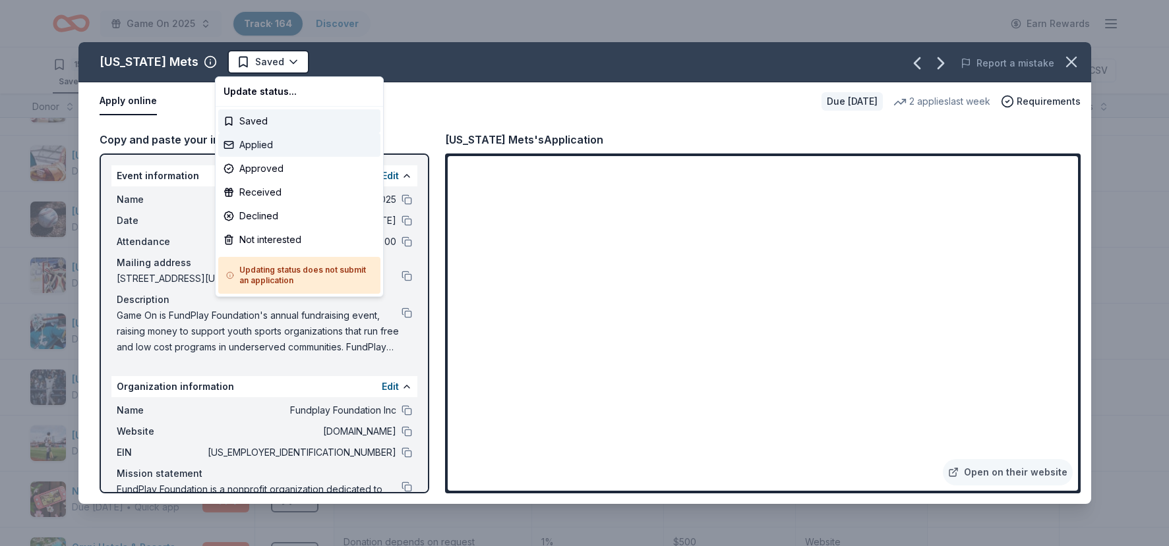
click at [258, 142] on div "Applied" at bounding box center [299, 145] width 162 height 24
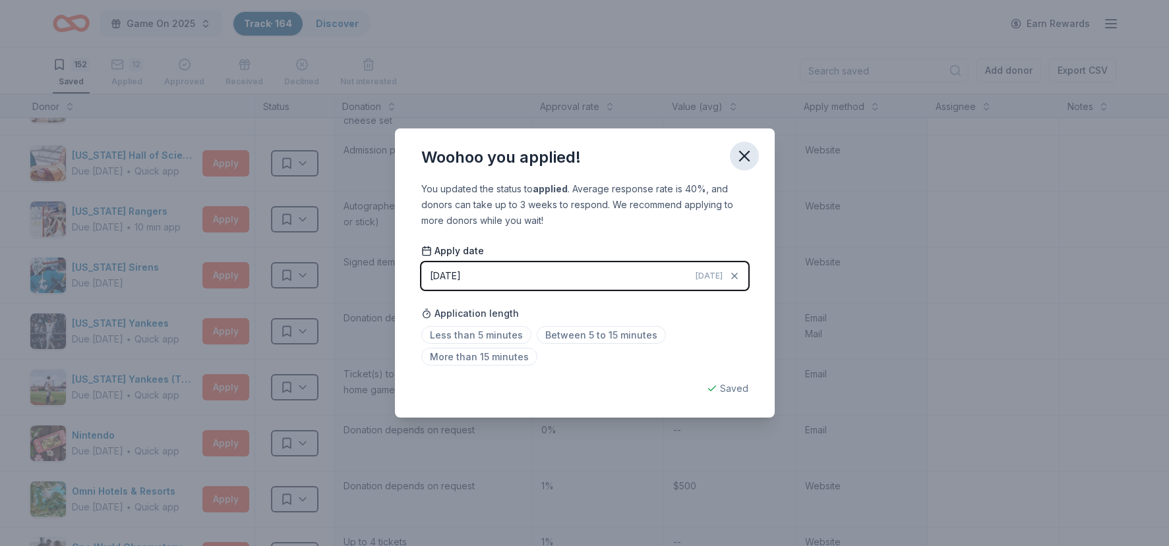
click at [746, 160] on icon "button" at bounding box center [744, 156] width 18 height 18
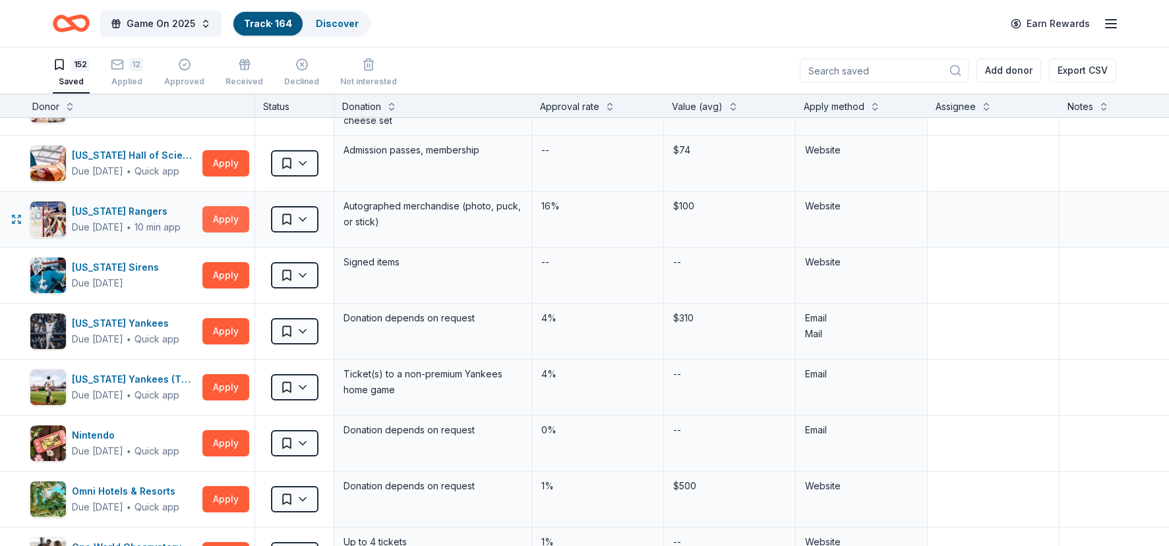
click at [218, 219] on button "Apply" at bounding box center [225, 219] width 47 height 26
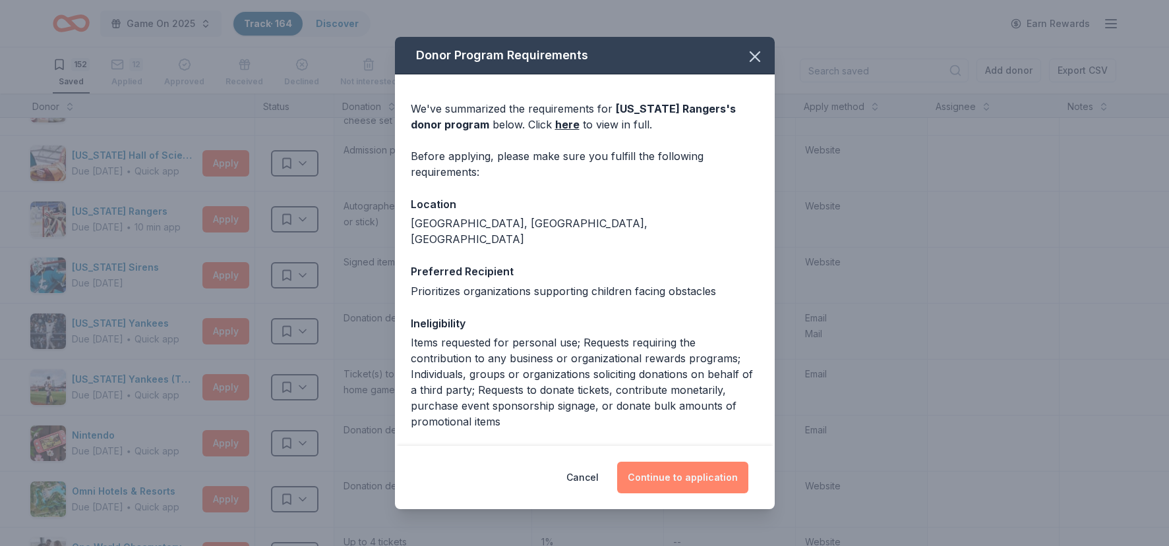
click at [674, 468] on button "Continue to application" at bounding box center [682, 478] width 131 height 32
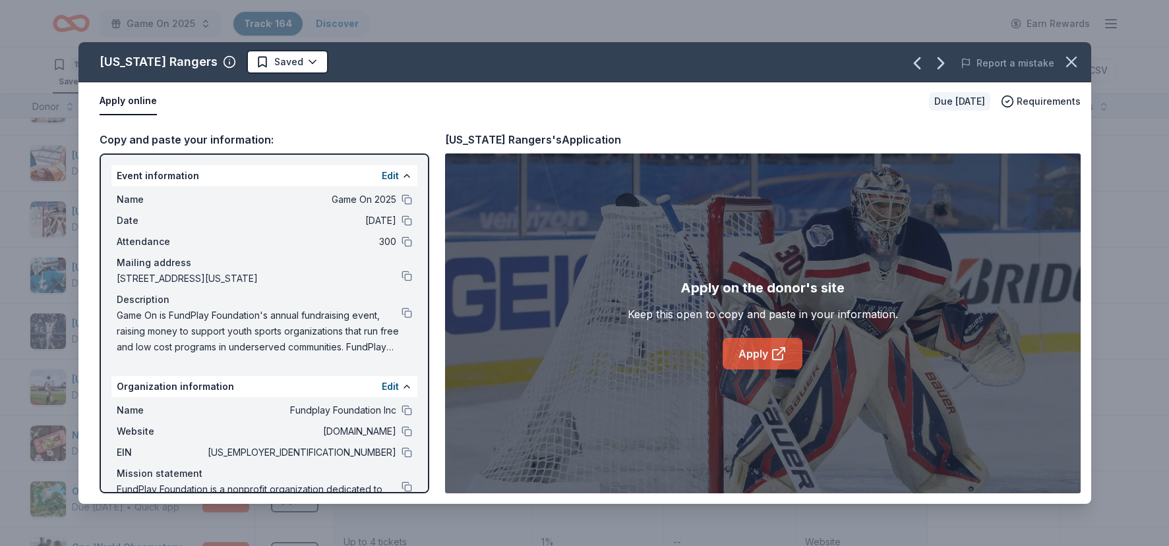
click at [751, 351] on link "Apply" at bounding box center [762, 354] width 80 height 32
click at [826, 62] on icon "button" at bounding box center [1071, 62] width 18 height 18
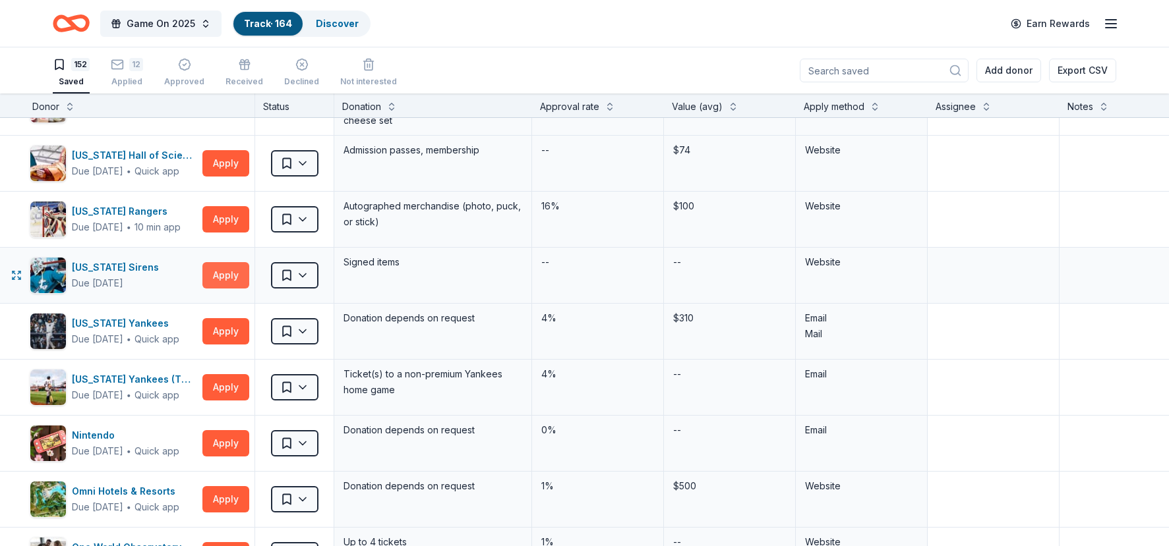
click at [219, 281] on button "Apply" at bounding box center [225, 275] width 47 height 26
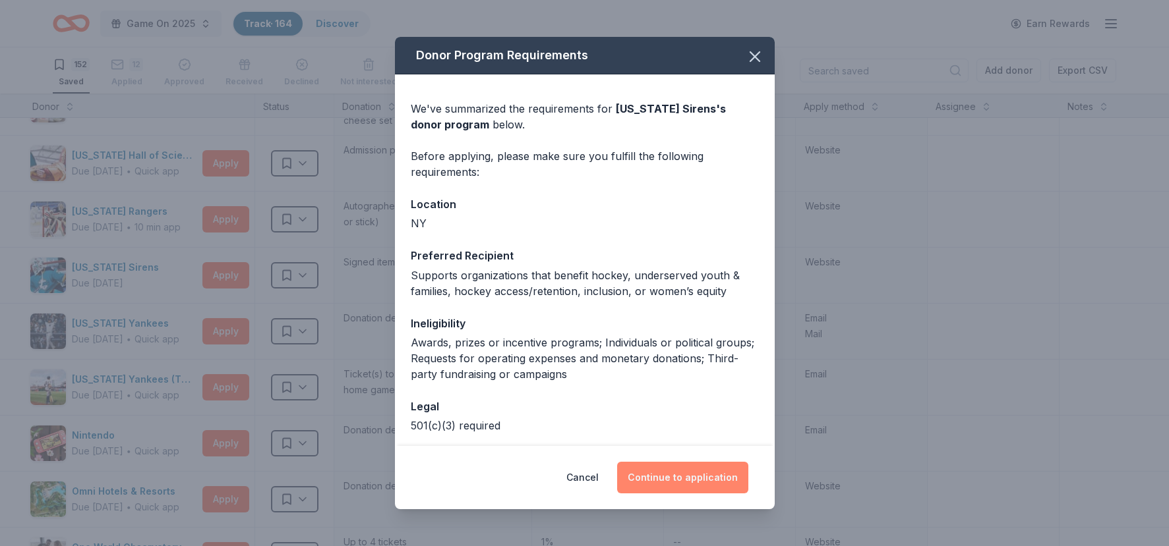
click at [663, 486] on button "Continue to application" at bounding box center [682, 478] width 131 height 32
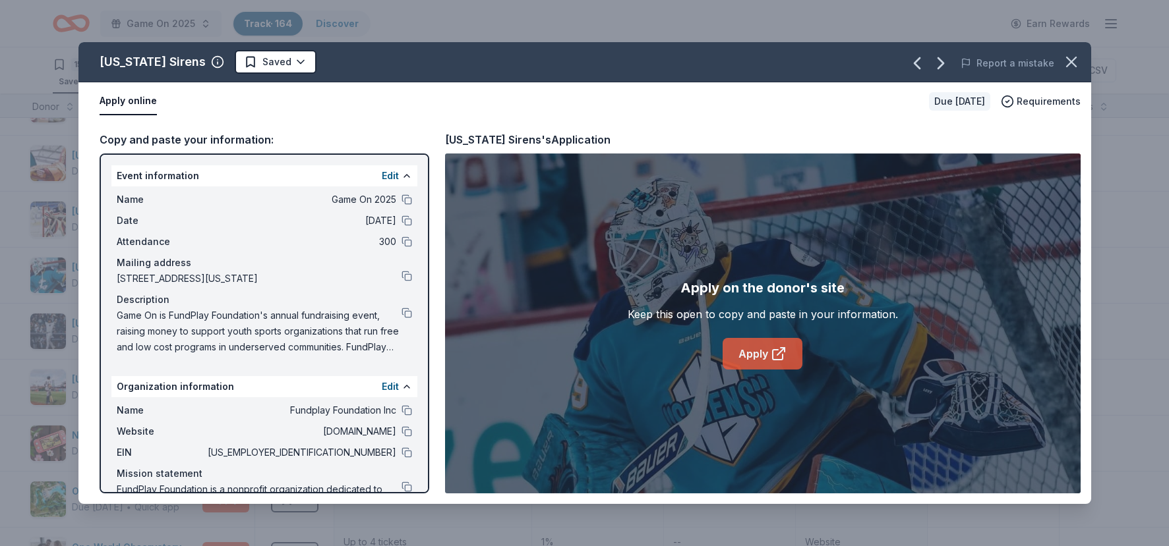
click at [754, 355] on link "Apply" at bounding box center [762, 354] width 80 height 32
click at [407, 311] on button at bounding box center [406, 313] width 11 height 11
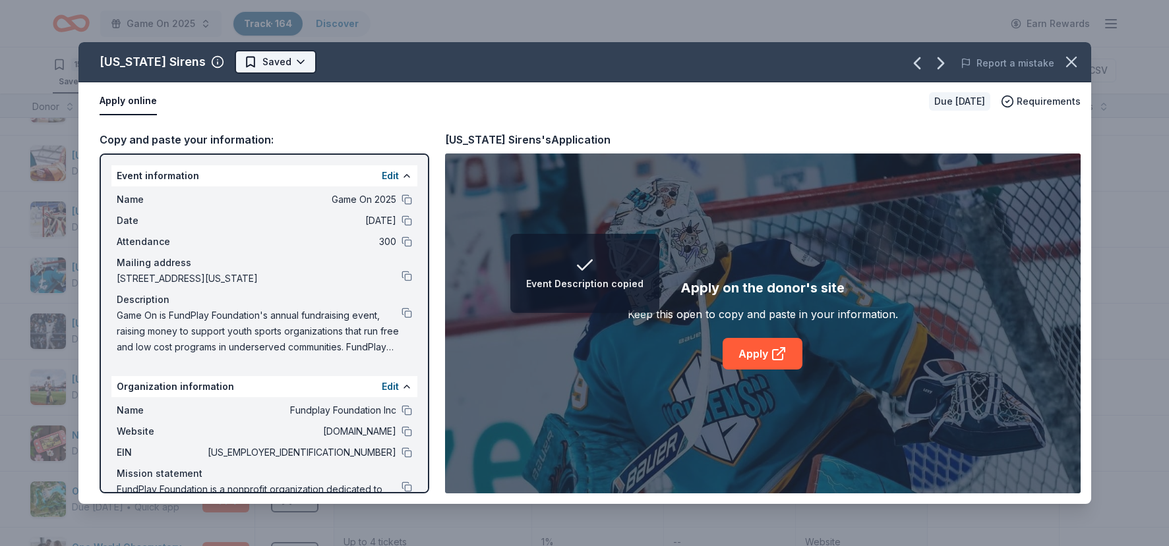
click at [260, 60] on html "Event Description copied Game On 2025 Track · 164 Discover Earn Rewards 152 Sav…" at bounding box center [584, 273] width 1169 height 546
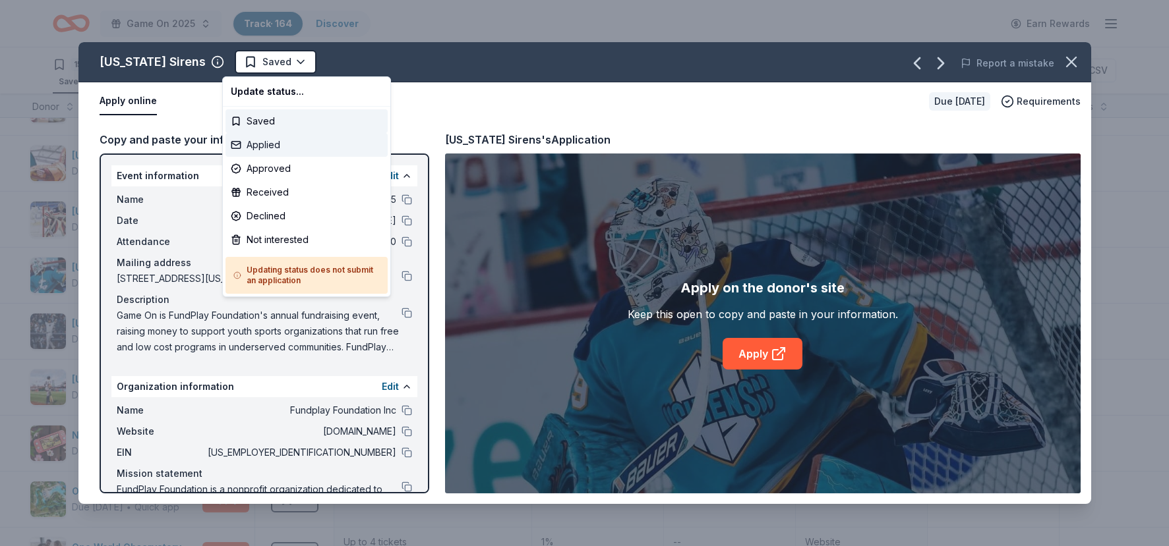
click at [259, 139] on div "Applied" at bounding box center [306, 145] width 162 height 24
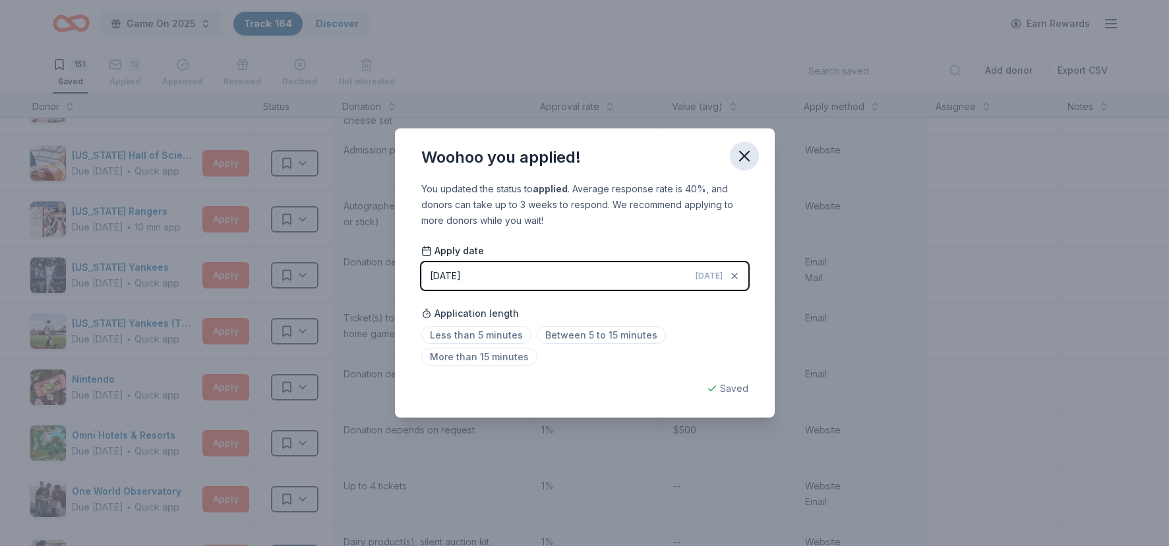
click at [741, 161] on icon "button" at bounding box center [744, 156] width 18 height 18
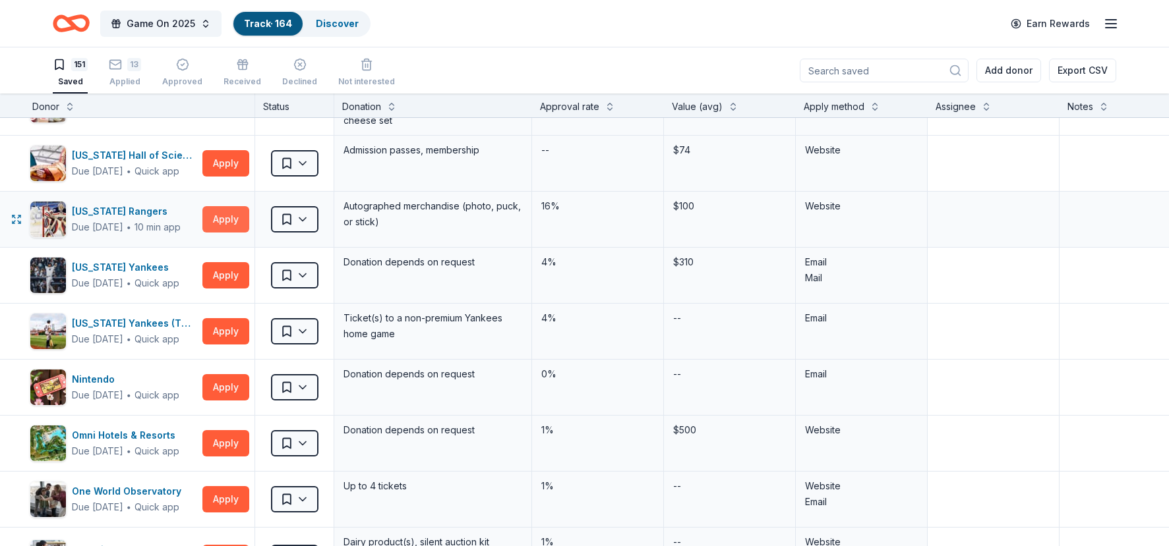
click at [233, 215] on button "Apply" at bounding box center [225, 219] width 47 height 26
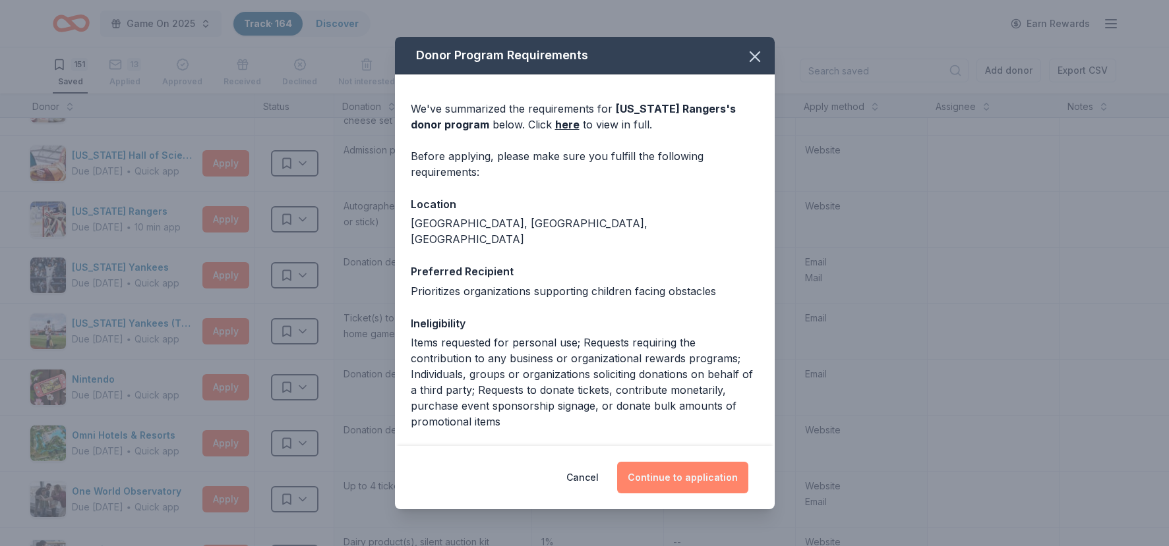
click at [676, 477] on button "Continue to application" at bounding box center [682, 478] width 131 height 32
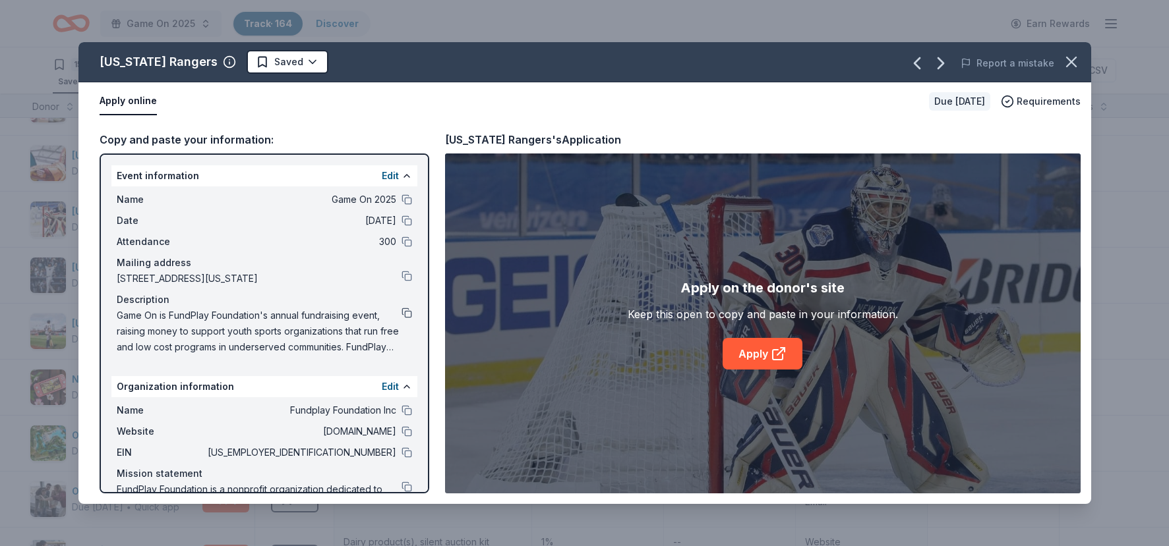
click at [402, 314] on button at bounding box center [406, 313] width 11 height 11
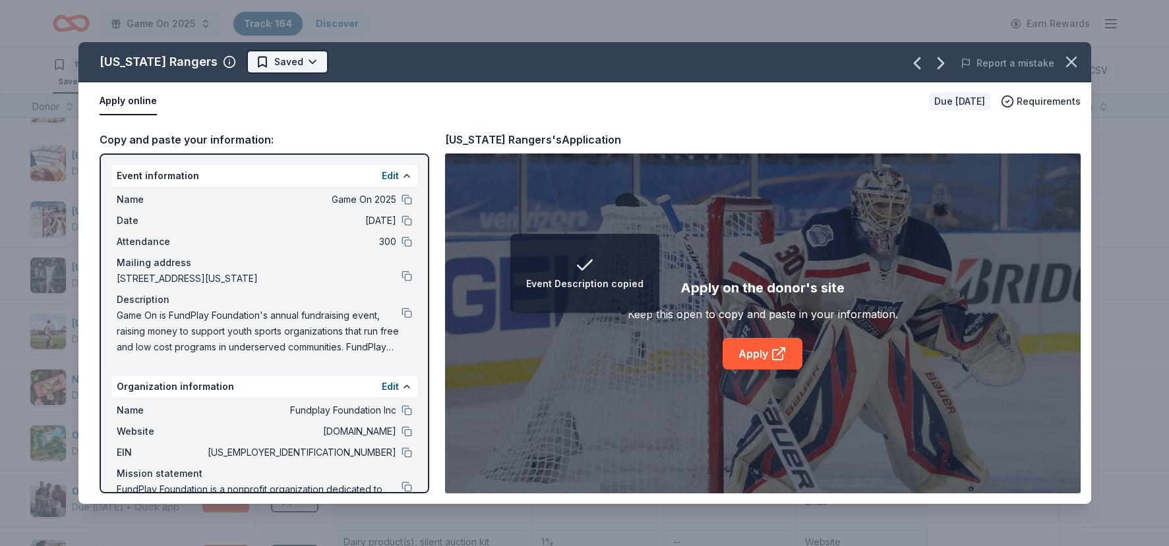
click at [280, 64] on html "Event Description copied Game On 2025 Track · 164 Discover Earn Rewards 151 Sav…" at bounding box center [584, 273] width 1169 height 546
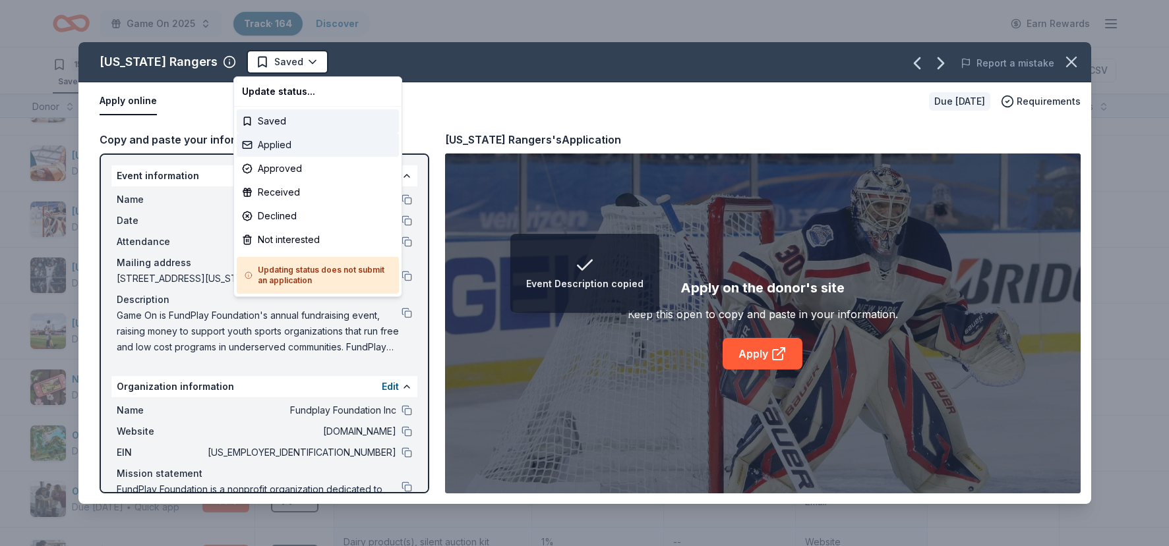
click at [272, 148] on div "Applied" at bounding box center [318, 145] width 162 height 24
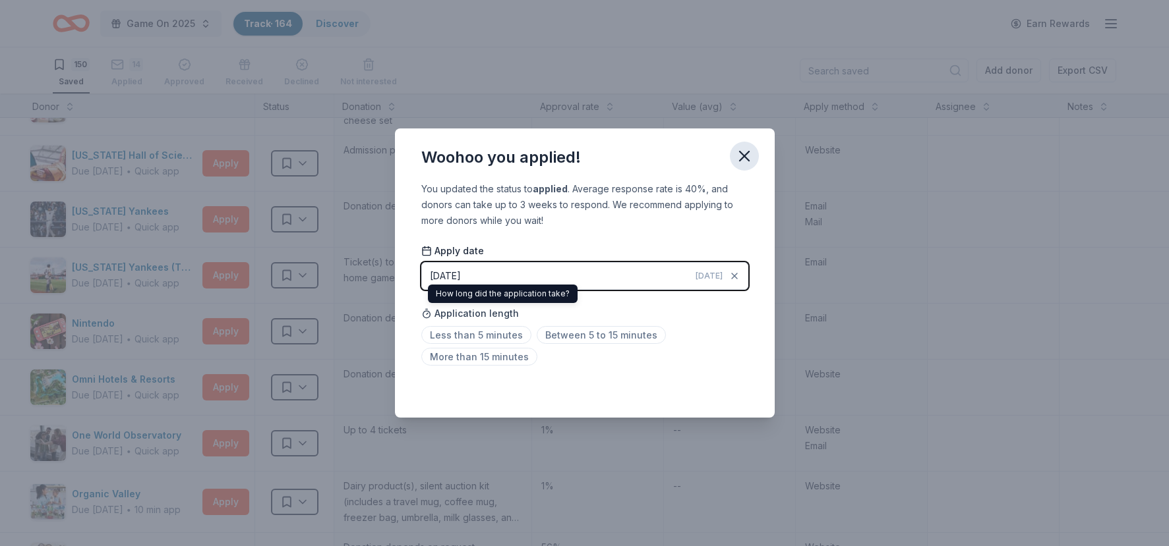
click at [747, 160] on icon "button" at bounding box center [744, 156] width 9 height 9
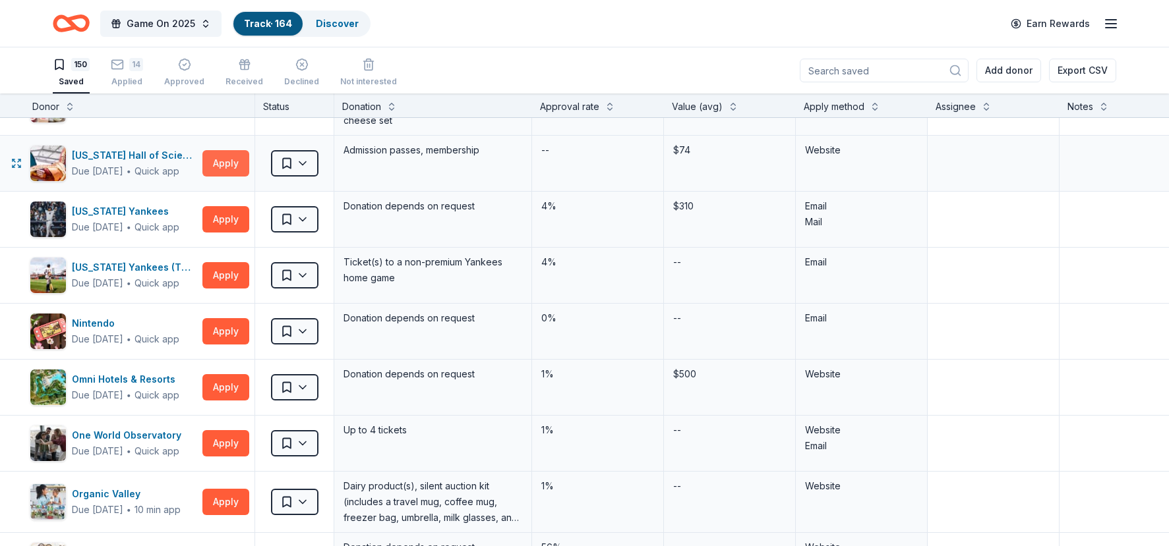
click at [225, 169] on button "Apply" at bounding box center [225, 163] width 47 height 26
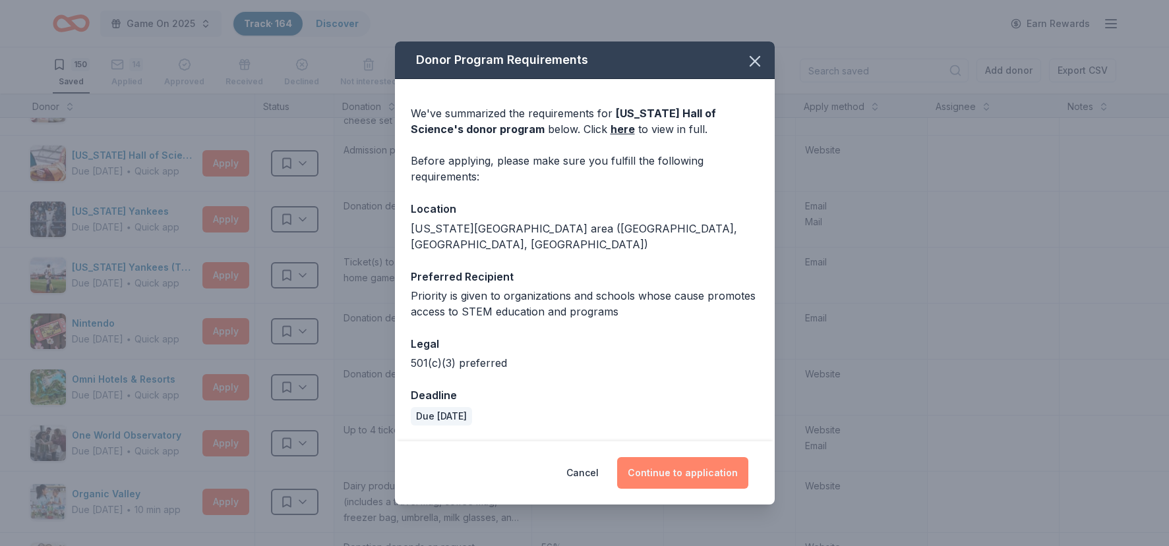
click at [663, 463] on button "Continue to application" at bounding box center [682, 473] width 131 height 32
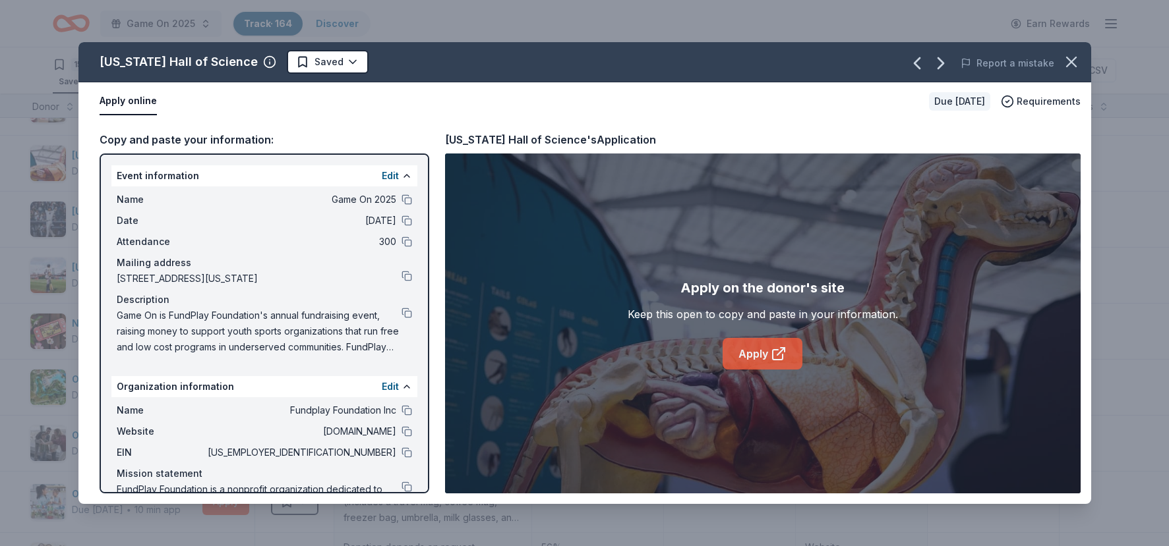
click at [767, 350] on link "Apply" at bounding box center [762, 354] width 80 height 32
click at [303, 58] on html "Game On 2025 Track · 164 Discover Earn Rewards 150 Saved 14 Applied Approved Re…" at bounding box center [584, 273] width 1169 height 546
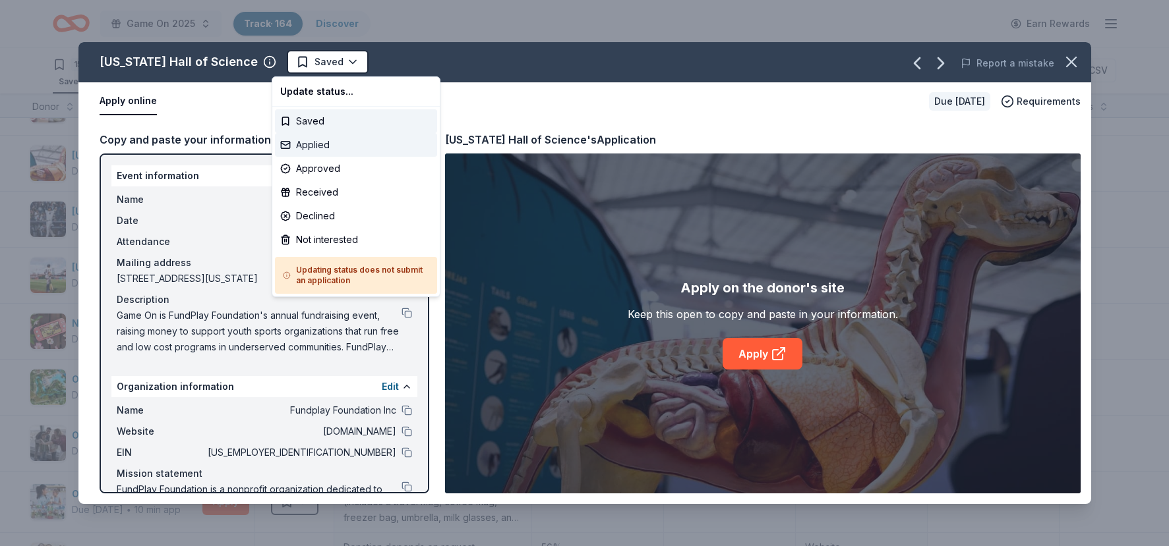
click at [305, 143] on div "Applied" at bounding box center [356, 145] width 162 height 24
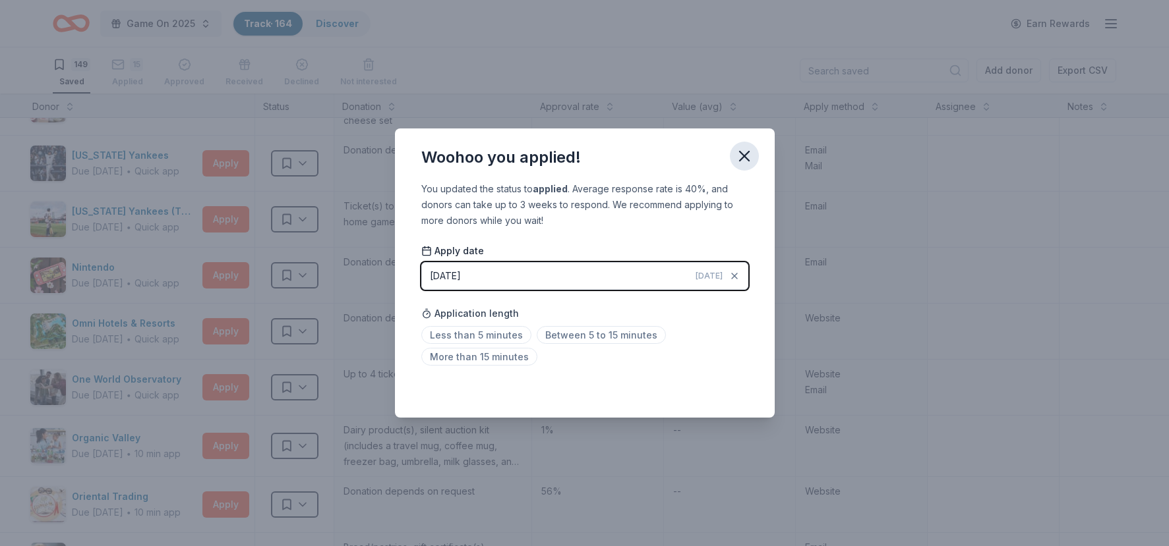
click at [752, 163] on icon "button" at bounding box center [744, 156] width 18 height 18
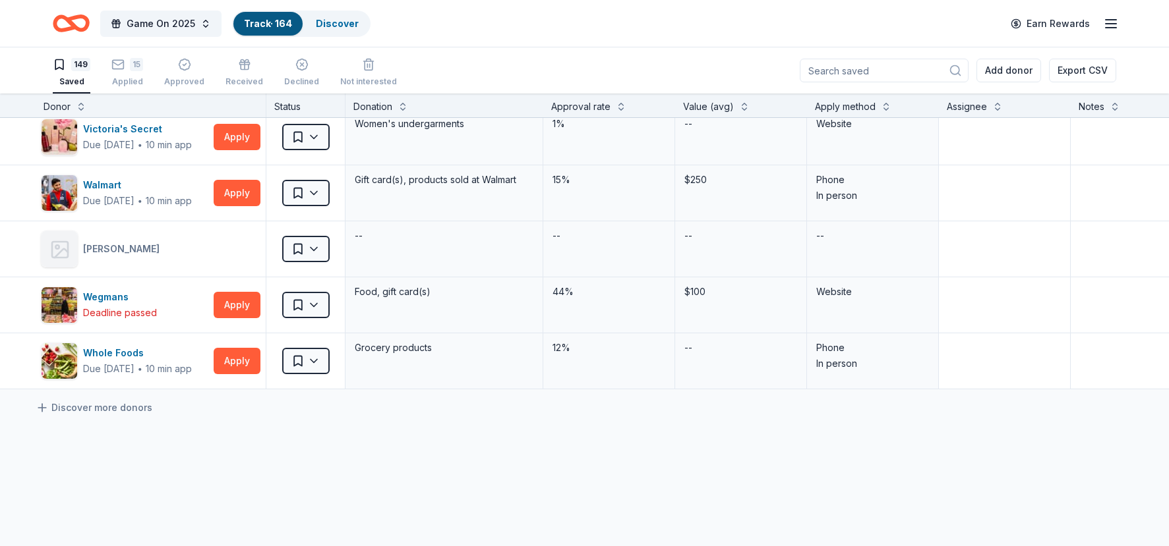
scroll to position [8112, 17]
click at [299, 306] on html "Game On 2025 Track · 164 Discover Earn Rewards 149 Saved 15 Applied Approved Re…" at bounding box center [584, 273] width 1169 height 546
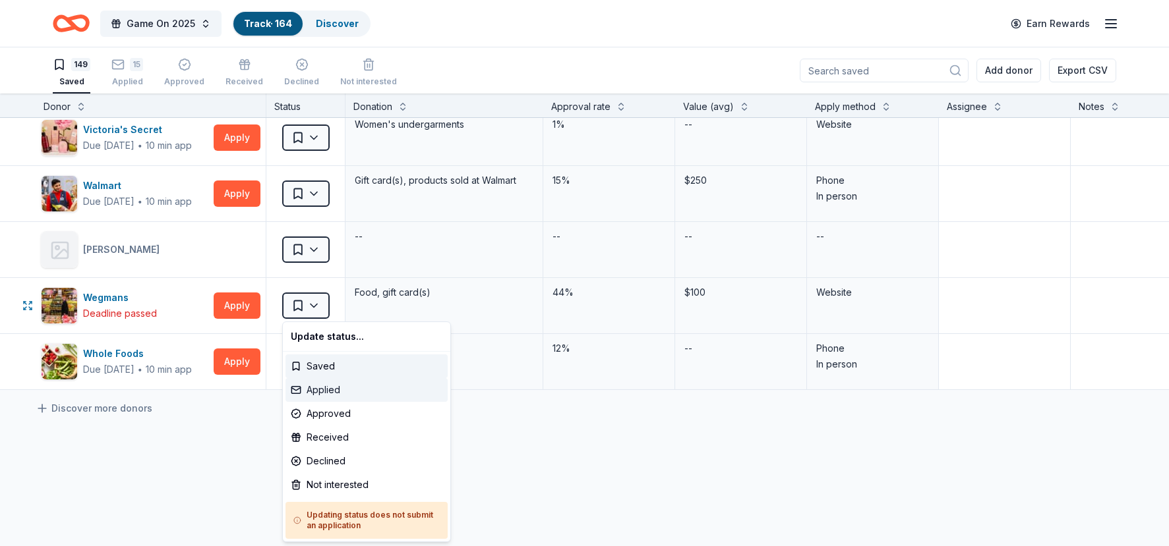
click at [327, 388] on div "Applied" at bounding box center [366, 390] width 162 height 24
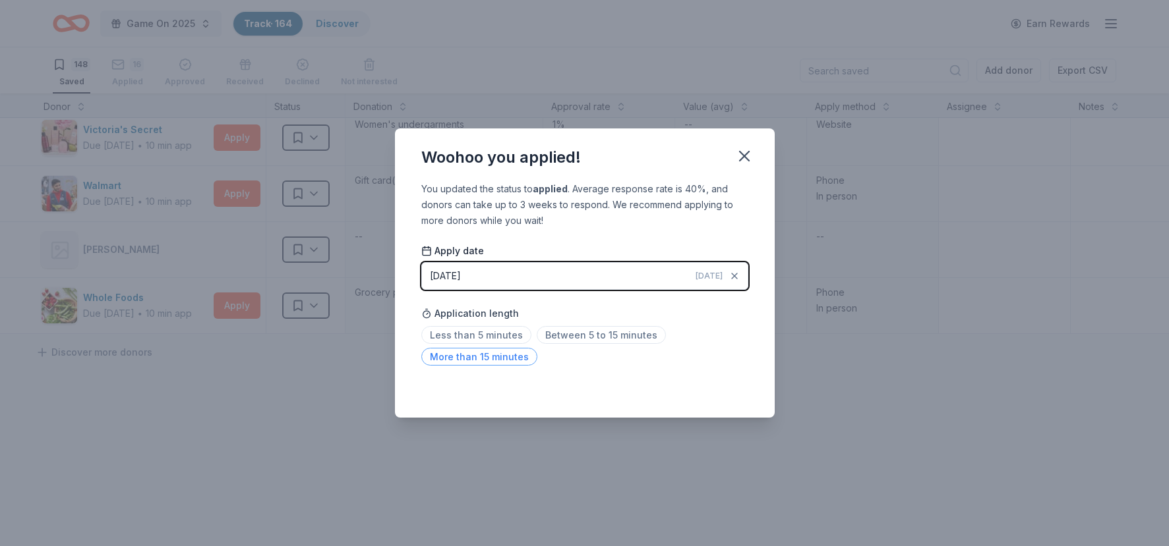
click at [497, 350] on span "More than 15 minutes" at bounding box center [479, 357] width 116 height 18
click at [743, 156] on icon "button" at bounding box center [744, 156] width 9 height 9
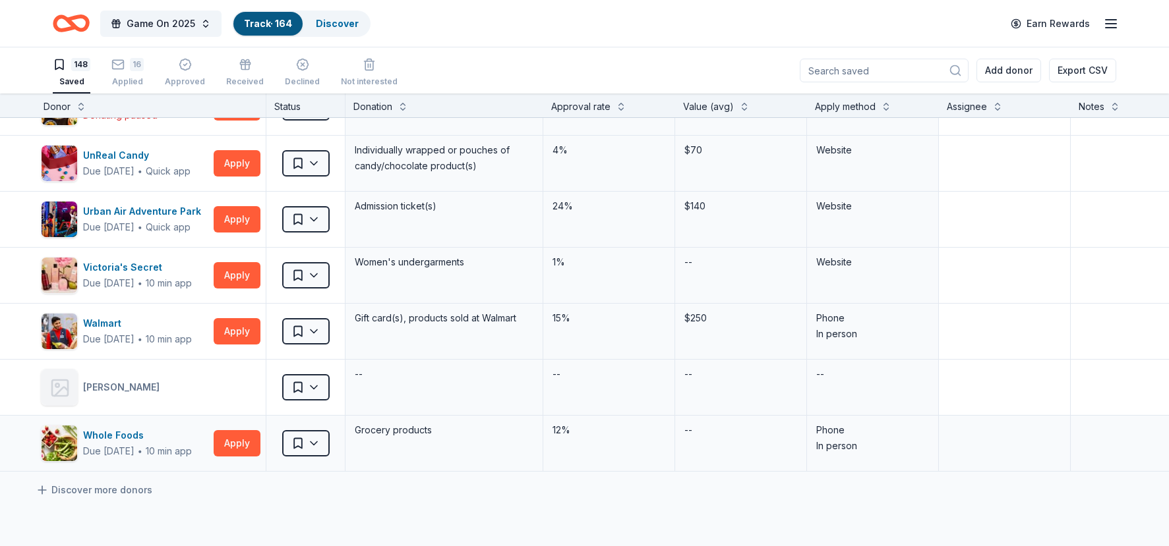
scroll to position [7972, 17]
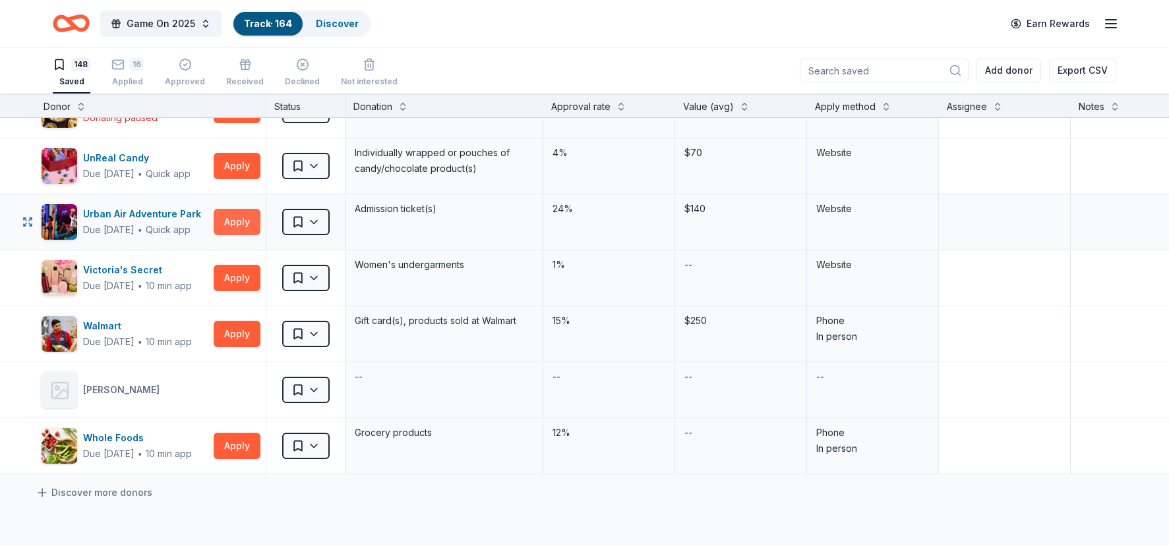
click at [229, 220] on button "Apply" at bounding box center [237, 222] width 47 height 26
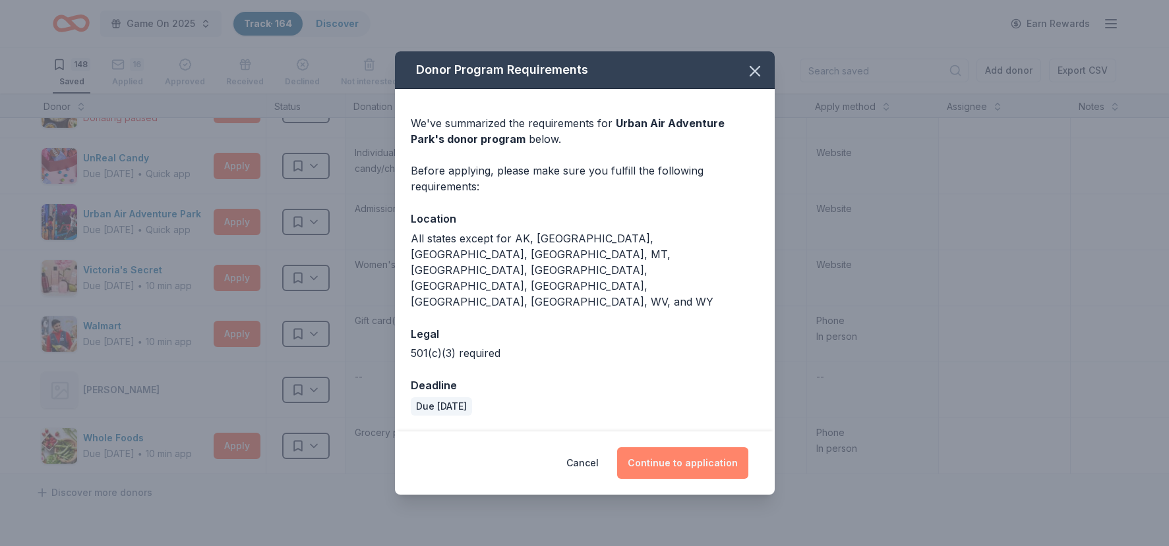
click at [667, 448] on button "Continue to application" at bounding box center [682, 464] width 131 height 32
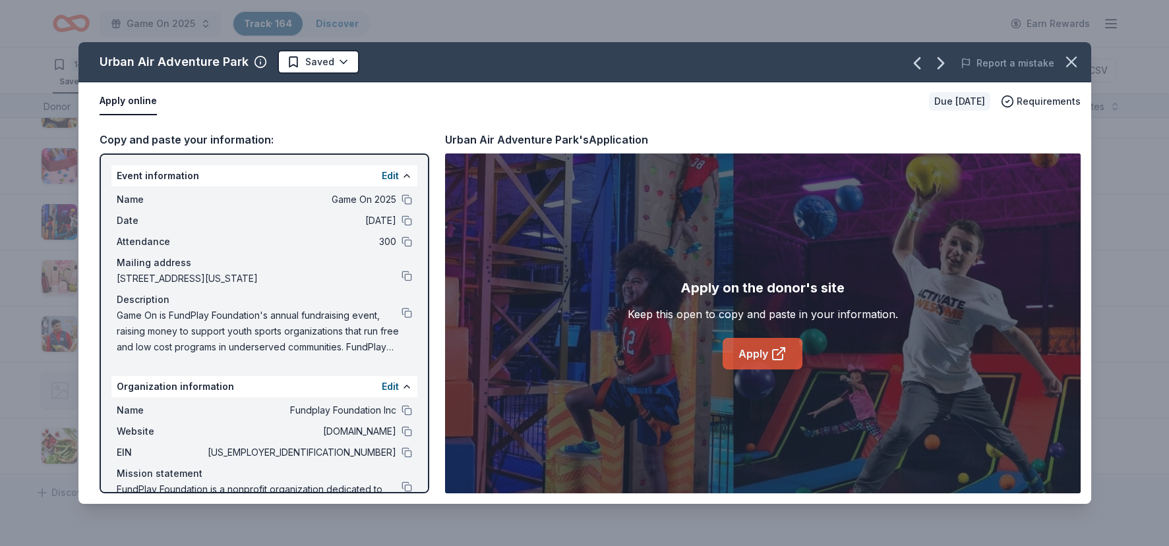
click at [761, 347] on link "Apply" at bounding box center [762, 354] width 80 height 32
click at [302, 75] on div "Urban Air Adventure Park Saved Report a mistake" at bounding box center [584, 62] width 1012 height 40
click at [314, 67] on html "Game On 2025 Track · 164 Discover Earn Rewards 148 Saved 16 Applied Approved Re…" at bounding box center [584, 273] width 1169 height 546
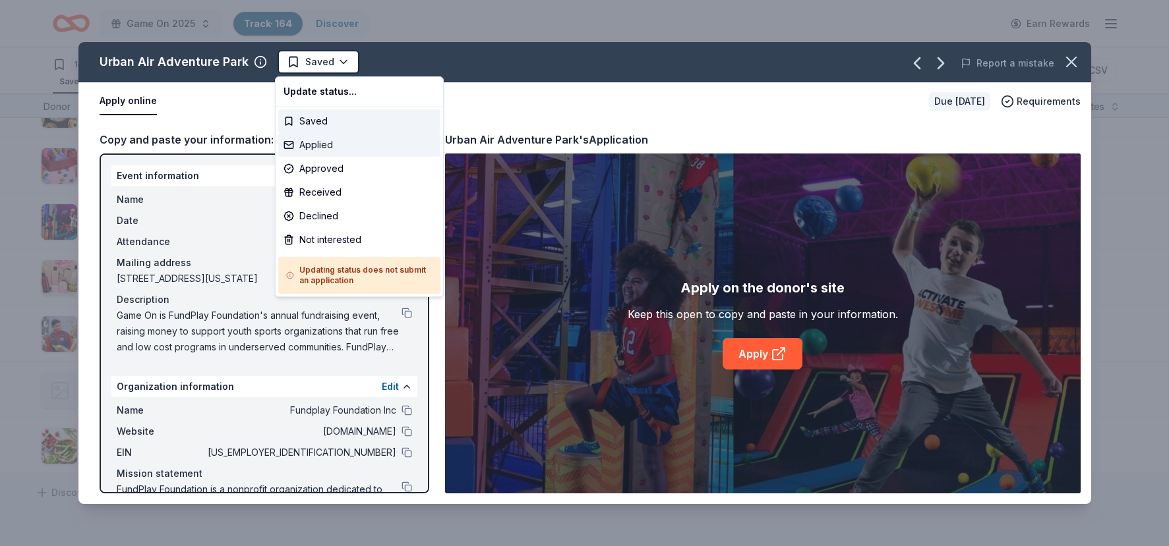
click at [316, 143] on div "Applied" at bounding box center [359, 145] width 162 height 24
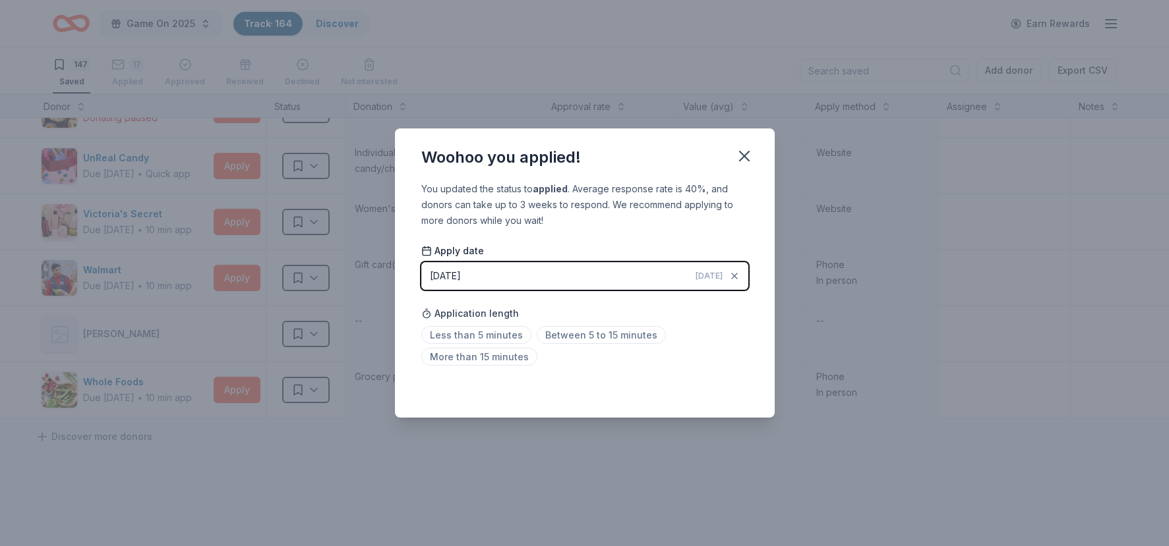
click at [306, 473] on div "Woohoo you applied! You updated the status to applied . Average response rate i…" at bounding box center [584, 273] width 1169 height 546
click at [747, 154] on icon "button" at bounding box center [744, 156] width 18 height 18
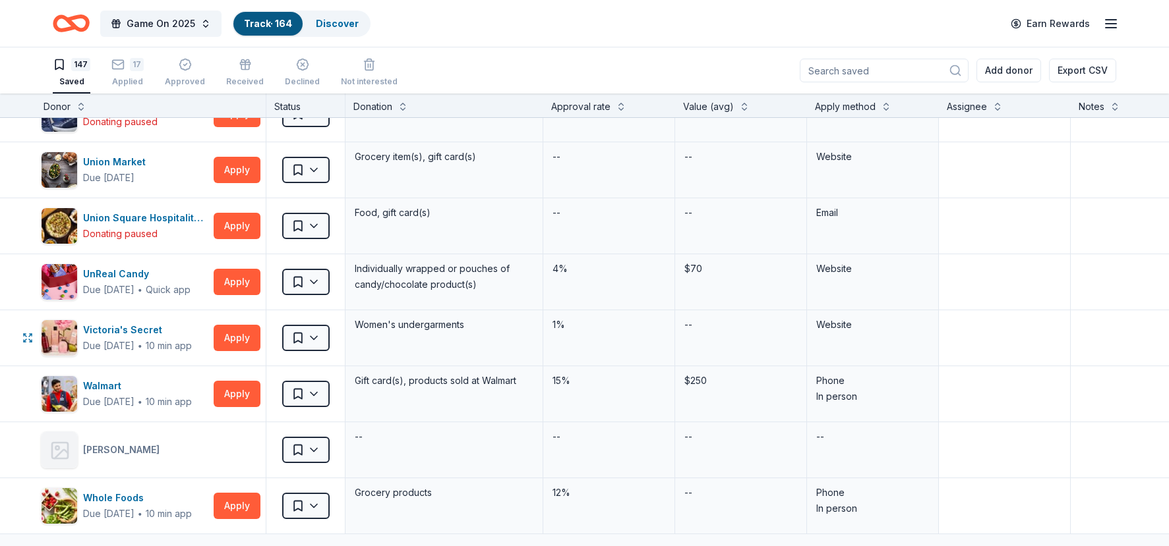
scroll to position [7853, 17]
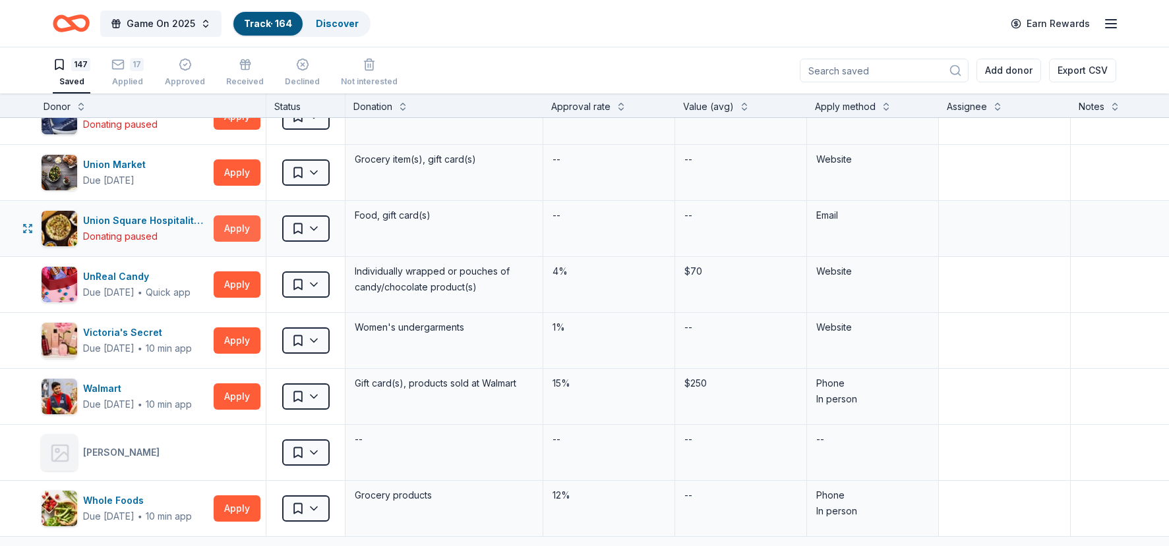
click at [215, 231] on button "Apply" at bounding box center [237, 229] width 47 height 26
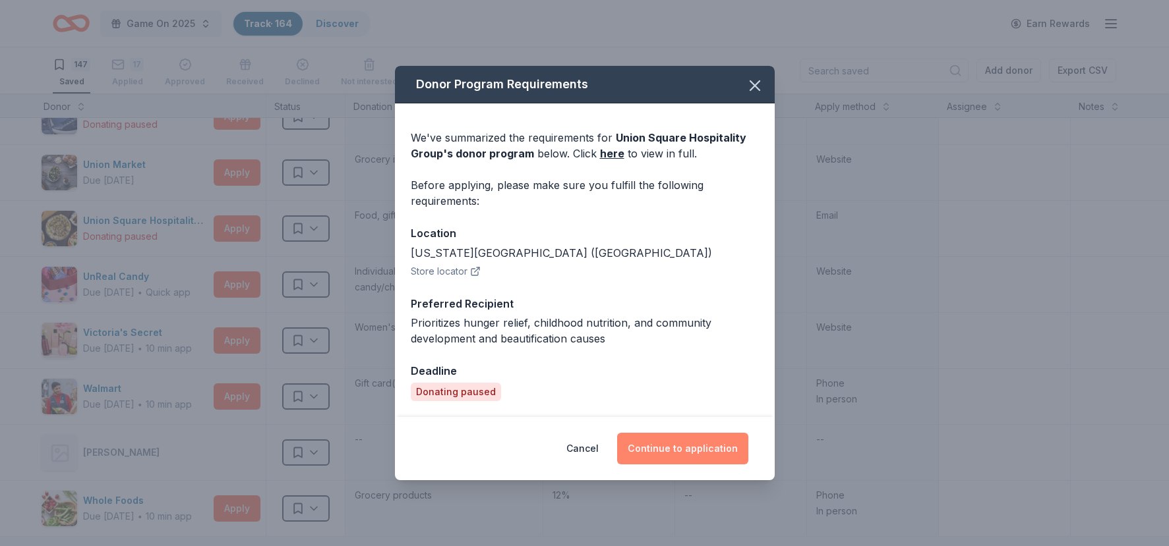
click at [654, 440] on button "Continue to application" at bounding box center [682, 449] width 131 height 32
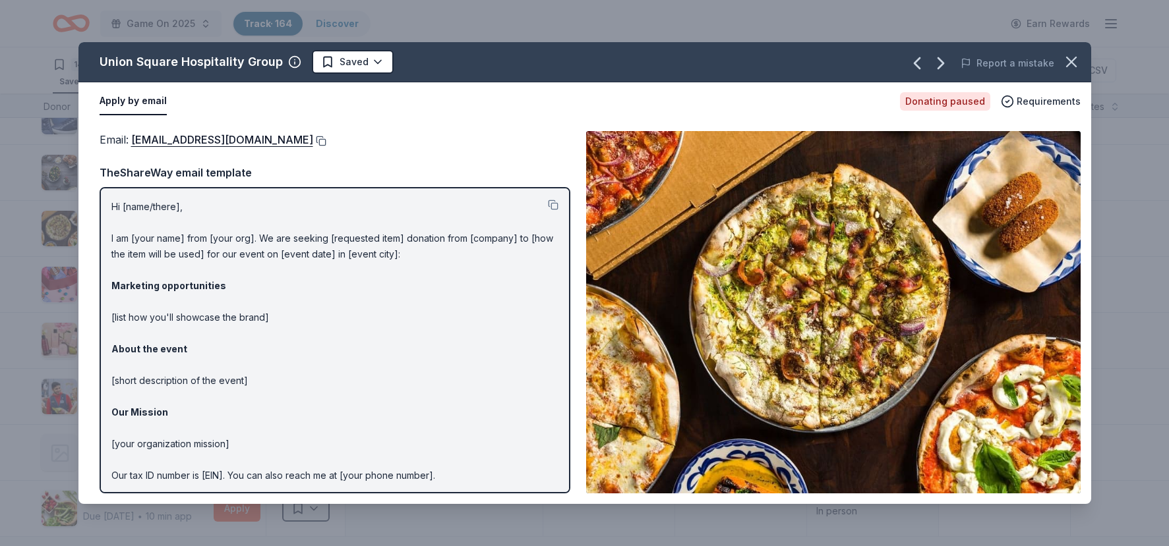
click at [313, 141] on button at bounding box center [319, 141] width 13 height 11
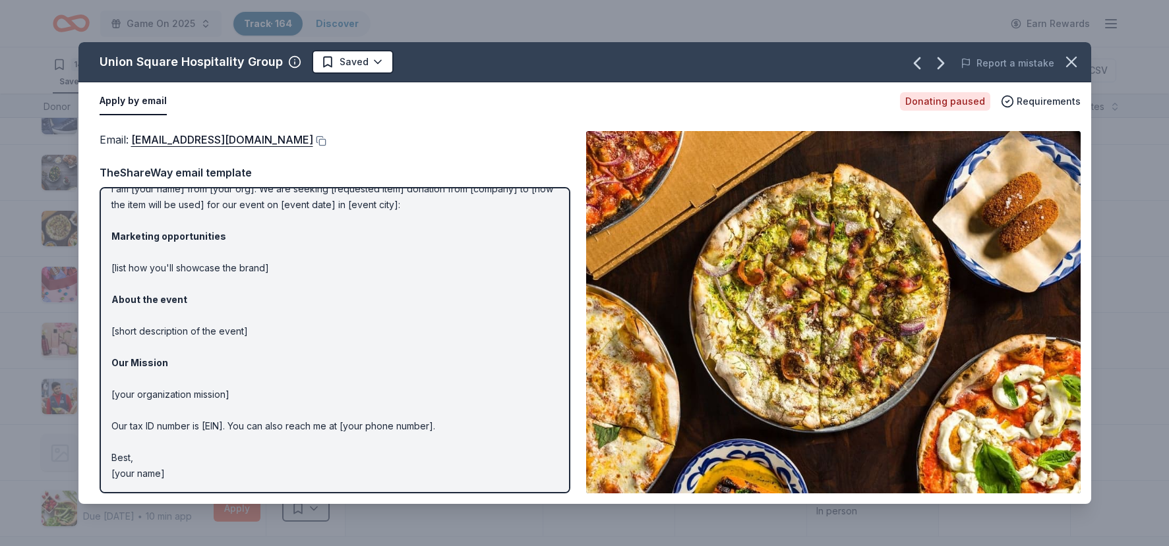
scroll to position [0, 0]
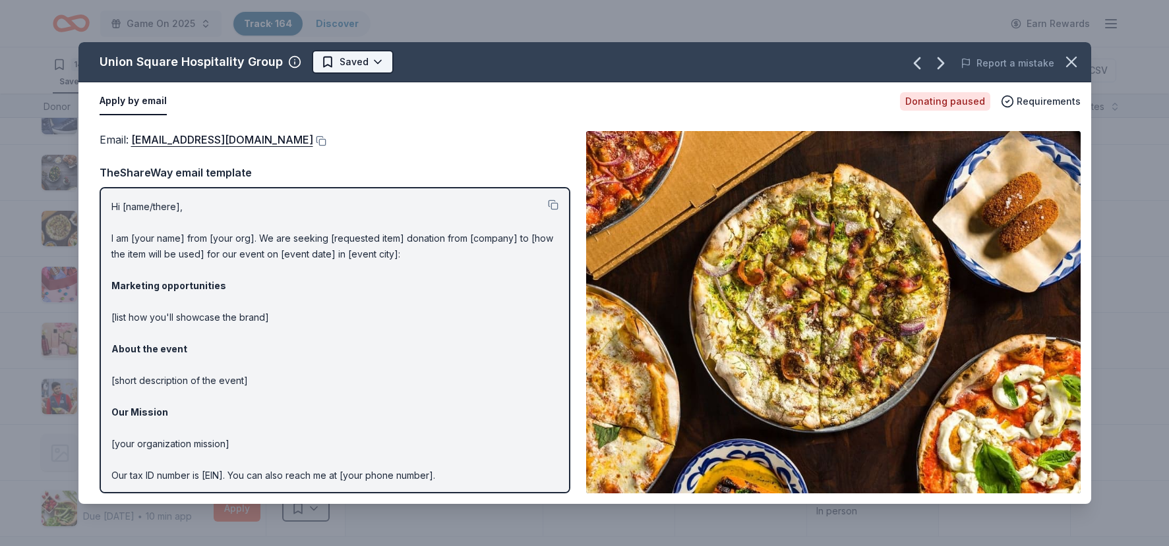
click at [328, 67] on html "Game On 2025 Track · 164 Discover Earn Rewards 147 Saved 17 Applied Approved Re…" at bounding box center [584, 273] width 1169 height 546
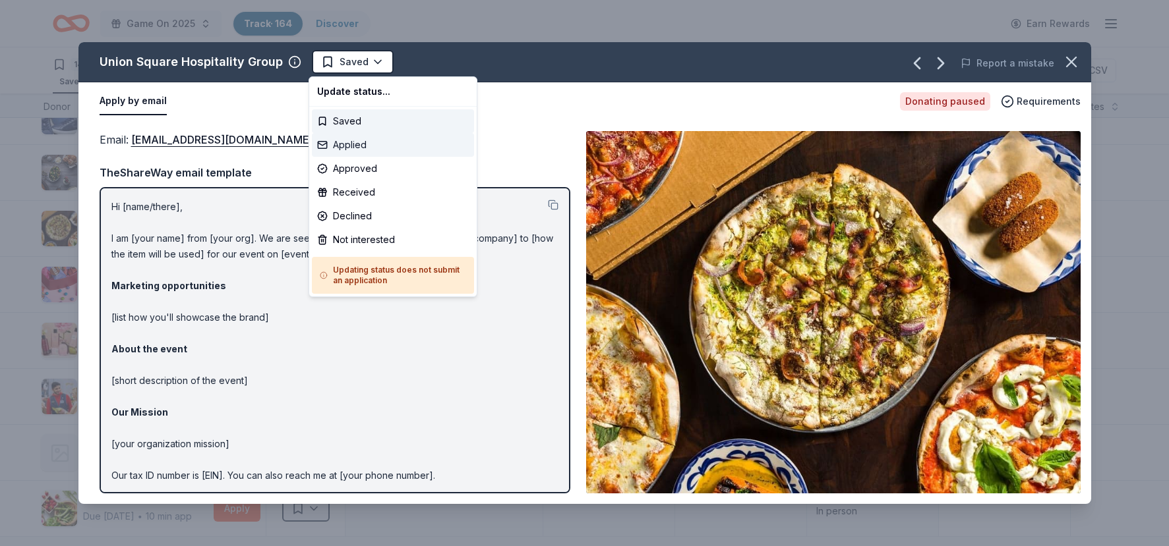
click at [339, 146] on div "Applied" at bounding box center [393, 145] width 162 height 24
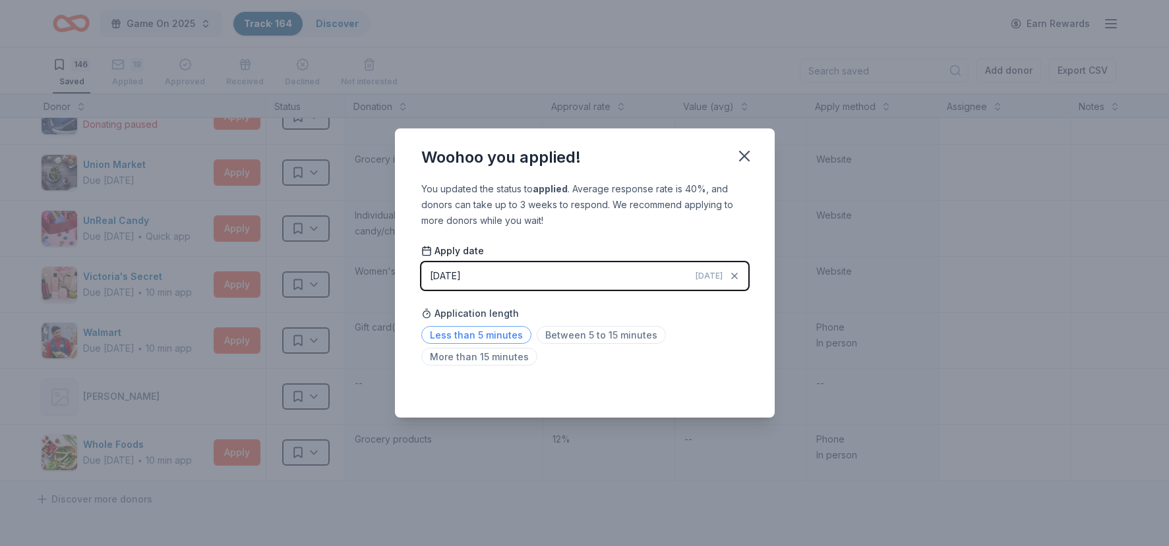
click at [509, 331] on span "Less than 5 minutes" at bounding box center [476, 335] width 110 height 18
click at [743, 160] on icon "button" at bounding box center [744, 156] width 18 height 18
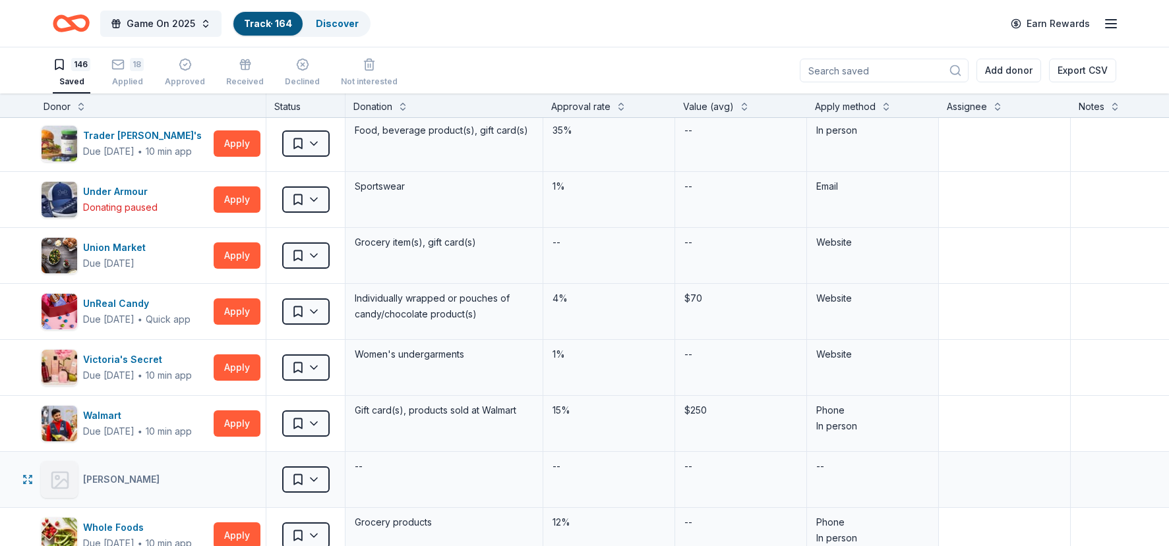
scroll to position [7725, 17]
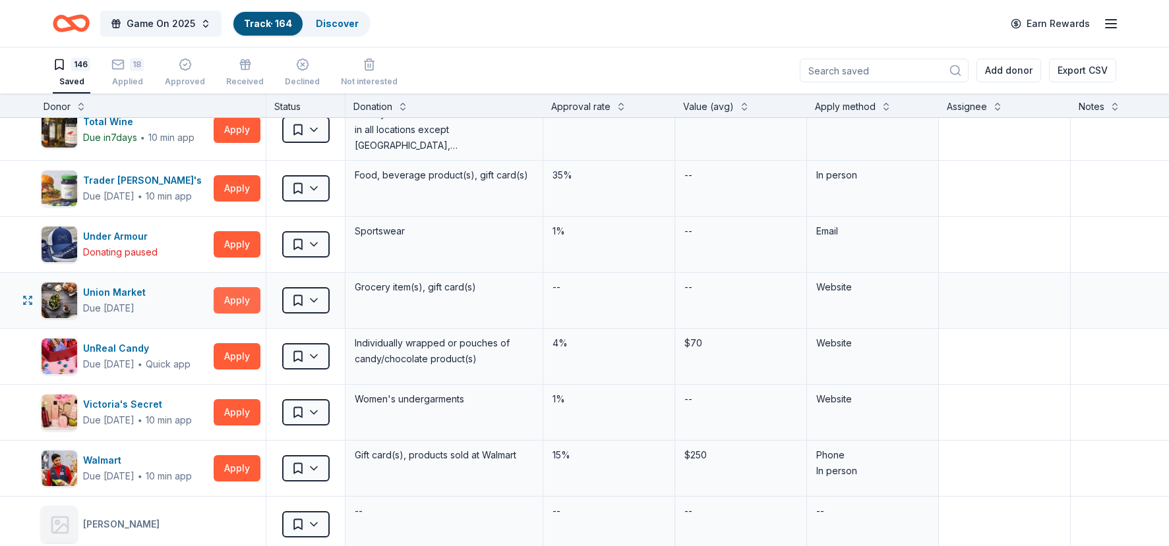
click at [239, 297] on button "Apply" at bounding box center [237, 300] width 47 height 26
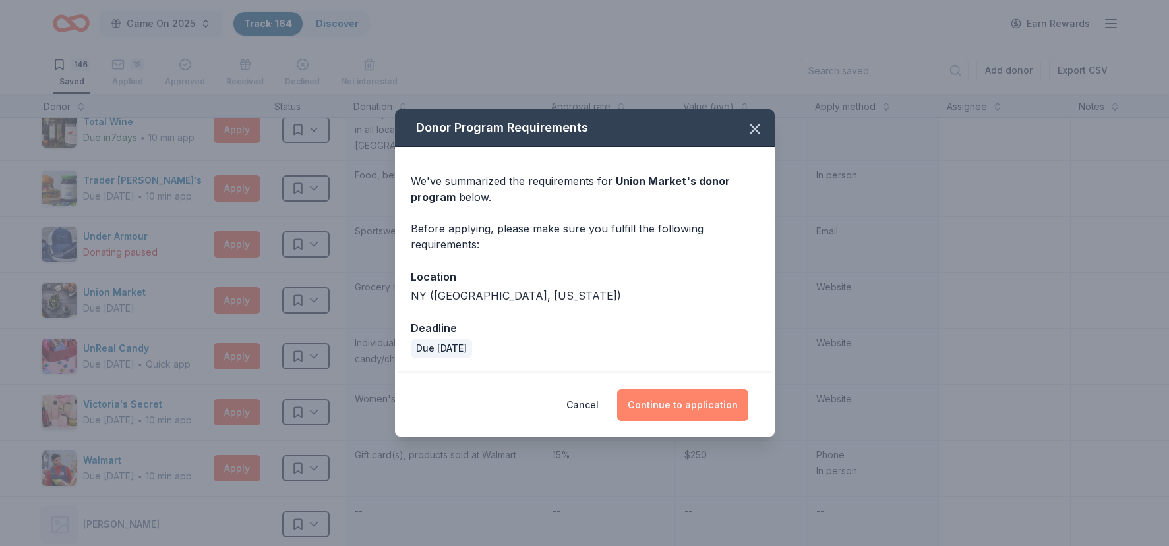
click at [680, 399] on button "Continue to application" at bounding box center [682, 406] width 131 height 32
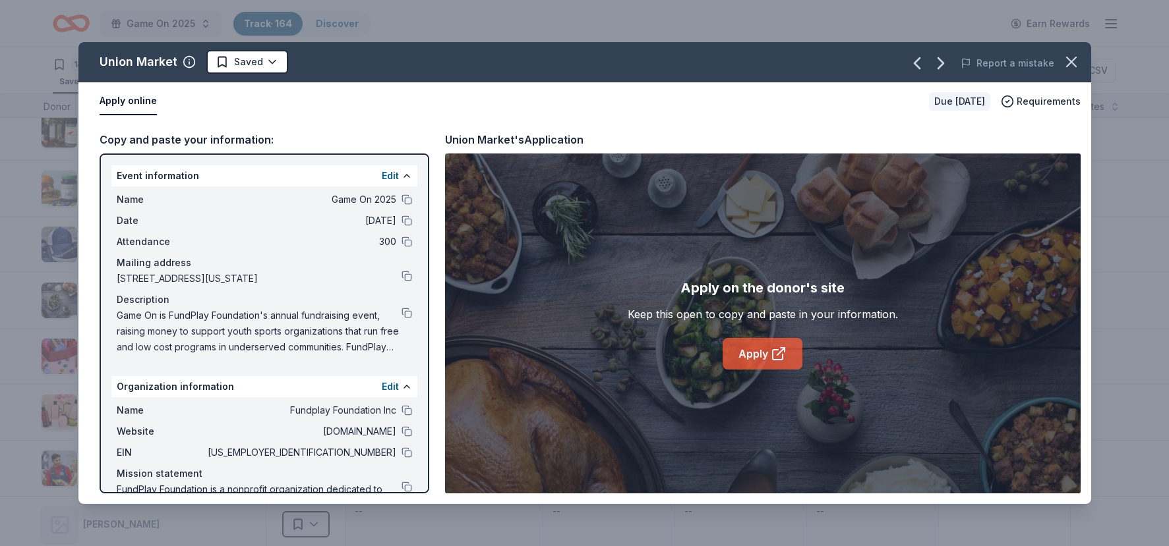
click at [759, 353] on link "Apply" at bounding box center [762, 354] width 80 height 32
click at [826, 68] on icon "button" at bounding box center [1071, 62] width 18 height 18
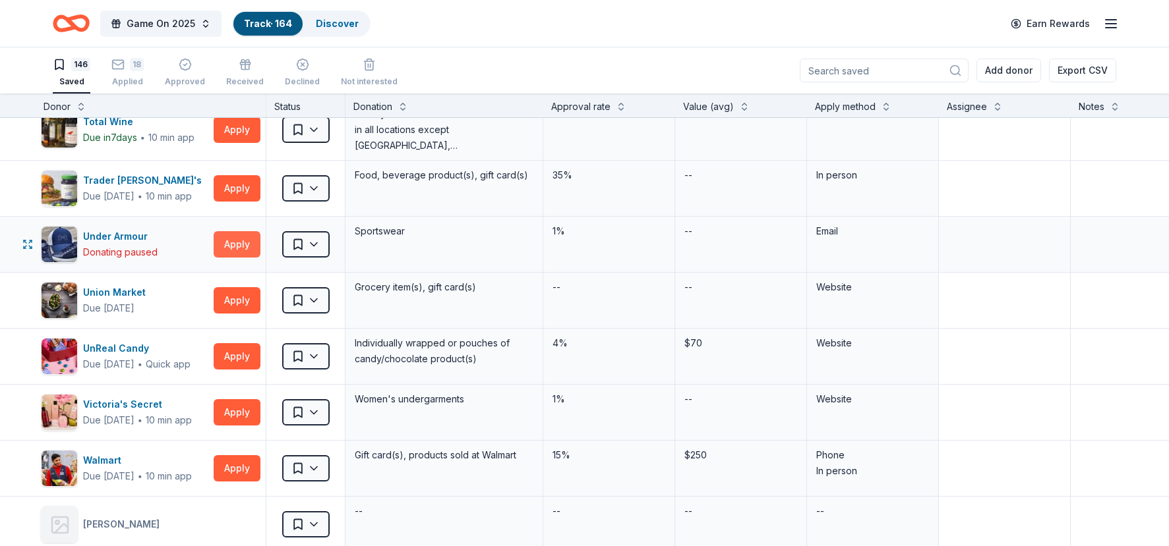
click at [248, 250] on button "Apply" at bounding box center [237, 244] width 47 height 26
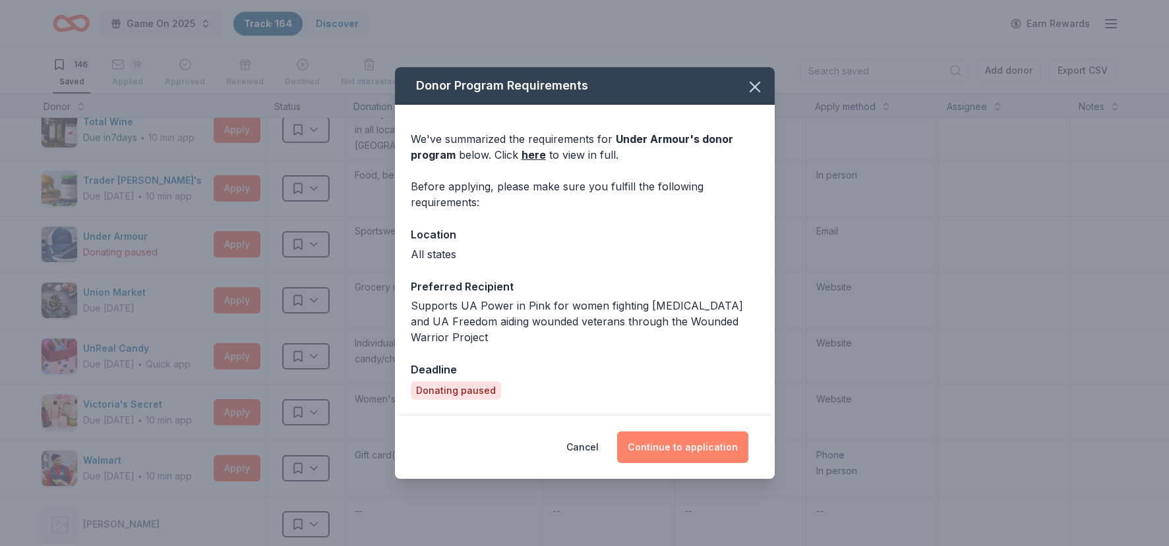
click at [666, 443] on button "Continue to application" at bounding box center [682, 448] width 131 height 32
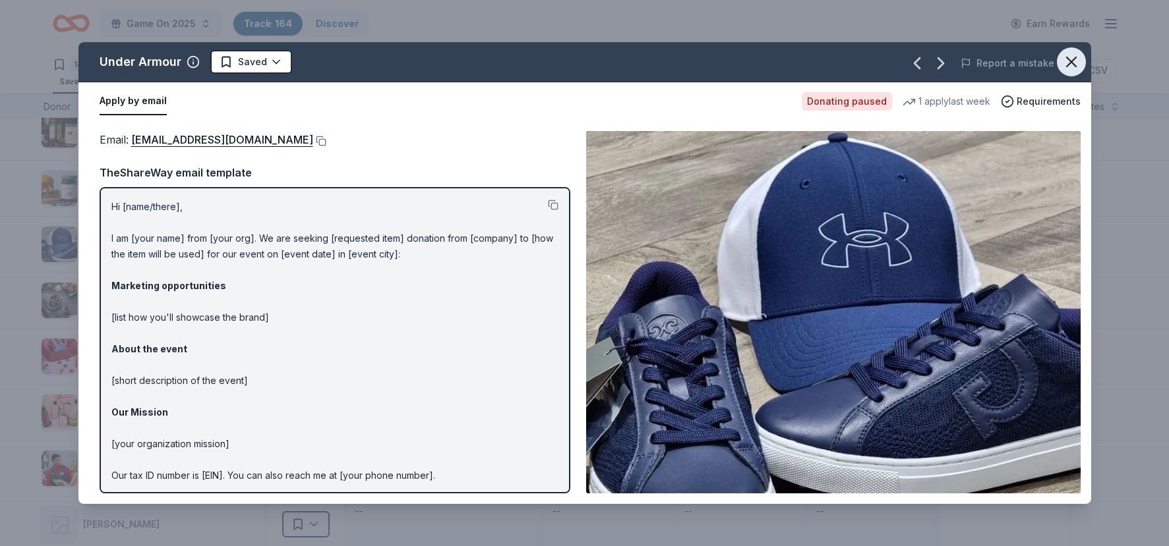
click at [826, 65] on icon "button" at bounding box center [1071, 62] width 18 height 18
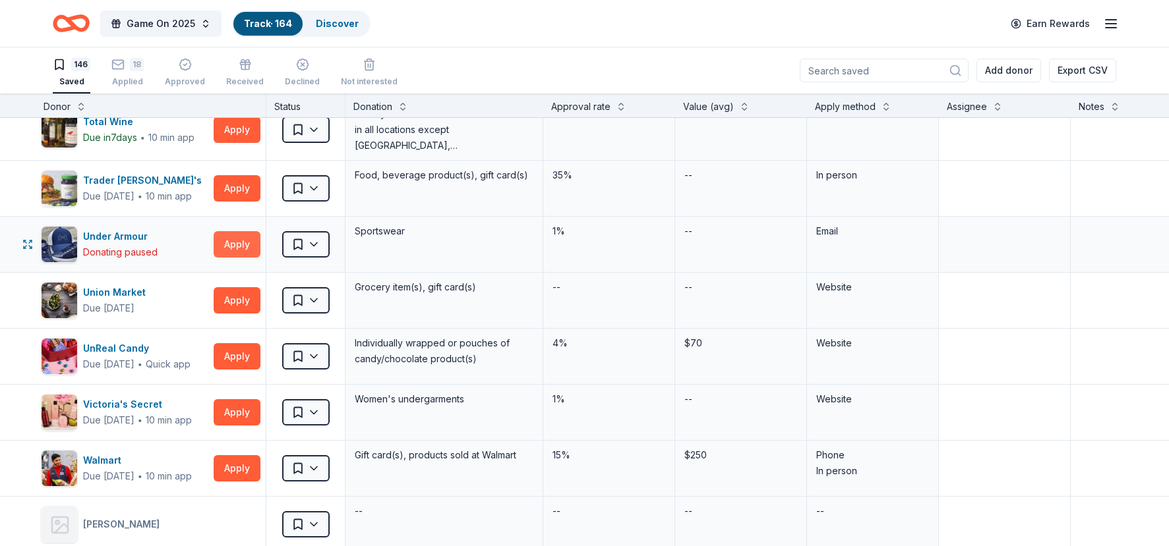
click at [254, 247] on button "Apply" at bounding box center [237, 244] width 47 height 26
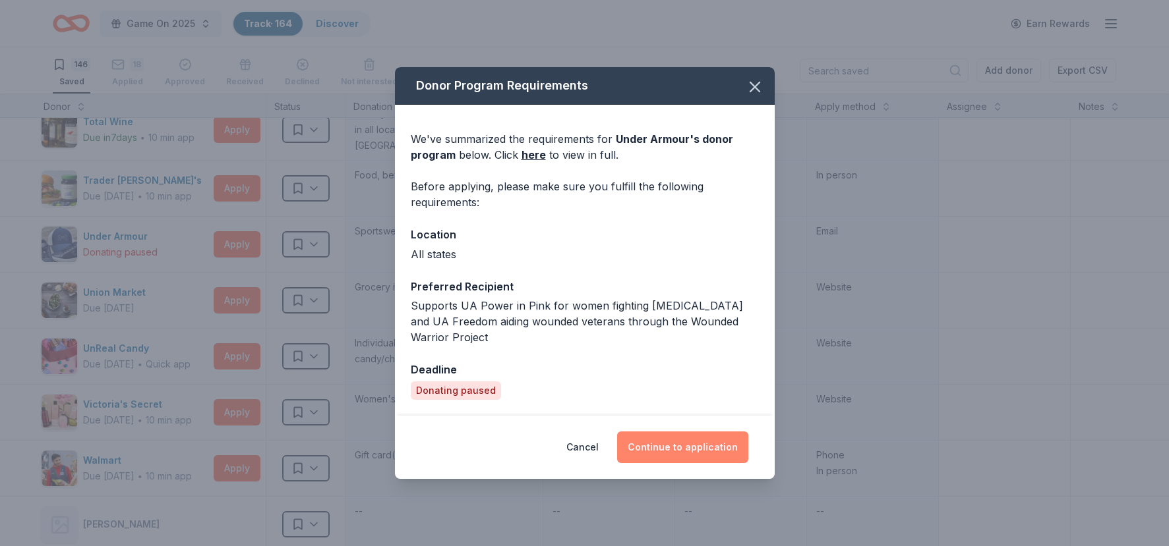
click at [671, 448] on button "Continue to application" at bounding box center [682, 448] width 131 height 32
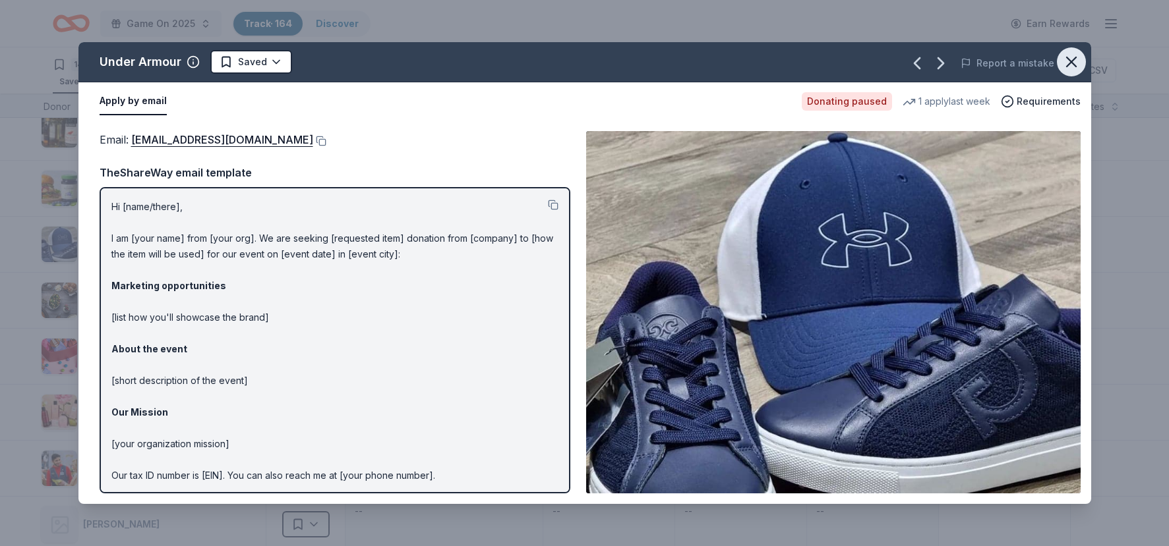
click at [826, 63] on icon "button" at bounding box center [1071, 62] width 18 height 18
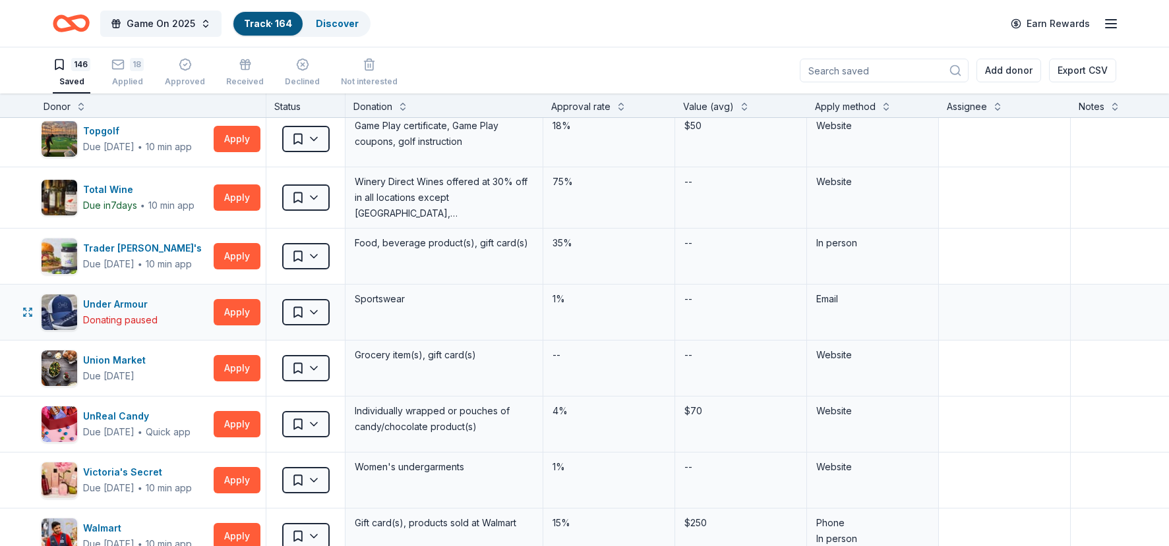
scroll to position [7644, 17]
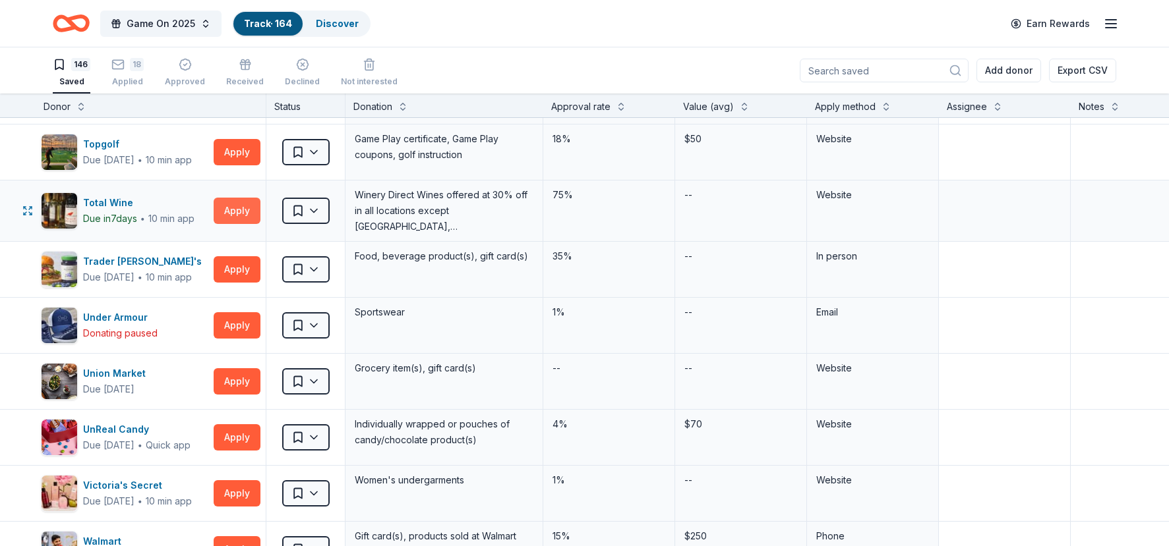
click at [241, 217] on button "Apply" at bounding box center [237, 211] width 47 height 26
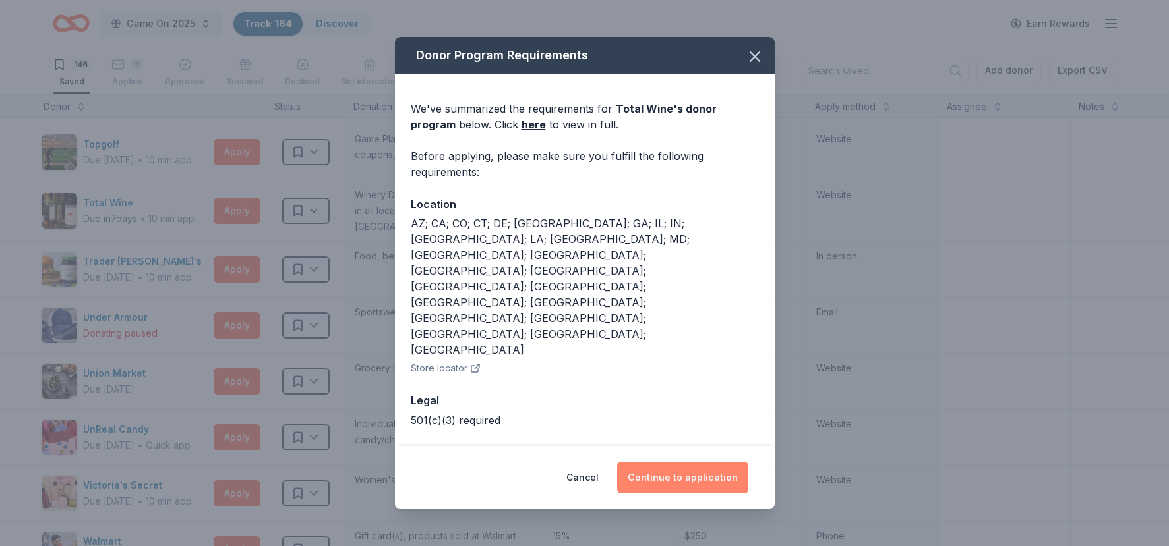
click at [667, 462] on button "Continue to application" at bounding box center [682, 478] width 131 height 32
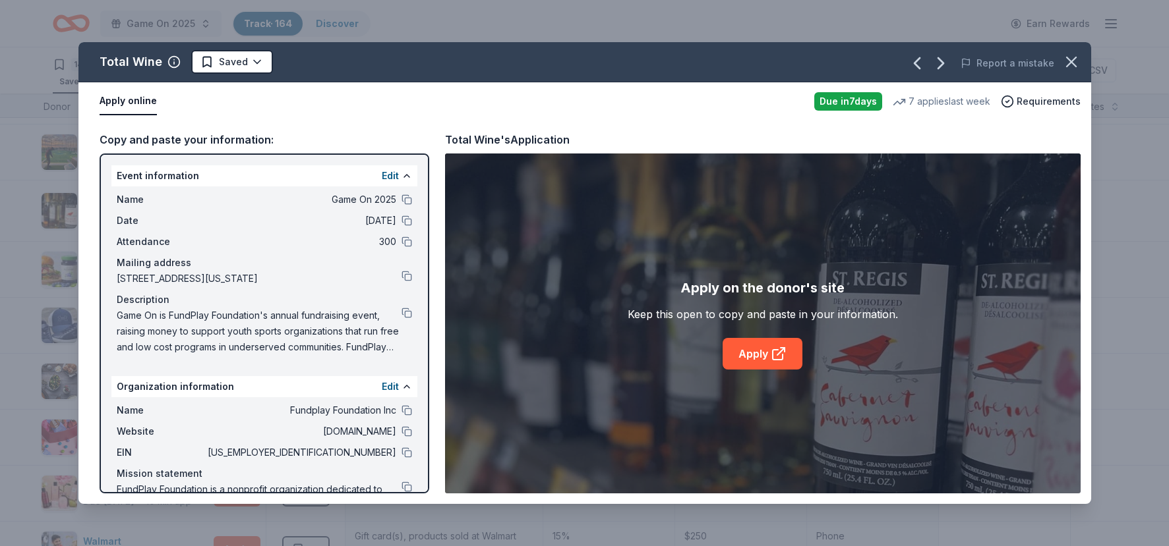
click at [748, 374] on div "Apply on the donor's site Keep this open to copy and paste in your information.…" at bounding box center [762, 324] width 635 height 340
click at [757, 363] on link "Apply" at bounding box center [762, 354] width 80 height 32
click at [826, 67] on icon "button" at bounding box center [1071, 62] width 18 height 18
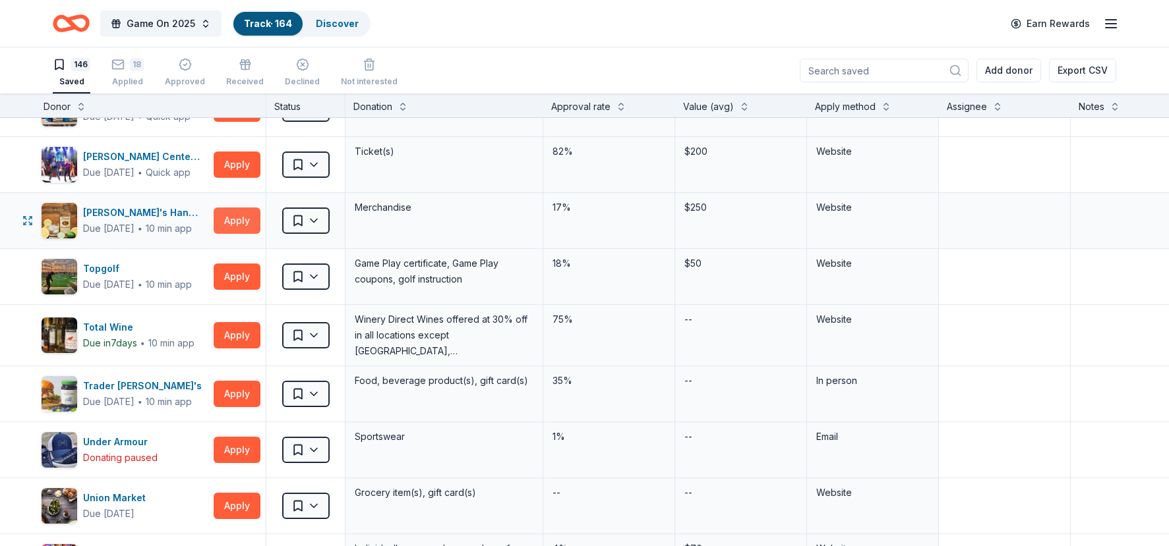
scroll to position [7520, 17]
click at [227, 219] on button "Apply" at bounding box center [237, 220] width 47 height 26
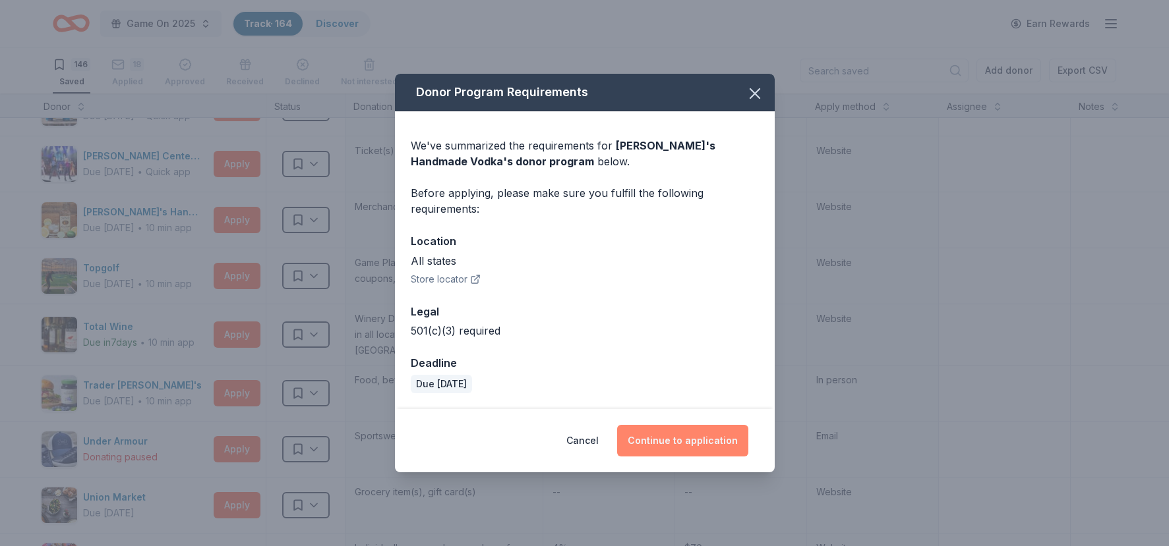
click at [658, 449] on button "Continue to application" at bounding box center [682, 441] width 131 height 32
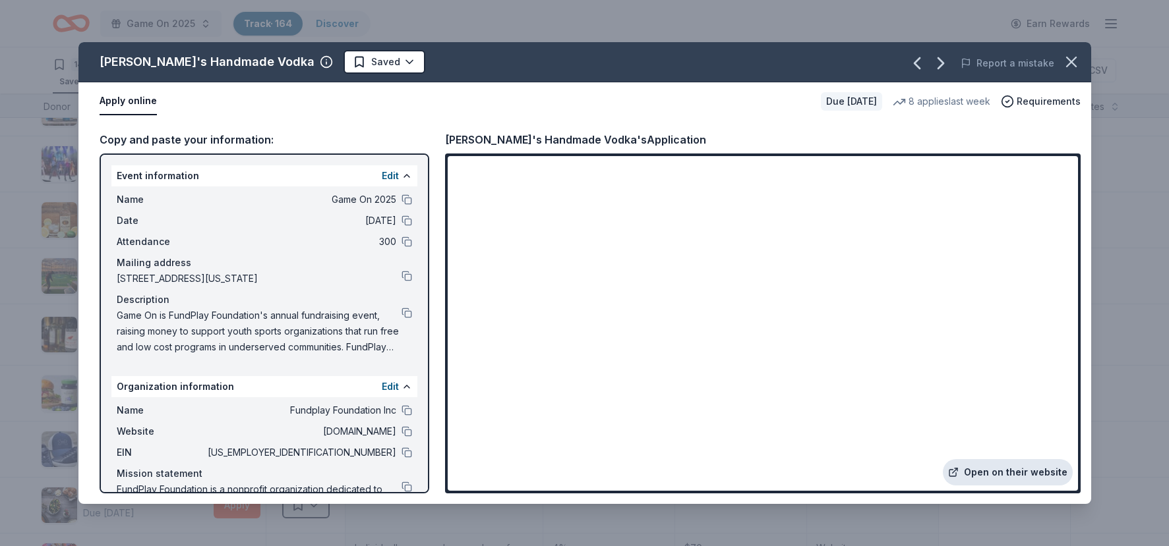
click at [826, 478] on link "Open on their website" at bounding box center [1008, 472] width 130 height 26
click at [826, 57] on icon "button" at bounding box center [1071, 62] width 18 height 18
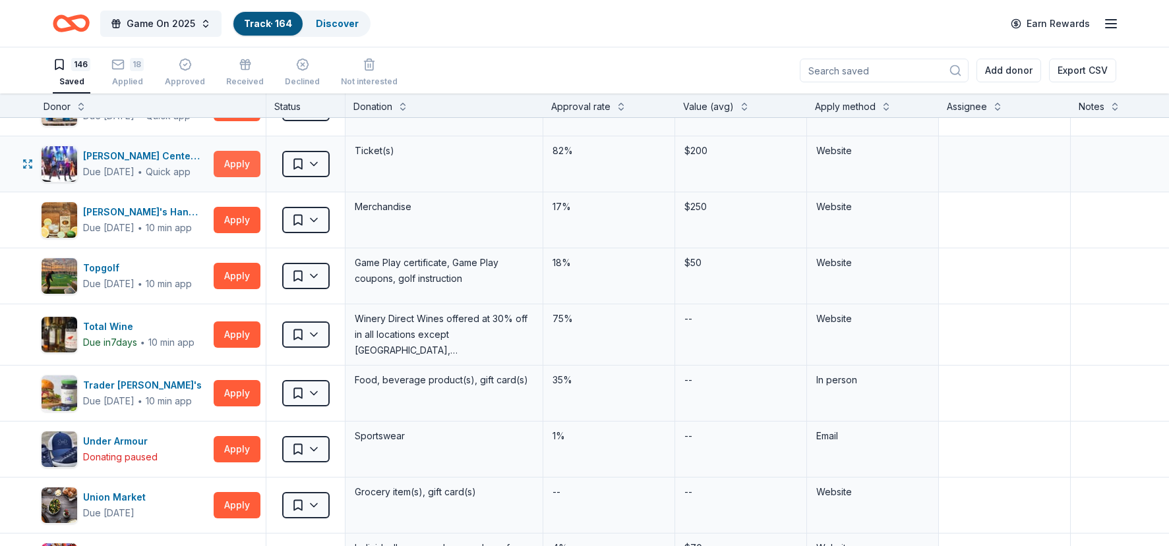
click at [243, 175] on button "Apply" at bounding box center [237, 164] width 47 height 26
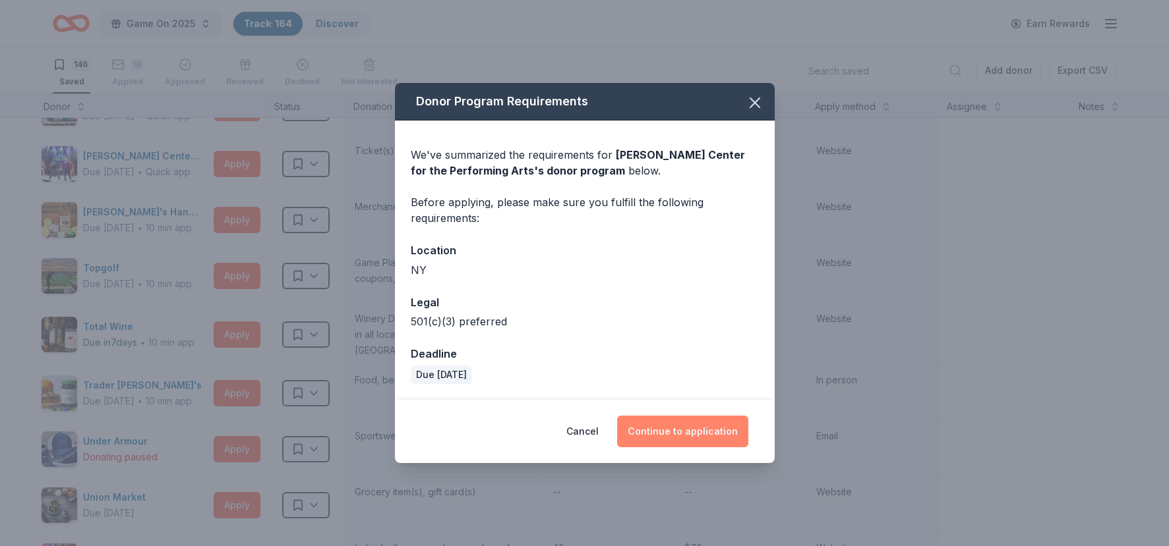
click at [657, 440] on button "Continue to application" at bounding box center [682, 432] width 131 height 32
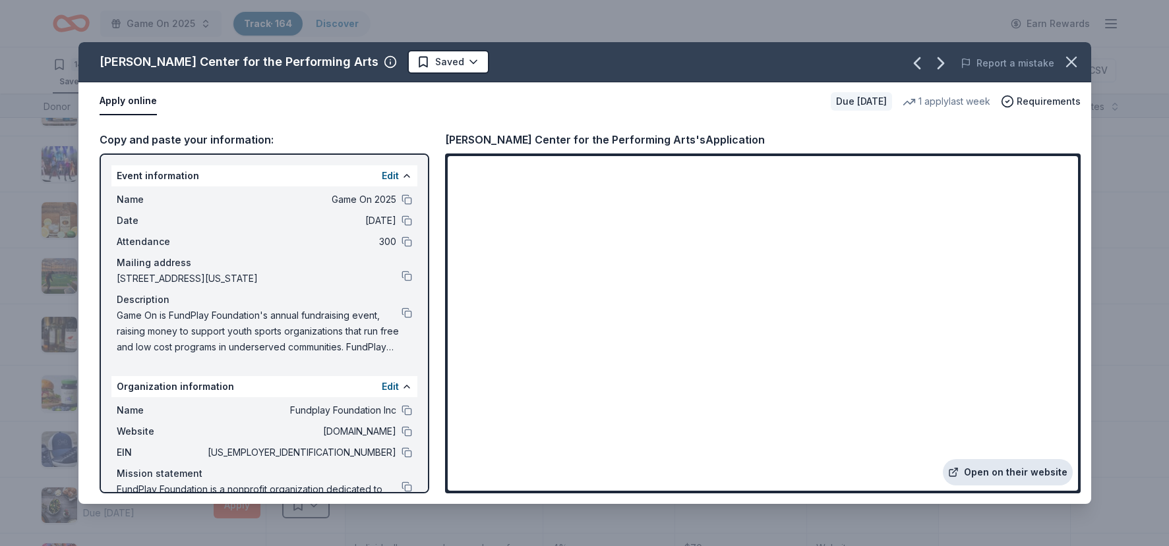
click at [826, 473] on link "Open on their website" at bounding box center [1008, 472] width 130 height 26
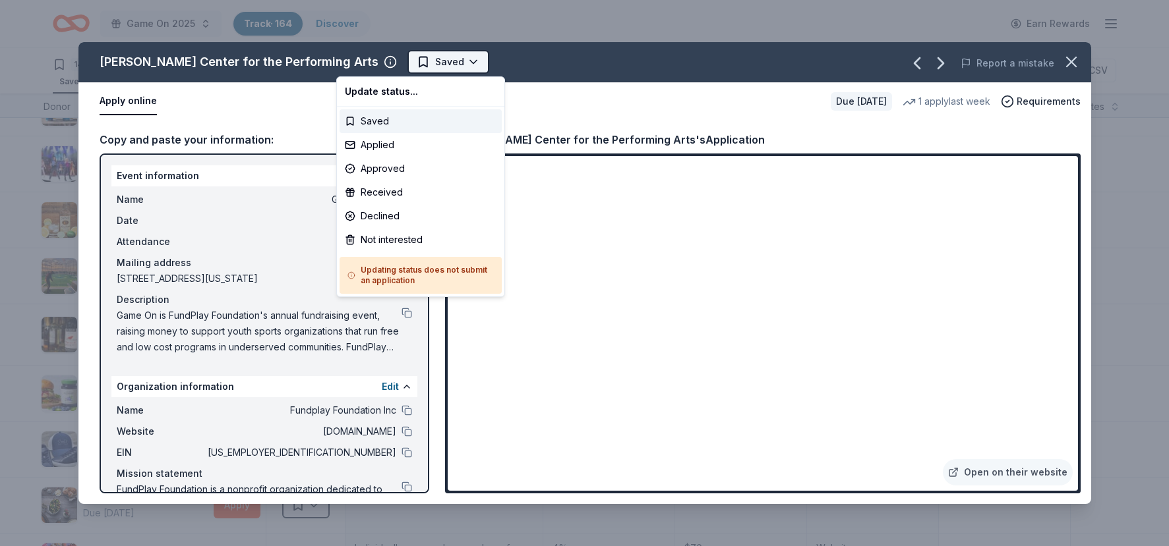
click at [398, 73] on body "Game On 2025 Track · 164 Discover Earn Rewards 146 Saved 18 Applied Approved Re…" at bounding box center [584, 273] width 1169 height 546
click at [374, 149] on div "Applied" at bounding box center [420, 145] width 162 height 24
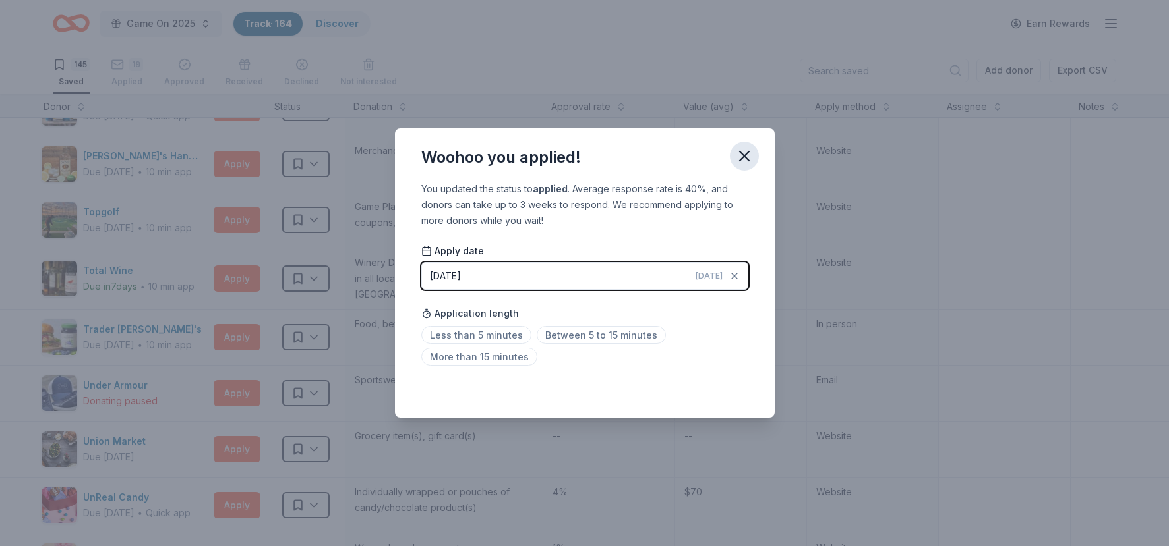
click at [749, 149] on icon "button" at bounding box center [744, 156] width 18 height 18
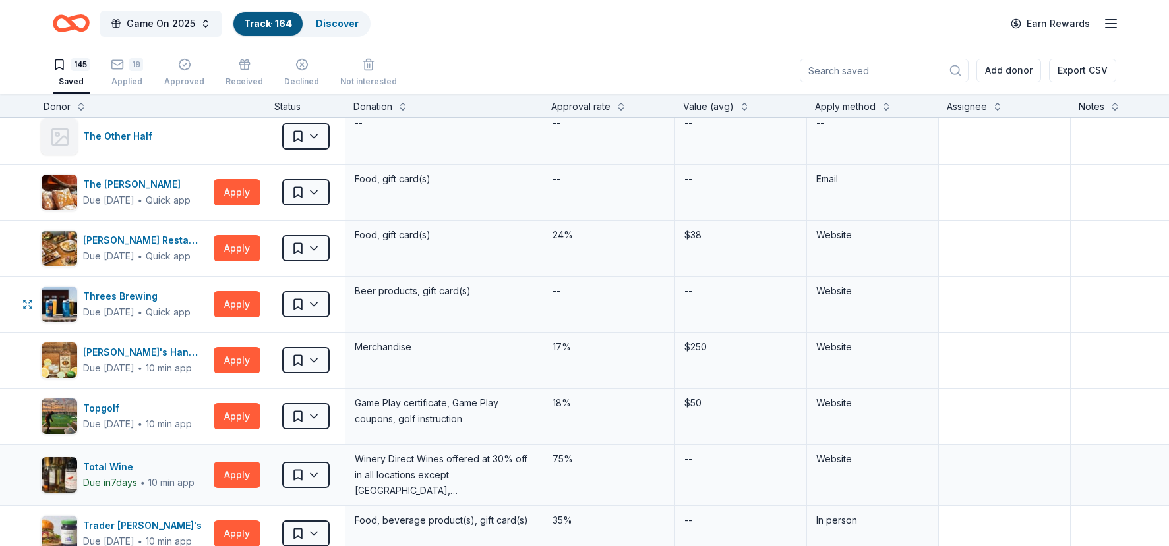
scroll to position [7284, 17]
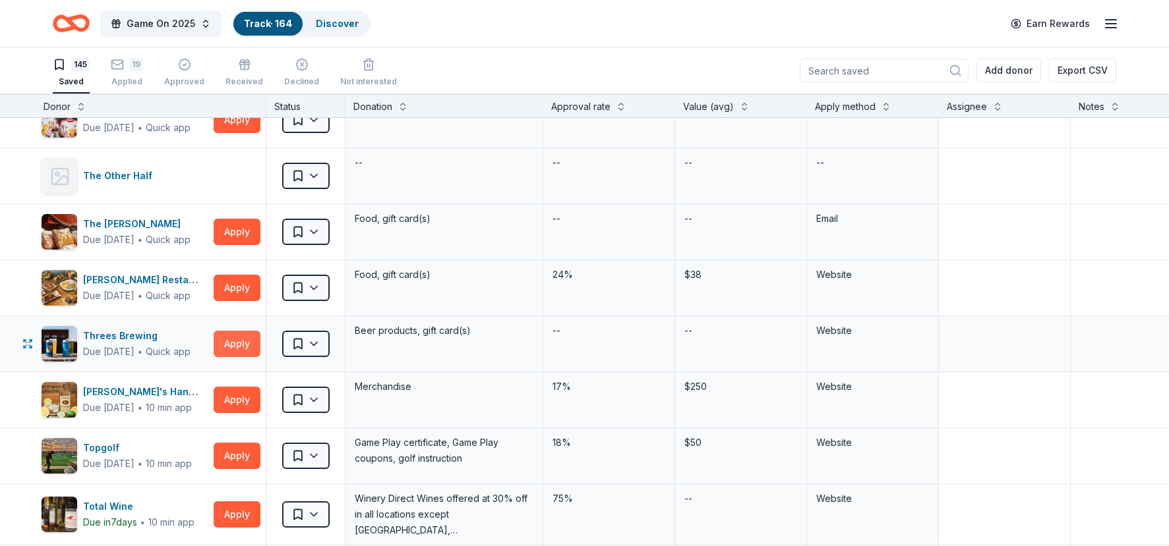
click at [231, 348] on button "Apply" at bounding box center [237, 344] width 47 height 26
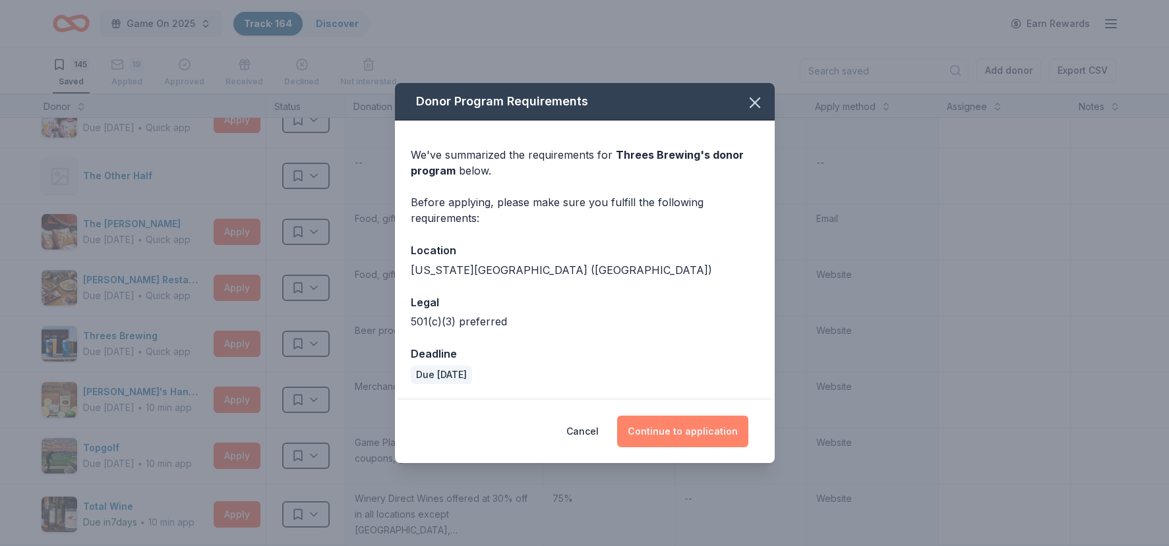
click at [681, 442] on button "Continue to application" at bounding box center [682, 432] width 131 height 32
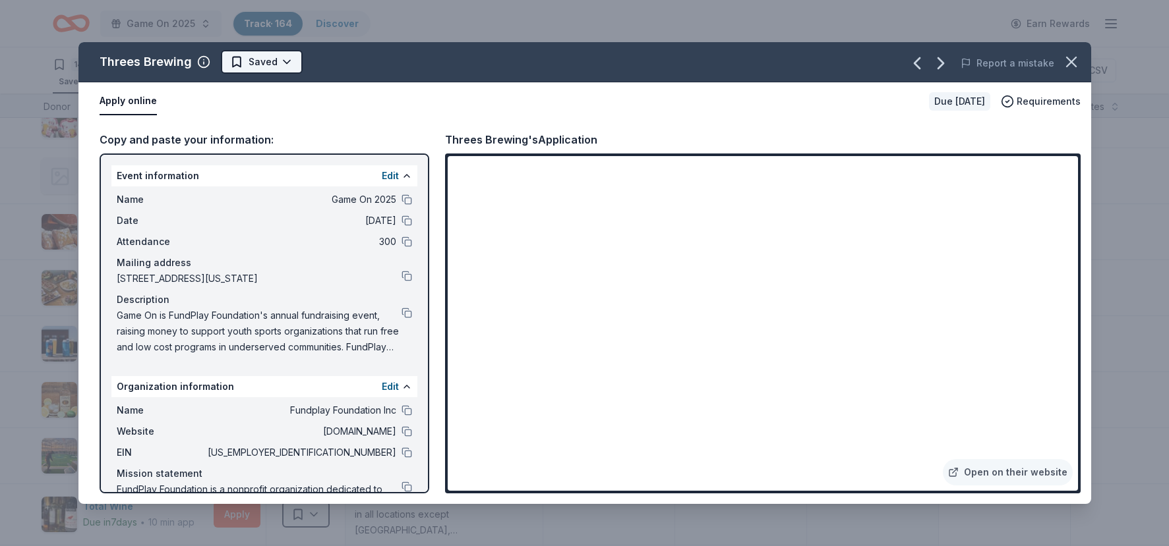
click at [276, 66] on html "Game On 2025 Track · 164 Discover Earn Rewards 145 Saved 19 Applied Approved Re…" at bounding box center [584, 273] width 1169 height 546
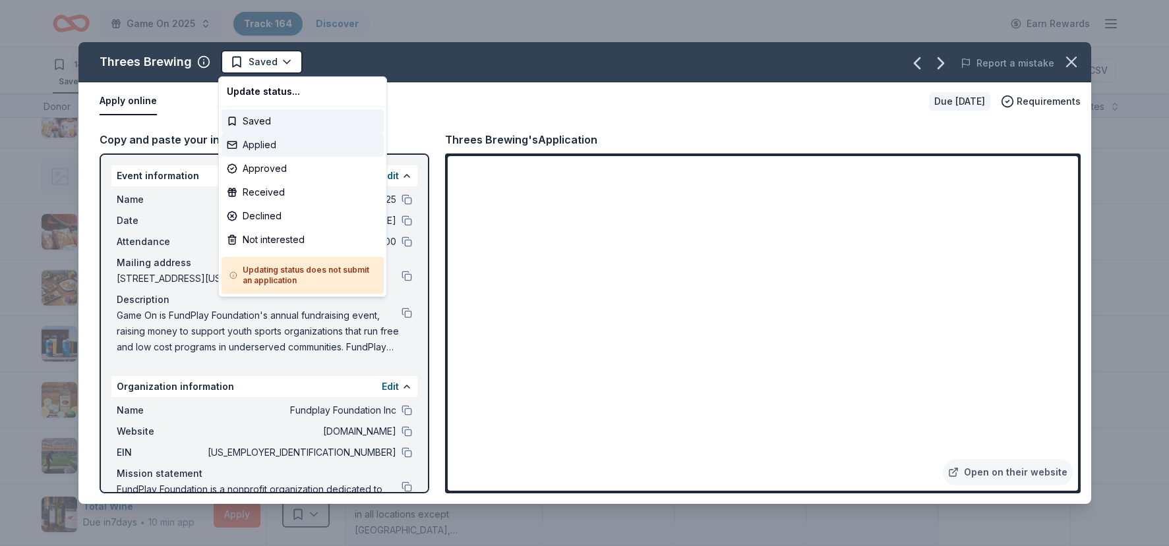
click at [274, 145] on div "Applied" at bounding box center [302, 145] width 162 height 24
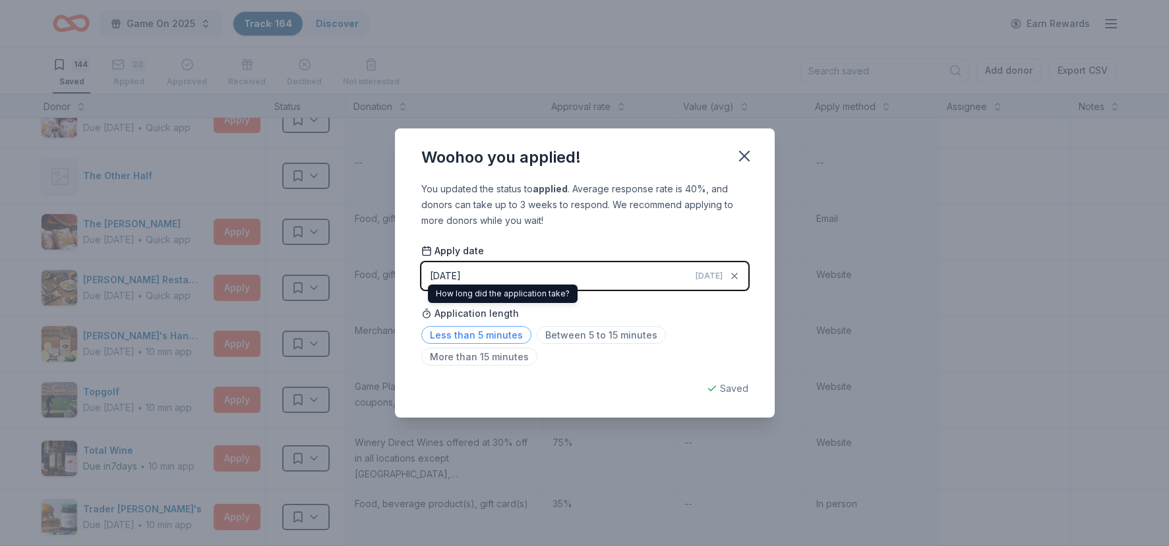
click at [463, 338] on span "Less than 5 minutes" at bounding box center [476, 335] width 110 height 18
click at [752, 158] on icon "button" at bounding box center [744, 156] width 18 height 18
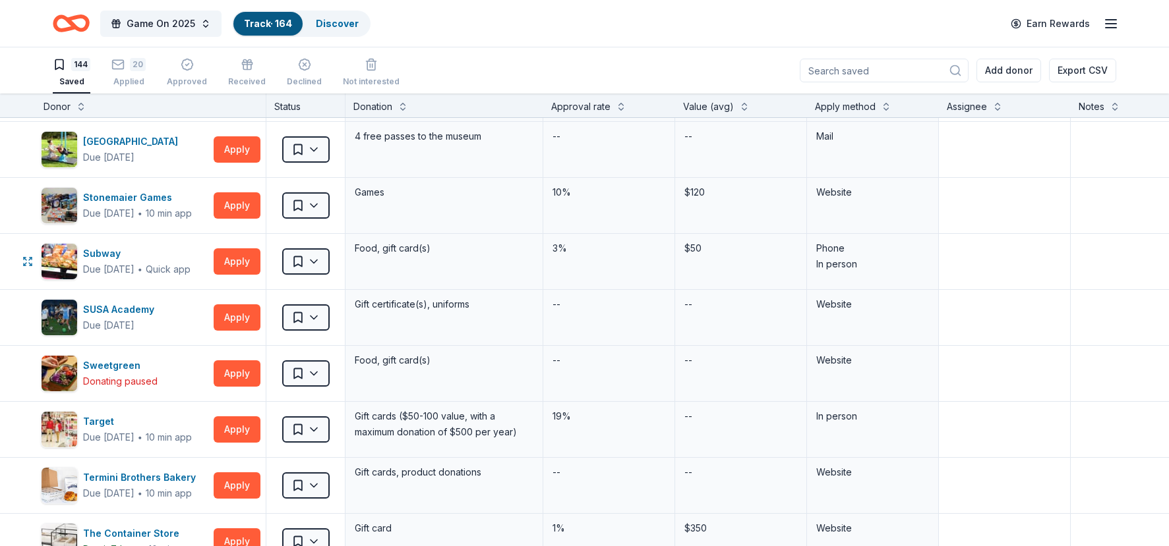
scroll to position [6692, 17]
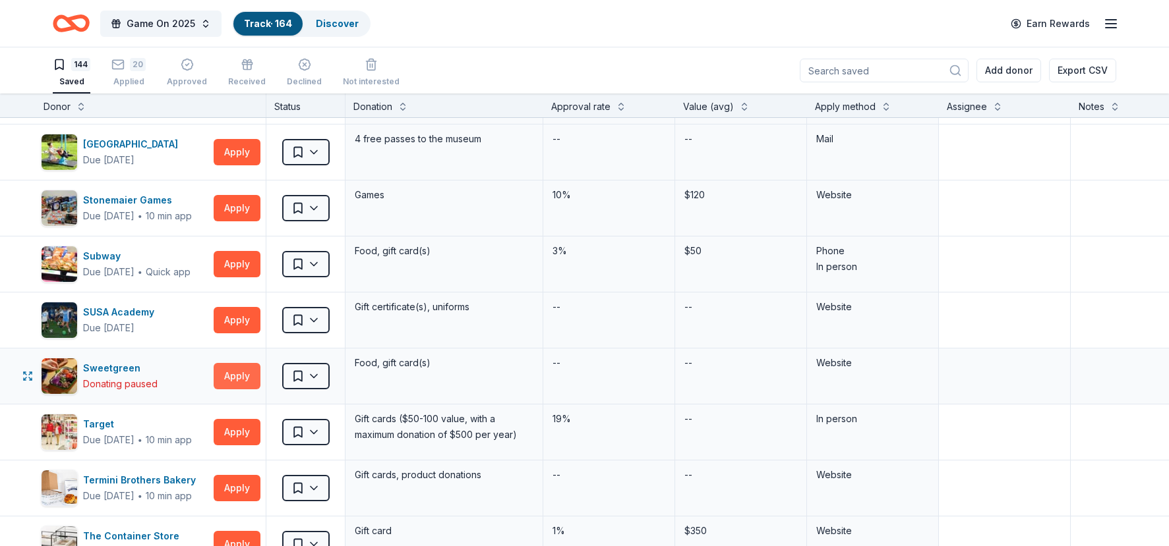
click at [240, 374] on button "Apply" at bounding box center [237, 376] width 47 height 26
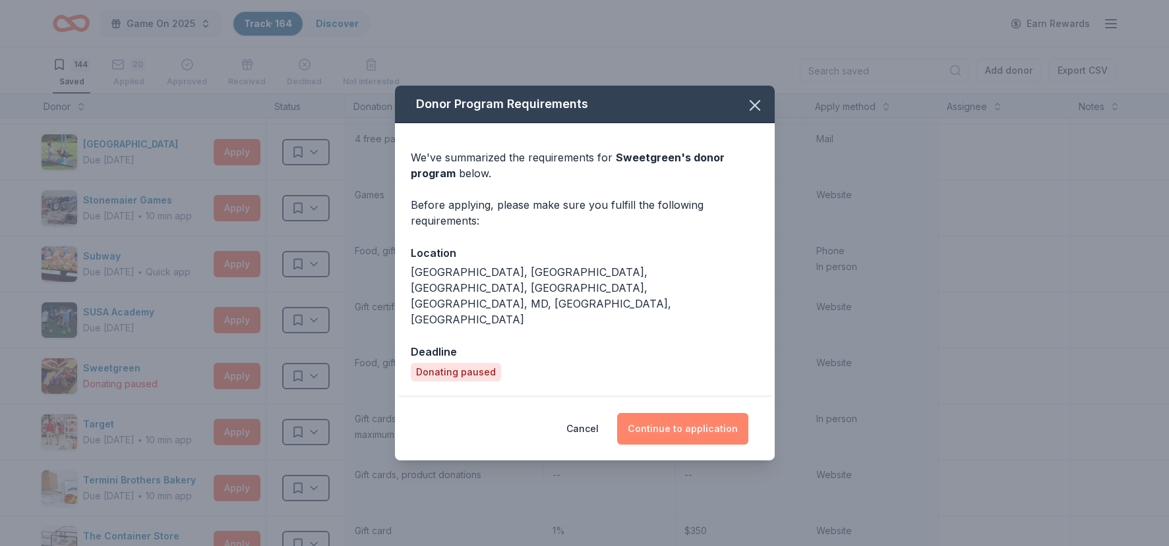
click at [643, 413] on button "Continue to application" at bounding box center [682, 429] width 131 height 32
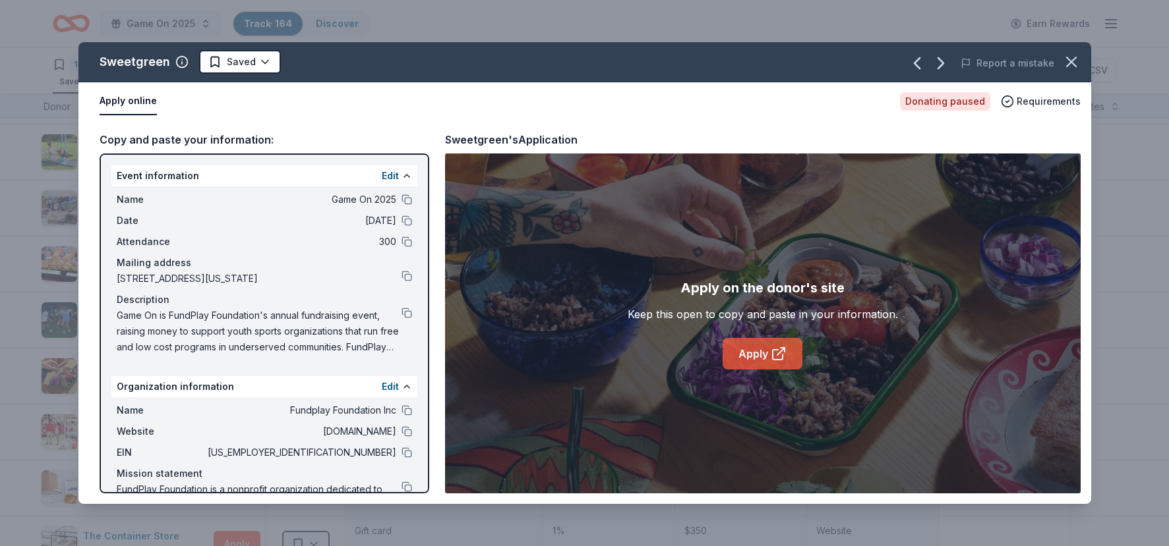
click at [761, 364] on link "Apply" at bounding box center [762, 354] width 80 height 32
click at [826, 64] on icon "button" at bounding box center [1071, 62] width 18 height 18
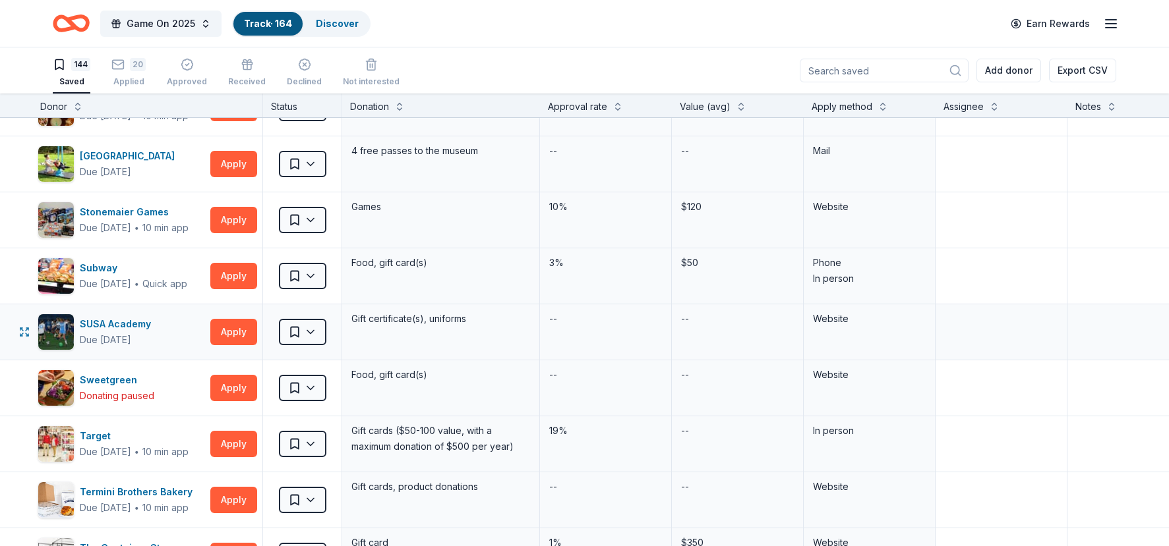
scroll to position [6680, 28]
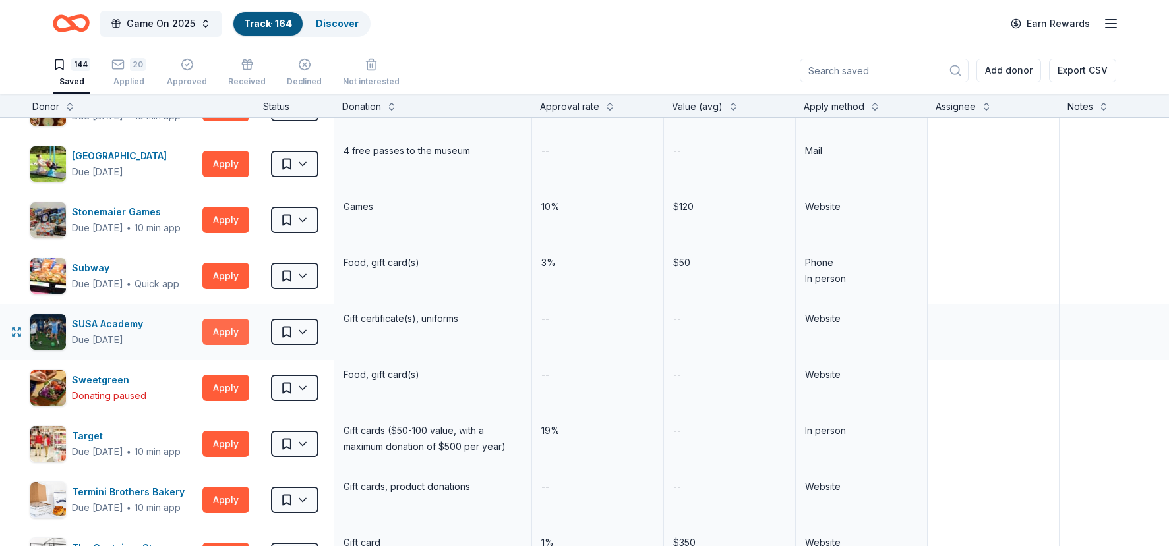
click at [221, 333] on button "Apply" at bounding box center [225, 332] width 47 height 26
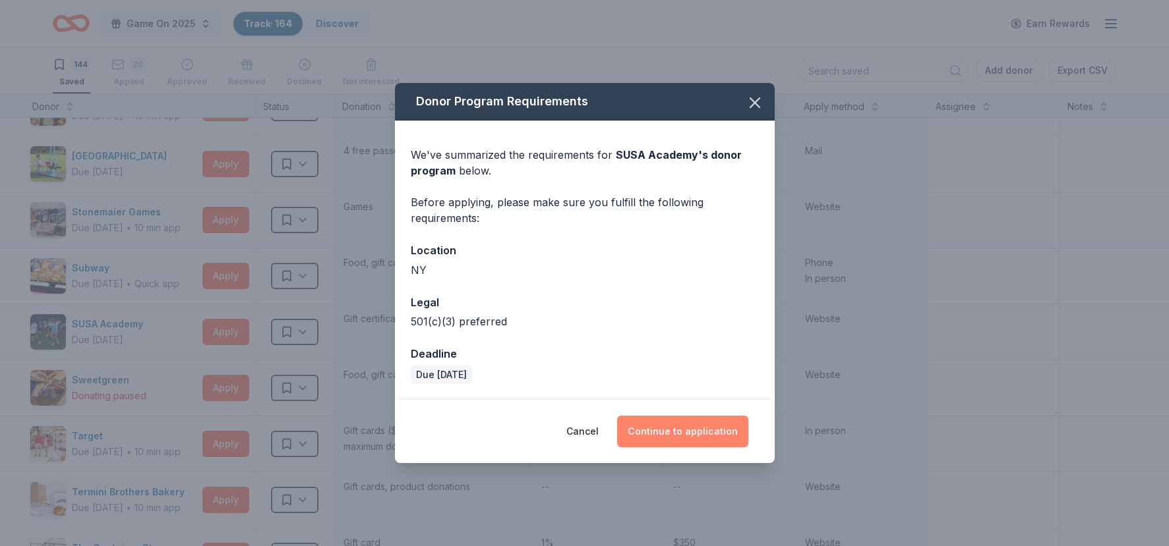
click at [696, 423] on button "Continue to application" at bounding box center [682, 432] width 131 height 32
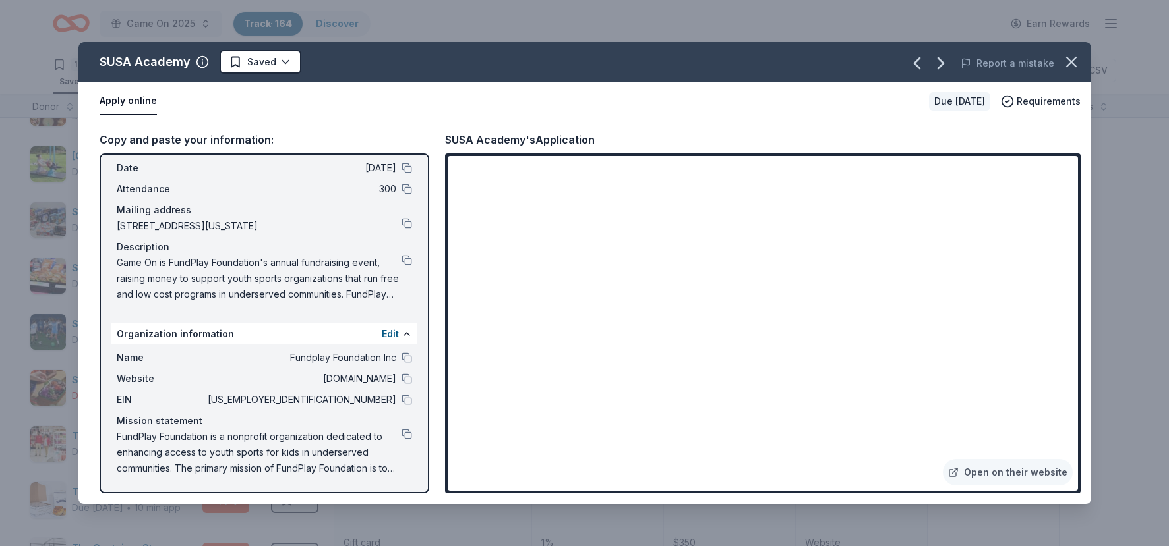
scroll to position [0, 0]
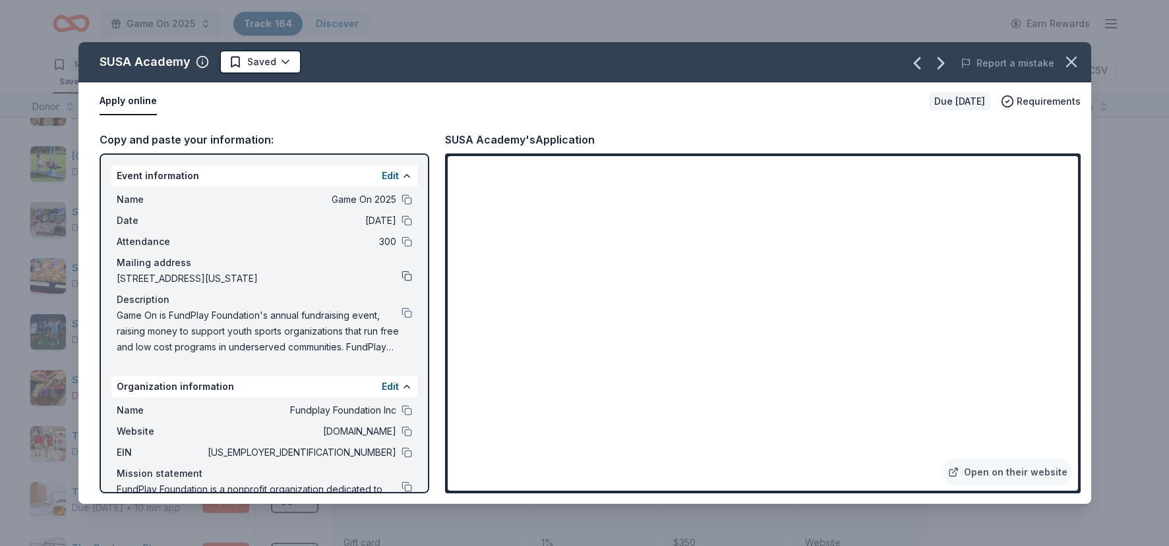
click at [409, 277] on button at bounding box center [406, 276] width 11 height 11
click at [826, 472] on link "Open on their website" at bounding box center [1008, 472] width 130 height 26
click at [245, 67] on html "Game On 2025 Track · 164 Discover Earn Rewards 144 Saved 20 Applied Approved Re…" at bounding box center [584, 273] width 1169 height 546
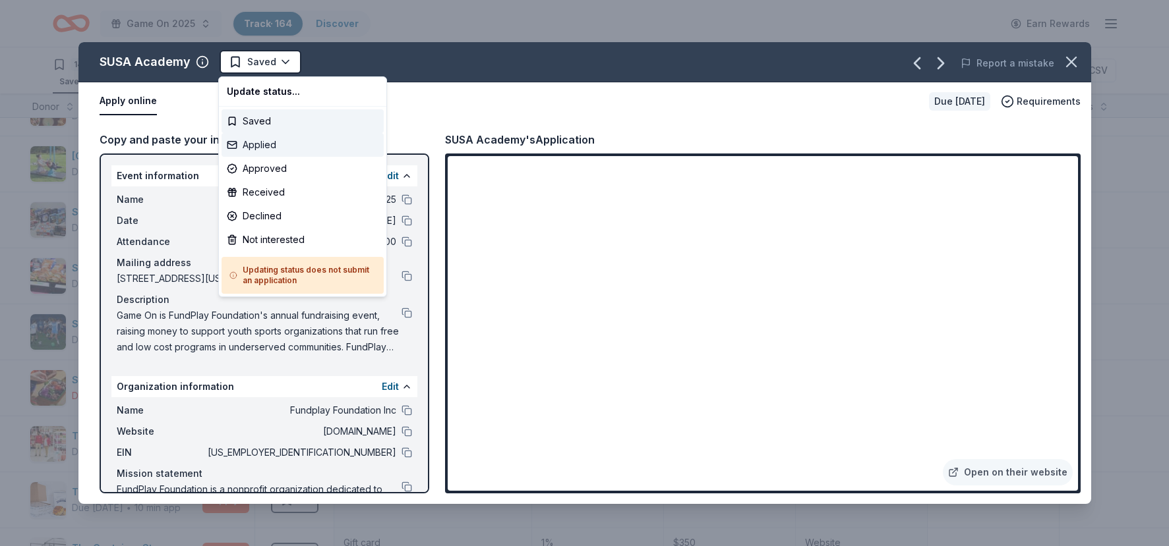
click at [270, 149] on div "Applied" at bounding box center [302, 145] width 162 height 24
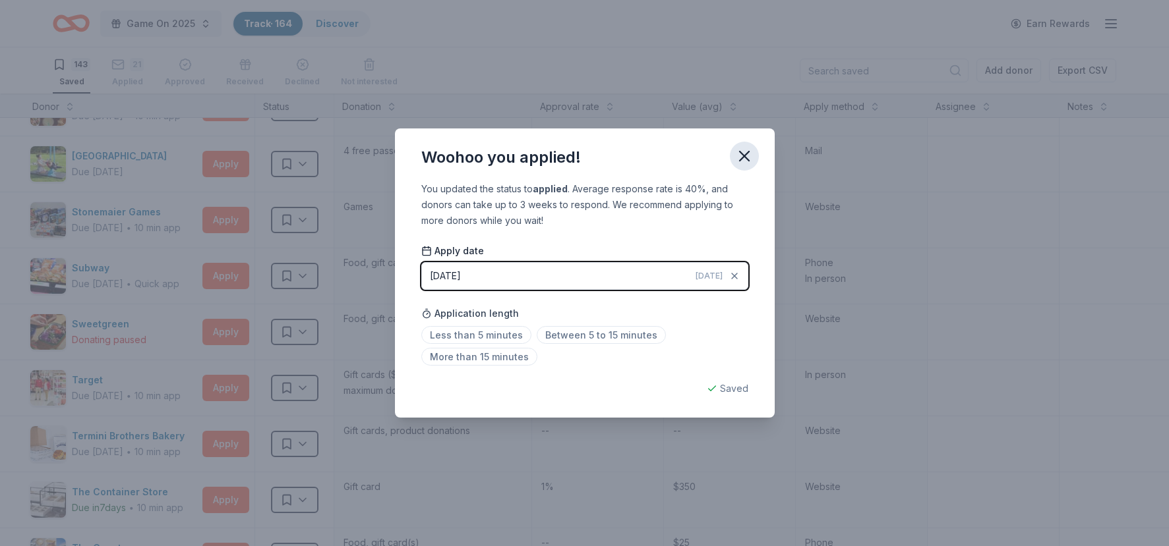
click at [746, 160] on icon "button" at bounding box center [744, 156] width 18 height 18
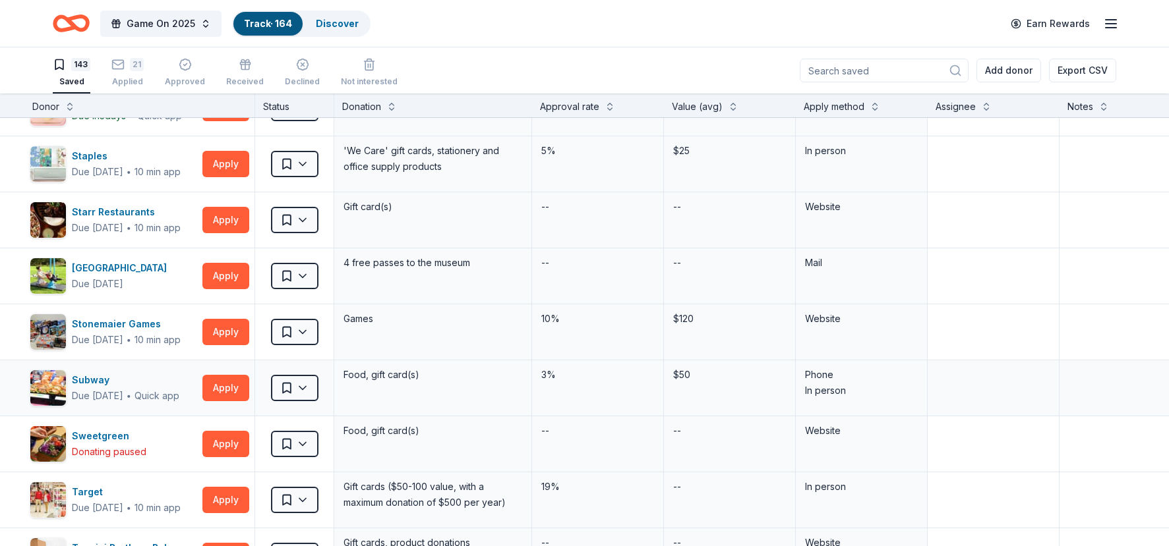
scroll to position [6567, 28]
click at [218, 220] on button "Apply" at bounding box center [225, 221] width 47 height 26
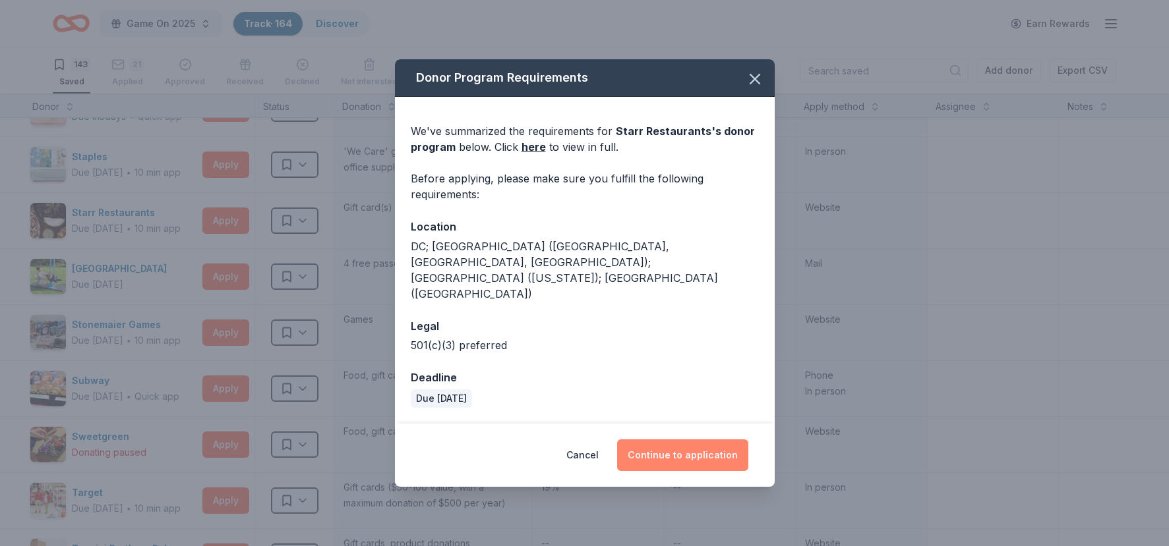
click at [677, 440] on button "Continue to application" at bounding box center [682, 456] width 131 height 32
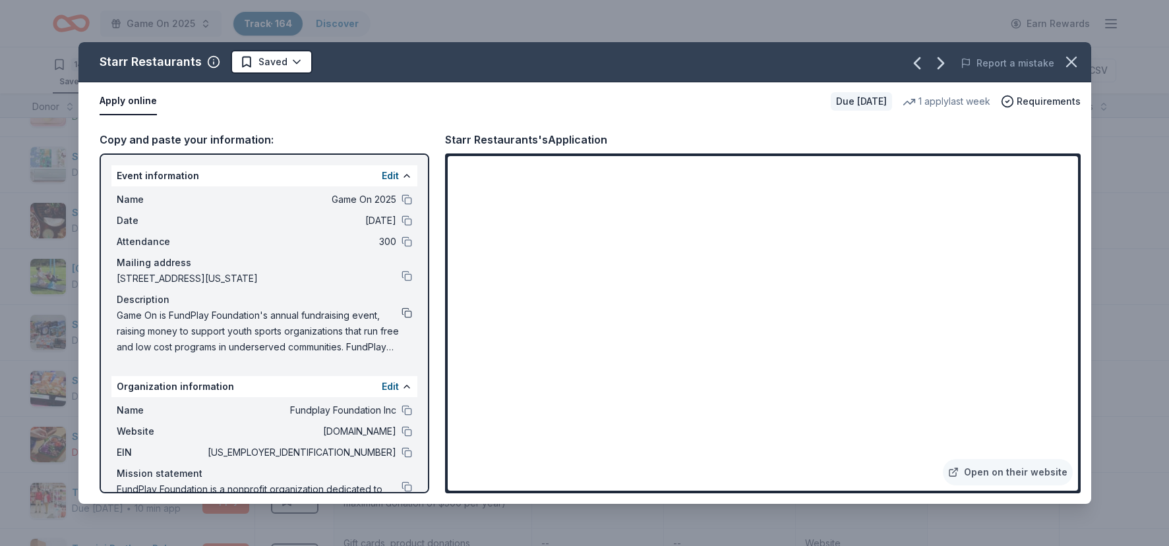
click at [409, 316] on button at bounding box center [406, 313] width 11 height 11
click at [279, 80] on div "Starr Restaurants Saved Report a mistake" at bounding box center [584, 62] width 1012 height 40
click at [272, 68] on html "Game On 2025 Track · 164 Discover Earn Rewards 143 Saved 21 Applied Approved Re…" at bounding box center [584, 273] width 1169 height 546
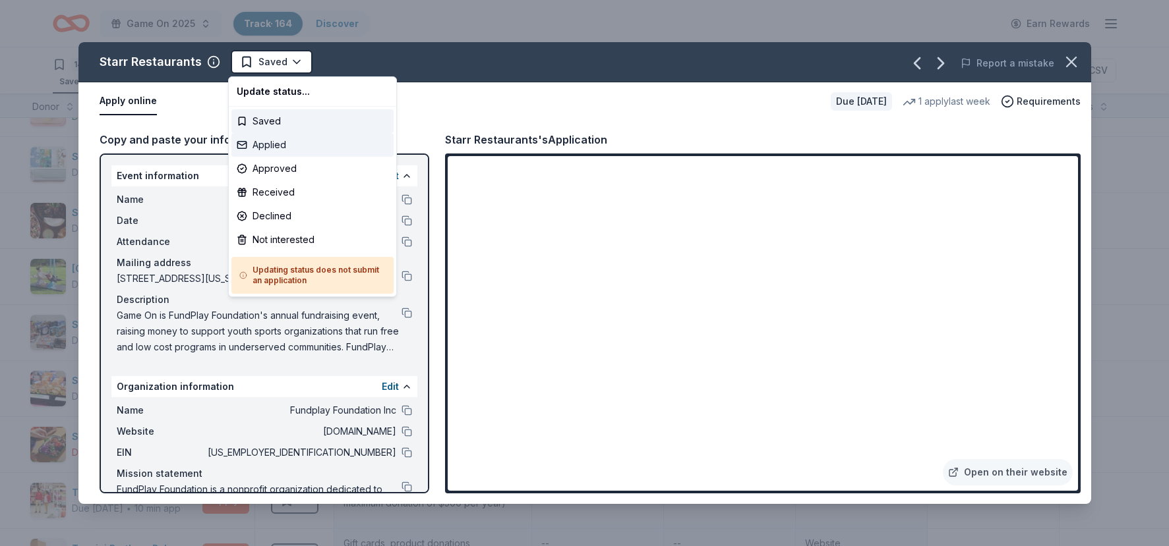
click at [264, 142] on div "Applied" at bounding box center [312, 145] width 162 height 24
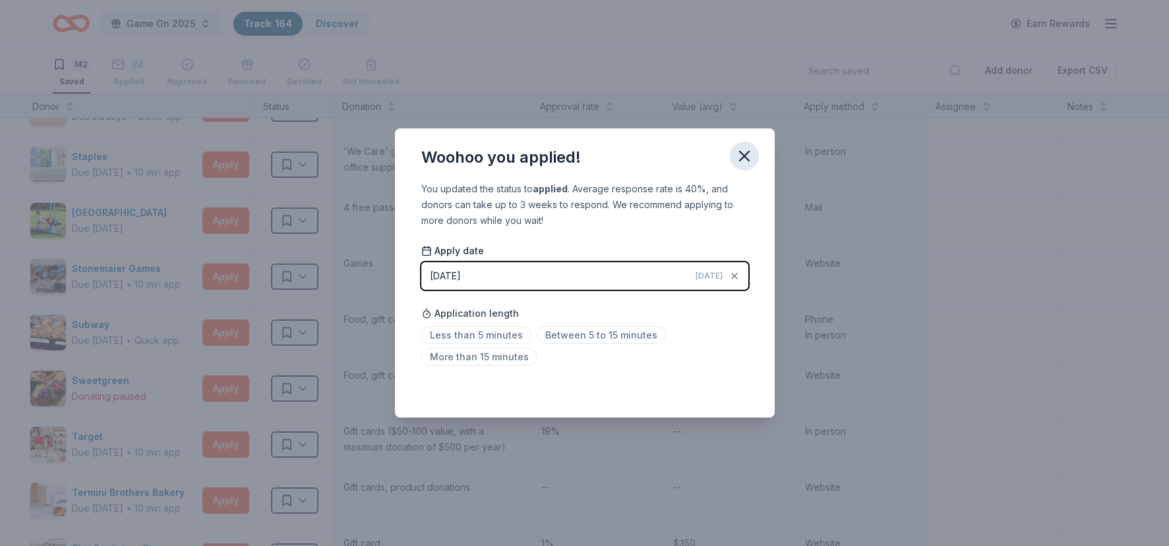
click at [753, 156] on icon "button" at bounding box center [744, 156] width 18 height 18
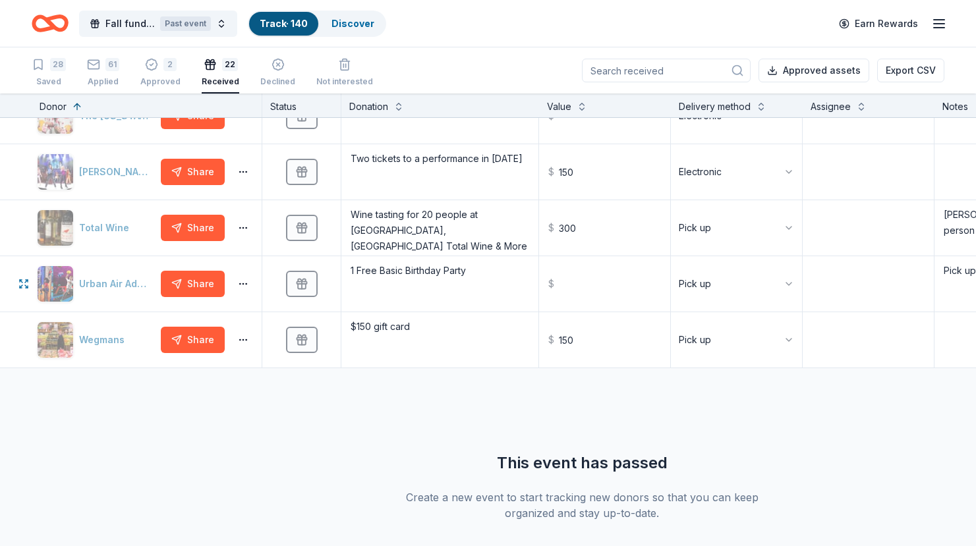
scroll to position [983, 0]
